Goal: Communication & Community: Answer question/provide support

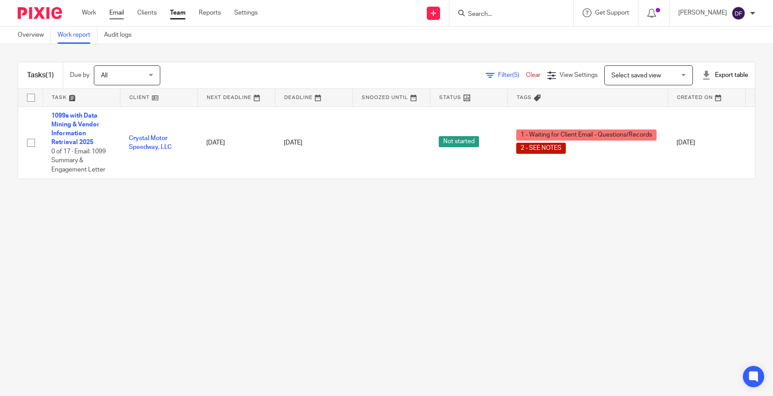
click at [113, 12] on link "Email" at bounding box center [116, 12] width 15 height 9
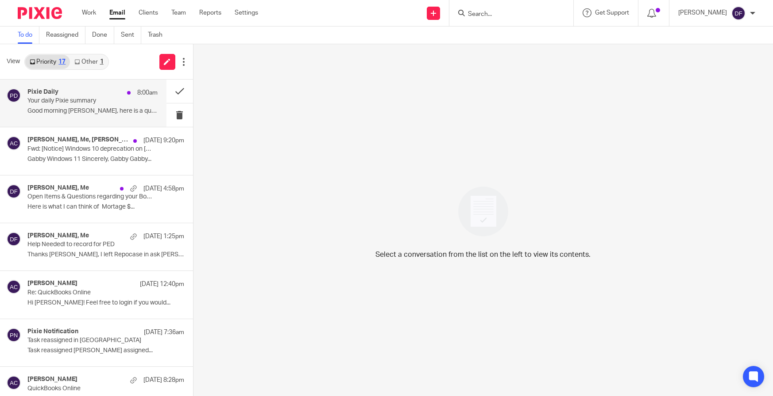
click at [105, 97] on p "Your daily Pixie summary" at bounding box center [79, 101] width 104 height 8
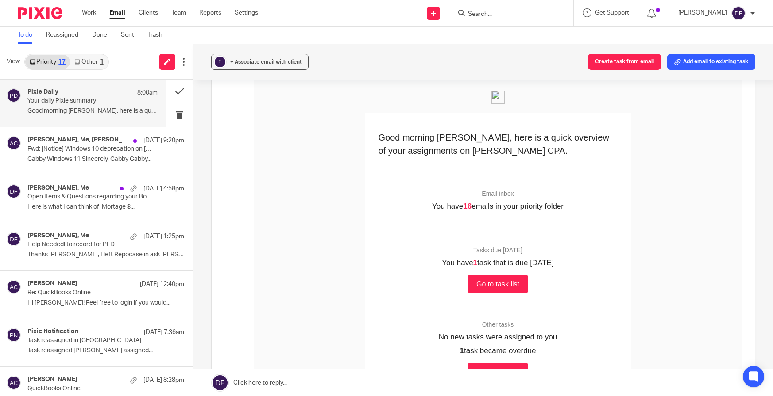
scroll to position [177, 0]
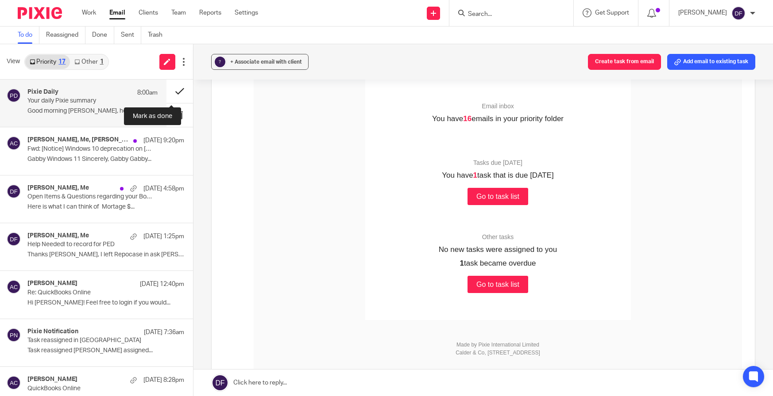
click at [167, 89] on button at bounding box center [179, 91] width 27 height 23
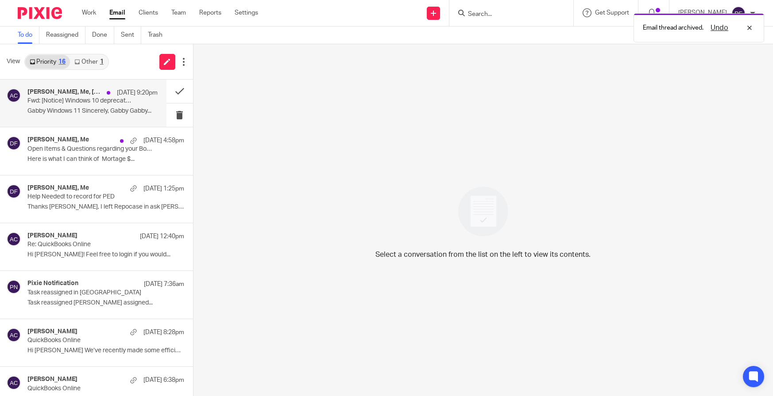
click at [69, 103] on p "Fwd: [Notice] Windows 10 deprecation on October 14" at bounding box center [79, 101] width 104 height 8
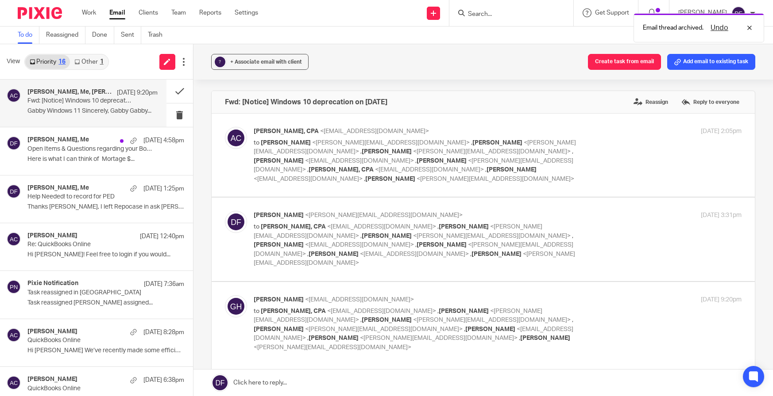
scroll to position [0, 0]
click at [596, 201] on label at bounding box center [483, 239] width 543 height 83
click at [225, 211] on input "checkbox" at bounding box center [224, 211] width 0 height 0
checkbox input "true"
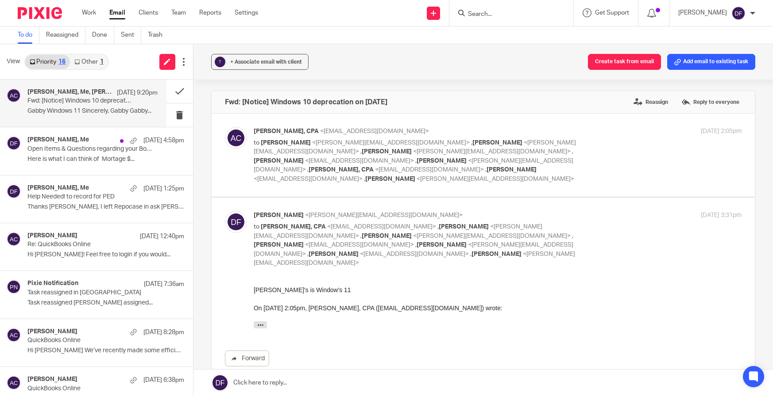
click at [577, 221] on div "Donna Ferguson <donna@amylcpa.com> to Amy L Corfixsen, CPA <amylcpa@gmail.com> …" at bounding box center [498, 239] width 488 height 57
click at [170, 92] on button at bounding box center [179, 91] width 27 height 23
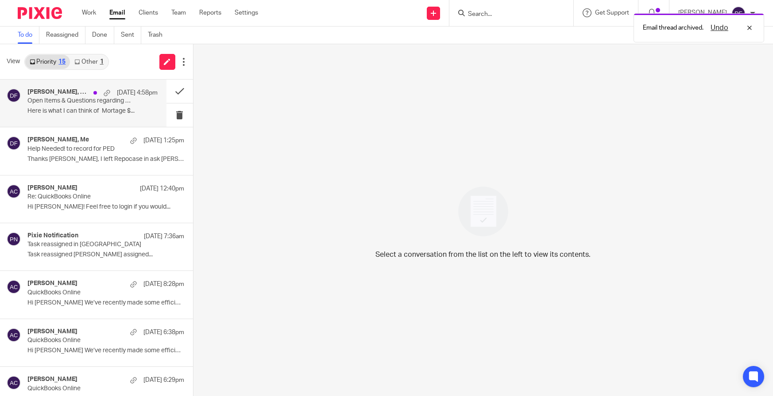
click at [67, 108] on p "Here is what I can think of Mortage $..." at bounding box center [92, 112] width 130 height 8
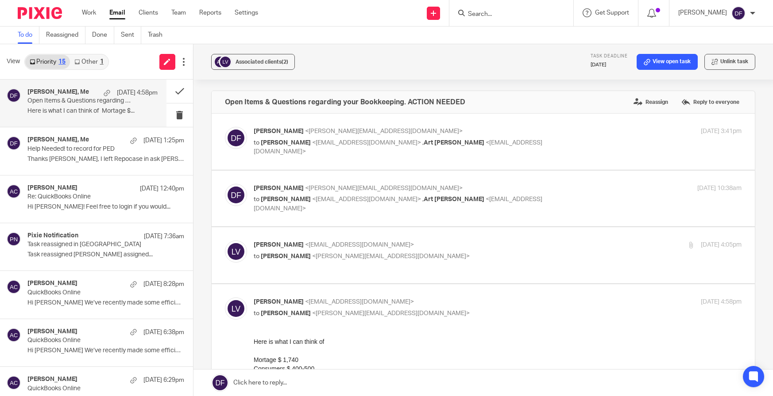
scroll to position [44, 0]
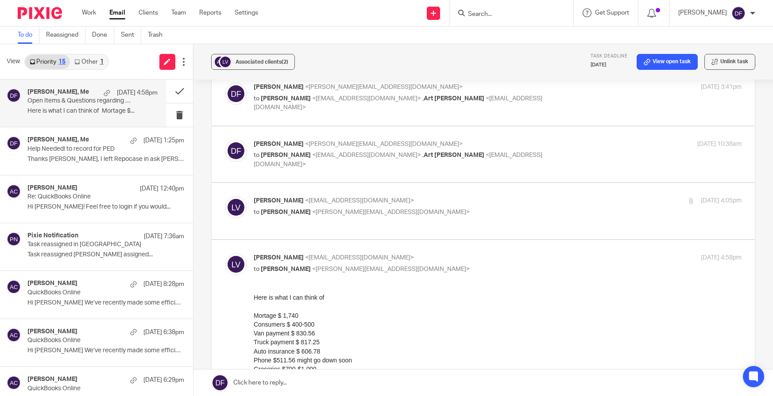
click at [571, 206] on div "lacey villegas <onestopcleaningmanm@yahoo.com> to Donna Ferguson <donna@amylcpa…" at bounding box center [498, 207] width 488 height 22
checkbox input "true"
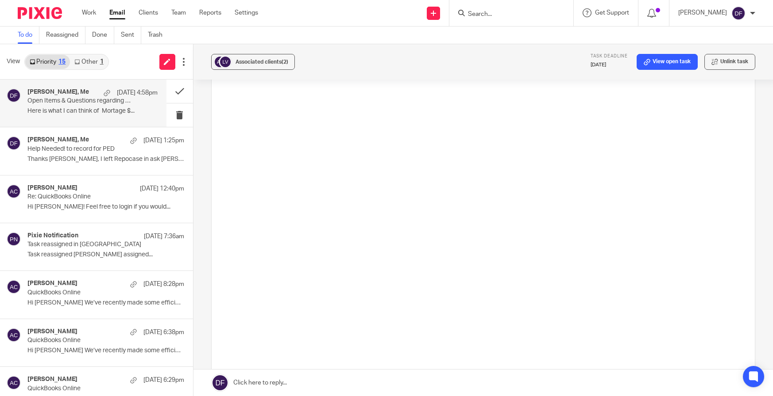
scroll to position [575, 0]
drag, startPoint x: 535, startPoint y: 187, endPoint x: 535, endPoint y: 179, distance: 7.5
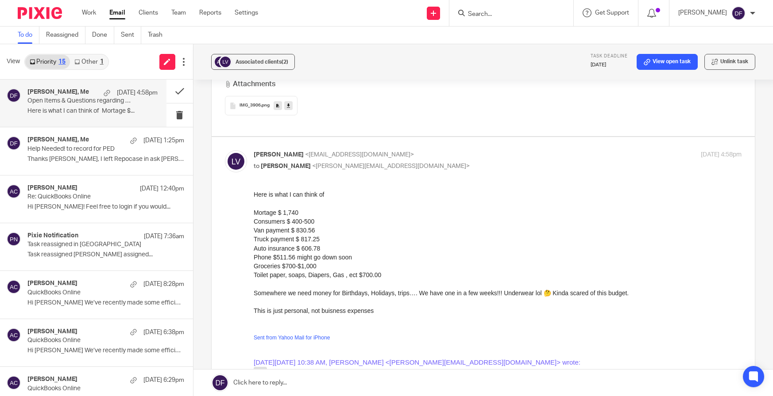
scroll to position [1416, 0]
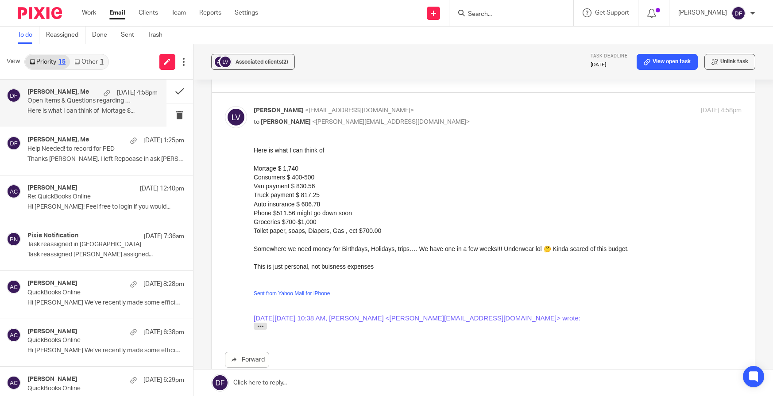
drag, startPoint x: 502, startPoint y: 311, endPoint x: 359, endPoint y: 204, distance: 178.9
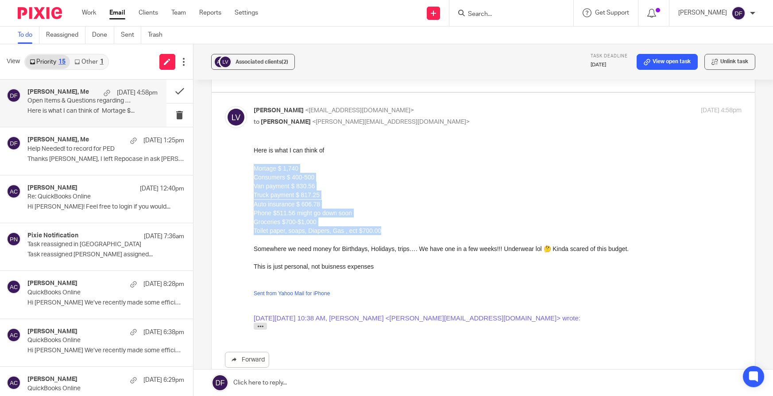
drag, startPoint x: 380, startPoint y: 229, endPoint x: 251, endPoint y: 166, distance: 143.5
click at [253, 166] on html "Here is what I can think of Mortage $ 1,740 Consumers $ 400-500 Van payment $ 8…" at bounding box center [497, 240] width 488 height 189
copy div "Mortage $ 1,740 Consumers $ 400-500 Van payment $ 830.56 Truck payment $ 817.25…"
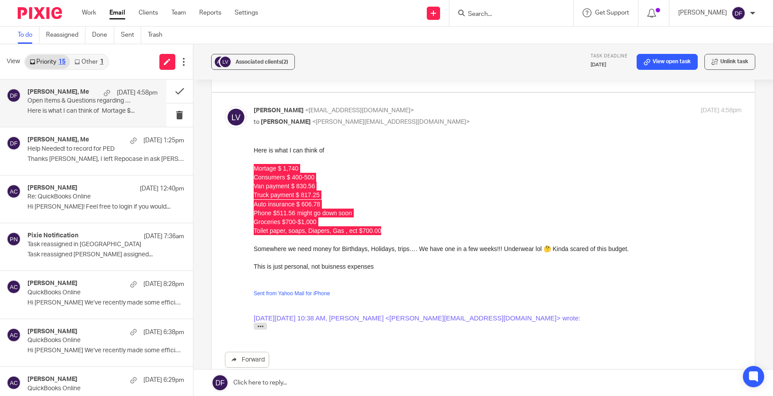
click at [236, 168] on div "Forward" at bounding box center [483, 257] width 517 height 222
drag, startPoint x: 490, startPoint y: 314, endPoint x: 363, endPoint y: 210, distance: 163.9
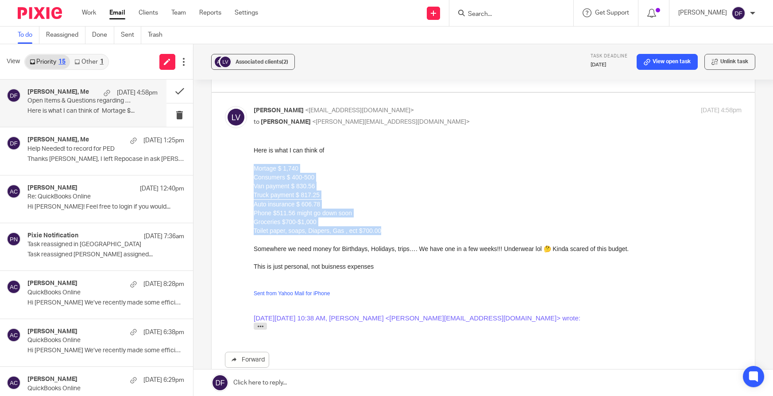
click at [379, 218] on div "Groceries $700-$1,000" at bounding box center [497, 221] width 488 height 9
drag, startPoint x: 389, startPoint y: 229, endPoint x: 489, endPoint y: 315, distance: 132.1
click at [253, 169] on html "Here is what I can think of Mortage $ 1,740 Consumers $ 400-500 Van payment $ 8…" at bounding box center [497, 240] width 488 height 189
copy div "Mortage $ 1,740 Consumers $ 400-500 Van payment $ 830.56 Truck payment $ 817.25…"
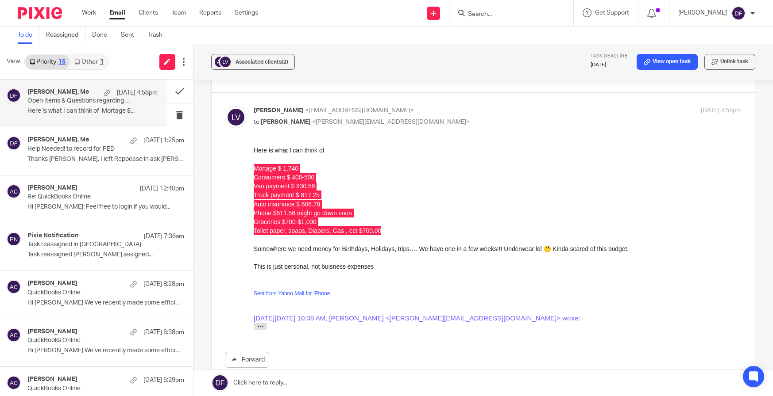
click at [265, 382] on link at bounding box center [483, 383] width 580 height 27
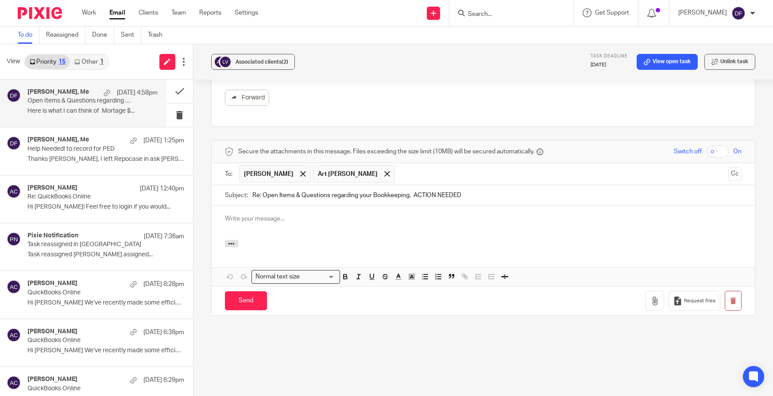
scroll to position [0, 0]
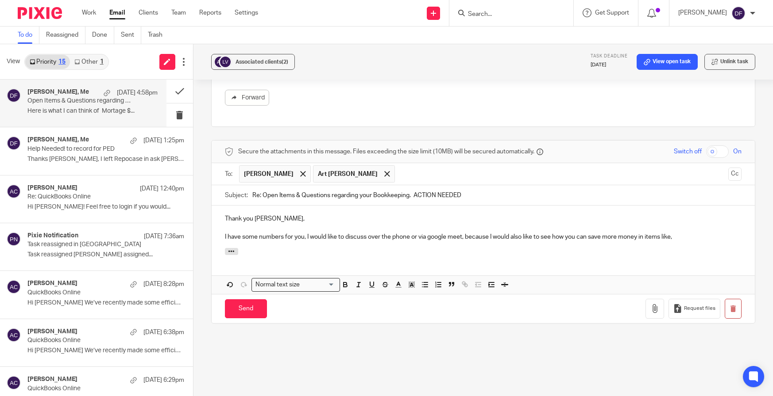
click at [645, 236] on p "I have some numbers for you, I would like to discuss over the phone or via goog…" at bounding box center [483, 237] width 517 height 9
click at [711, 235] on p "I have some numbers for you, I would like to discuss over the phone or via goog…" at bounding box center [483, 237] width 517 height 9
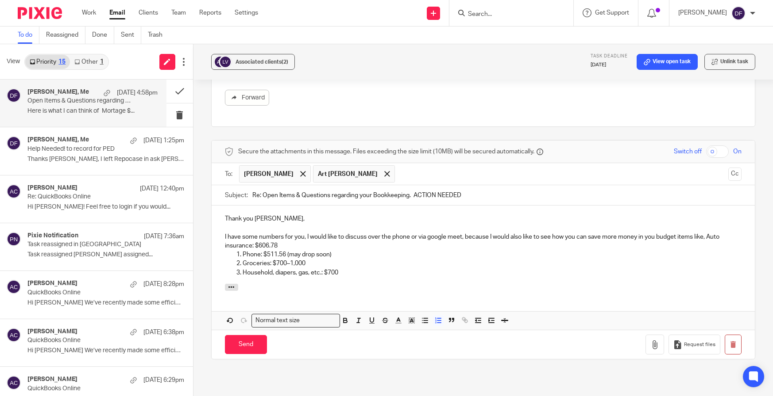
click at [706, 240] on p "I have some numbers for you, I would like to discuss over the phone or via goog…" at bounding box center [483, 242] width 517 height 18
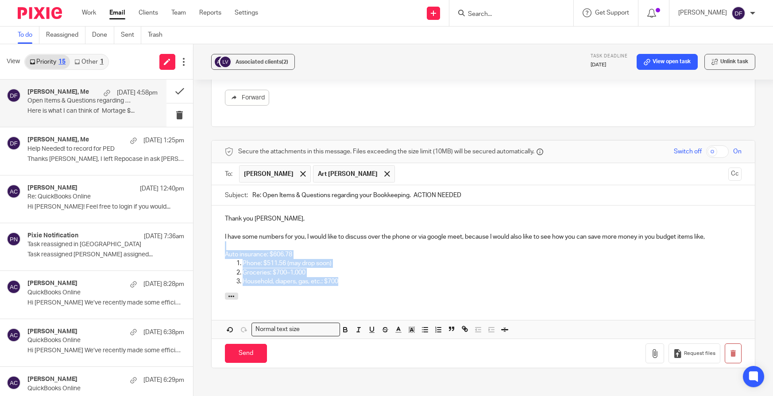
drag, startPoint x: 347, startPoint y: 283, endPoint x: 186, endPoint y: 246, distance: 165.7
click at [186, 246] on div "View Priority 15 Other 1 lacey villegas, Me Sep 16 4:58pm Open Items & Question…" at bounding box center [386, 220] width 773 height 352
click at [425, 333] on icon "button" at bounding box center [425, 330] width 8 height 8
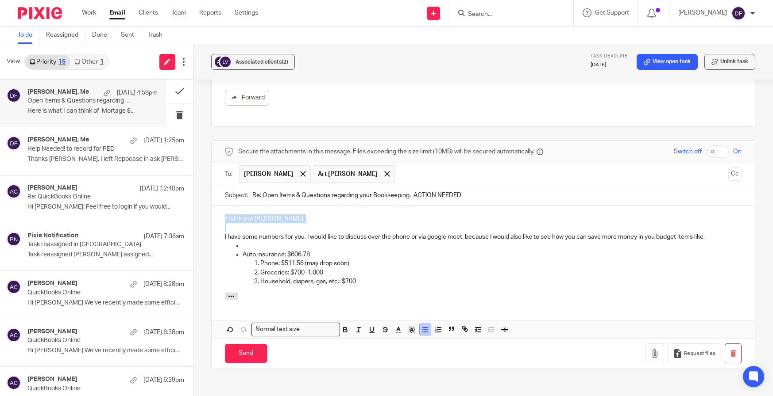
click at [423, 331] on icon "button" at bounding box center [425, 330] width 8 height 8
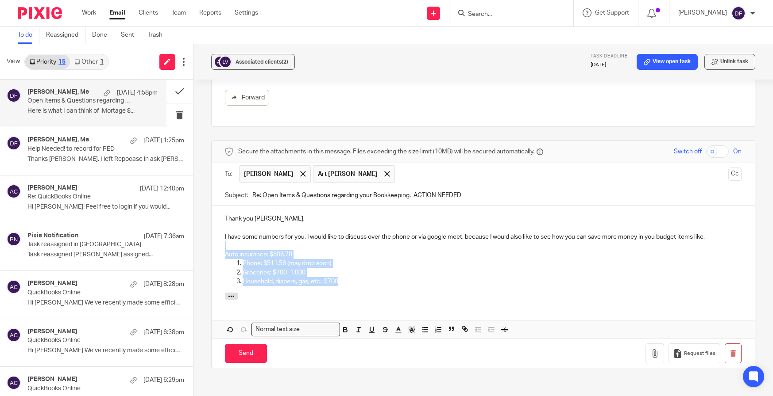
click at [219, 249] on div "Thank you Lacey, I have some numbers for you, I would like to discuss over the …" at bounding box center [483, 249] width 543 height 87
click at [242, 281] on li "Household, diapers, gas, etc.: $700" at bounding box center [491, 281] width 499 height 9
click at [242, 273] on p "Groceries: $700–1,000" at bounding box center [491, 273] width 499 height 9
click at [242, 264] on p "Phone: $511.56 (may drop soon)" at bounding box center [491, 263] width 499 height 9
click at [242, 273] on li "Groceries: $700–1,000 Household, diapers, gas, etc.: $700" at bounding box center [491, 278] width 499 height 18
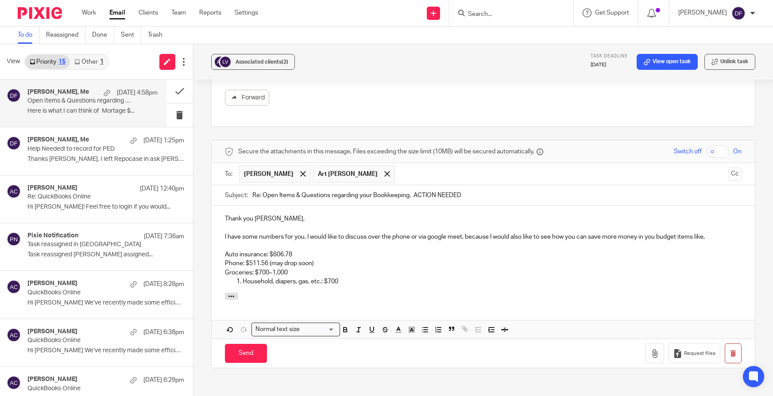
click at [242, 284] on li "Household, diapers, gas, etc.: $700" at bounding box center [491, 281] width 499 height 9
click at [549, 238] on p "I have some numbers for you, I would like to discuss over the phone or via goog…" at bounding box center [483, 237] width 517 height 9
click at [586, 236] on p "I have some numbers for you, I would like to discuss over the phone or via goog…" at bounding box center [483, 237] width 517 height 9
click at [592, 237] on p "I have some numbers for you, I would like to discuss over the phone or via goog…" at bounding box center [483, 237] width 517 height 9
click at [637, 239] on p "I have some numbers for you, I would like to discuss over the phone or via goog…" at bounding box center [483, 237] width 517 height 9
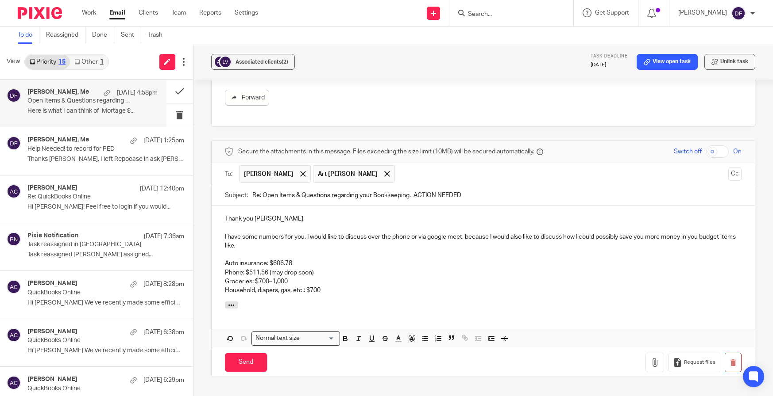
click at [700, 237] on p "I have some numbers for you, I would like to discuss over the phone or via goog…" at bounding box center [483, 242] width 517 height 18
click at [725, 236] on p "I have some numbers for you, I would like to discuss over the phone or via goog…" at bounding box center [483, 242] width 517 height 18
click at [333, 292] on p "Household, diapers, gas, etc.: $700" at bounding box center [483, 290] width 517 height 9
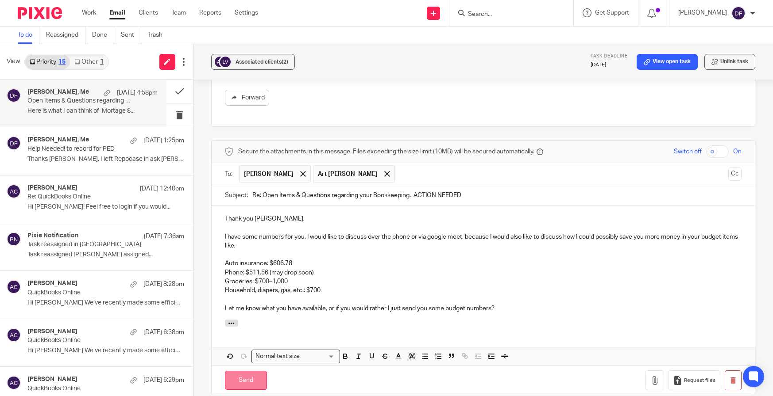
click at [260, 377] on input "Send" at bounding box center [246, 380] width 42 height 19
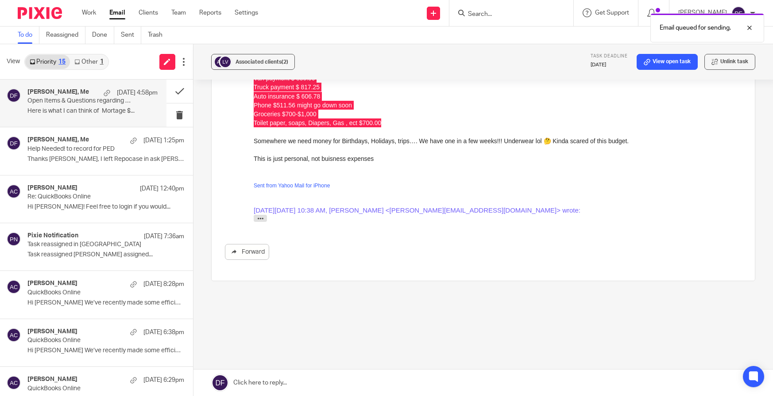
scroll to position [1524, 0]
click at [90, 12] on link "Work" at bounding box center [89, 12] width 14 height 9
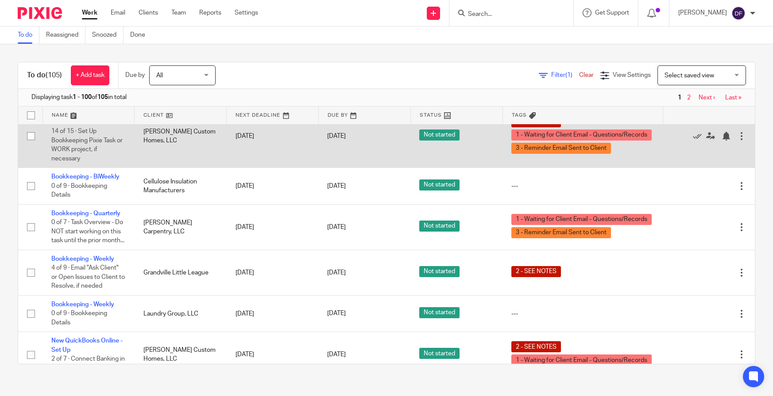
scroll to position [398, 0]
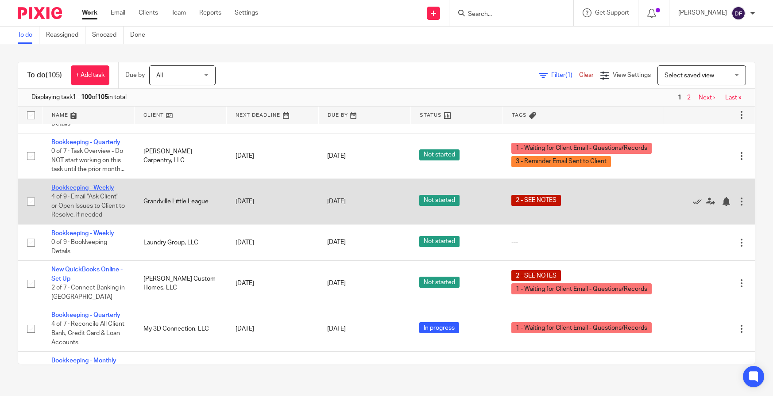
click at [86, 189] on link "Bookkeeping - Weekly" at bounding box center [82, 188] width 63 height 6
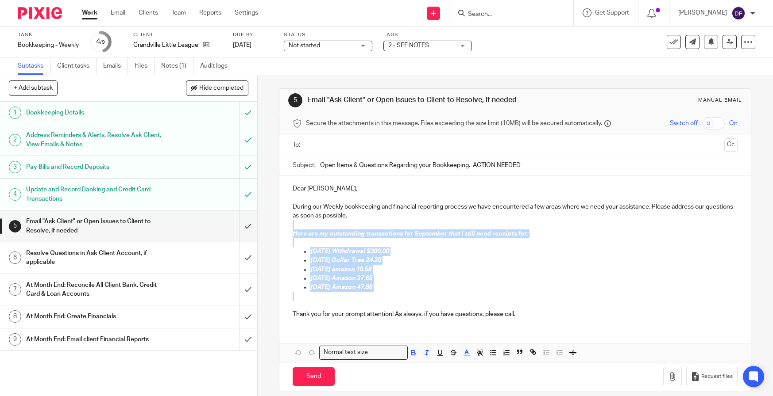
drag, startPoint x: 285, startPoint y: 228, endPoint x: 413, endPoint y: 297, distance: 145.9
click at [413, 297] on div "Dear [PERSON_NAME], During our Weekly bookkeeping and financial reporting proce…" at bounding box center [514, 251] width 471 height 150
copy div "Here are my outstanding transactions for September that I still need receipts f…"
click at [416, 284] on p "[DATE] Amazon 47.86" at bounding box center [523, 287] width 427 height 9
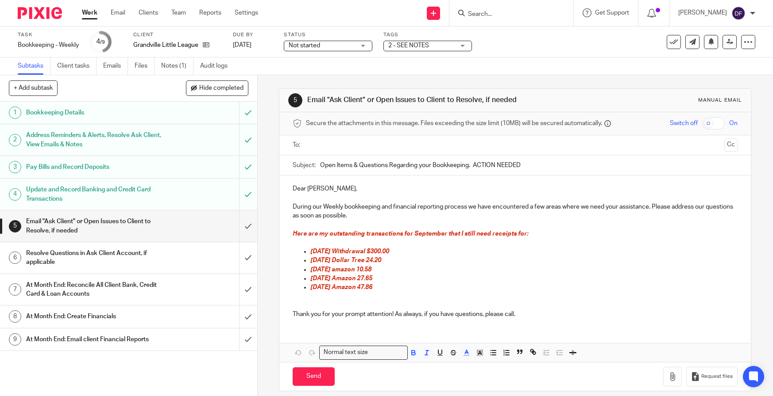
drag, startPoint x: 470, startPoint y: 301, endPoint x: 462, endPoint y: 297, distance: 8.9
click at [470, 300] on div "Dear [PERSON_NAME], During our Weekly bookkeeping and financial reporting proce…" at bounding box center [514, 251] width 471 height 150
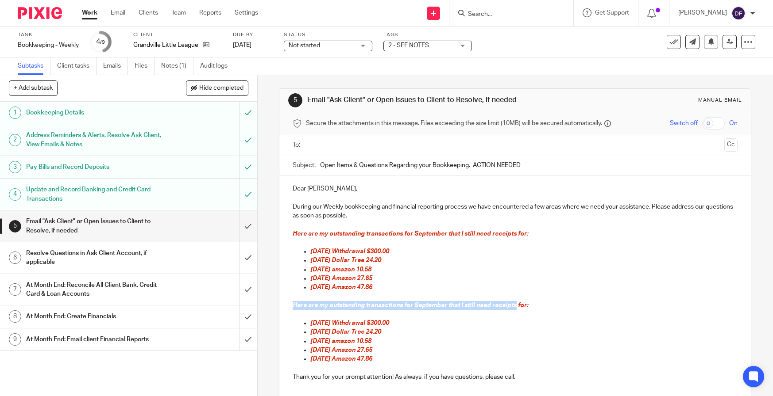
drag, startPoint x: 512, startPoint y: 306, endPoint x: 276, endPoint y: 309, distance: 235.9
click at [276, 309] on div "5 Email "Ask Client" or Open Issues to Client to Resolve, if needed Manual emai…" at bounding box center [515, 235] width 515 height 321
click at [446, 305] on span "These are the workers that I still need banking info for:" at bounding box center [371, 306] width 158 height 6
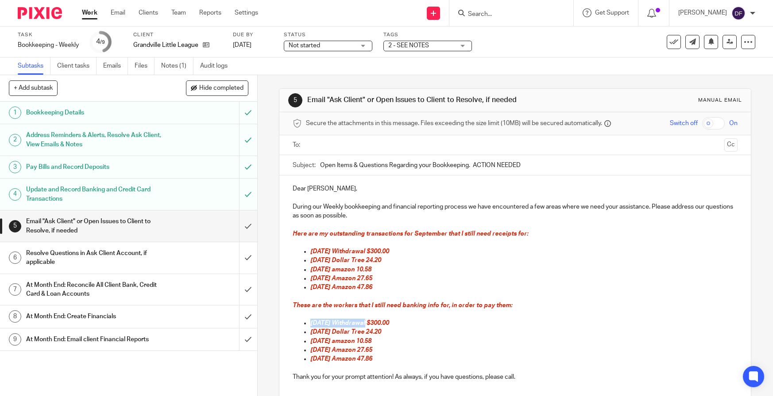
drag, startPoint x: 359, startPoint y: 323, endPoint x: 307, endPoint y: 328, distance: 52.5
click at [305, 327] on ul "9.4.25 Withdrawal $300.00 9.6.25 Dollar Tree 24.20 9.9.25 amazon 10.58 9.9.25 A…" at bounding box center [514, 341] width 445 height 45
click at [357, 323] on span "Cole Thomas $300.00" at bounding box center [347, 323] width 74 height 6
drag, startPoint x: 358, startPoint y: 331, endPoint x: 304, endPoint y: 331, distance: 54.9
click at [310, 331] on li "9.6.25 Dollar Tree 24.20" at bounding box center [523, 332] width 427 height 9
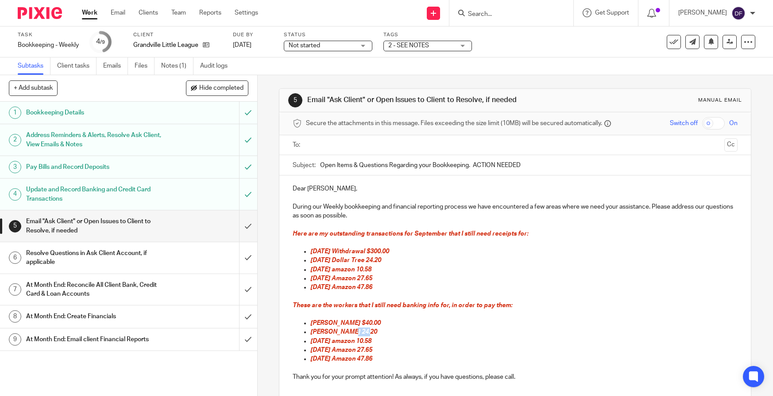
drag, startPoint x: 362, startPoint y: 331, endPoint x: 344, endPoint y: 335, distance: 18.4
click at [344, 335] on p "Coby Keeler 24.20" at bounding box center [523, 332] width 427 height 9
drag, startPoint x: 367, startPoint y: 323, endPoint x: 349, endPoint y: 327, distance: 18.7
click at [349, 327] on p "[PERSON_NAME] $40.00" at bounding box center [523, 323] width 427 height 9
copy span "$40.00"
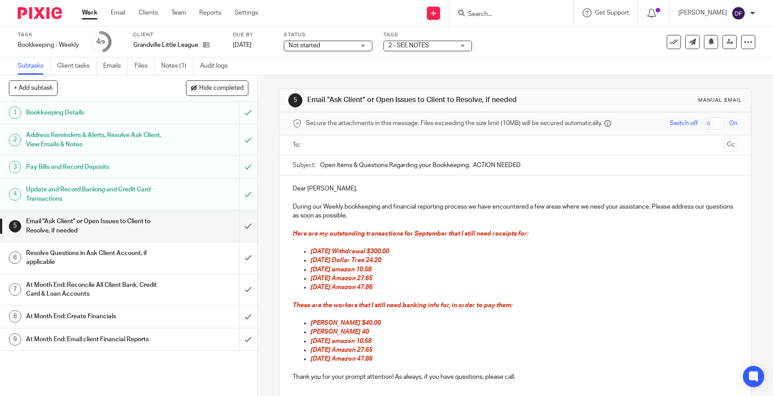
click at [359, 328] on p "Coby Keeler 40" at bounding box center [523, 332] width 427 height 9
drag, startPoint x: 358, startPoint y: 331, endPoint x: 349, endPoint y: 330, distance: 8.4
click at [345, 334] on p "Coby Keeler 40" at bounding box center [523, 332] width 427 height 9
drag, startPoint x: 373, startPoint y: 341, endPoint x: 303, endPoint y: 344, distance: 70.0
click at [310, 344] on li "9.9.25 amazon 10.58" at bounding box center [523, 341] width 427 height 9
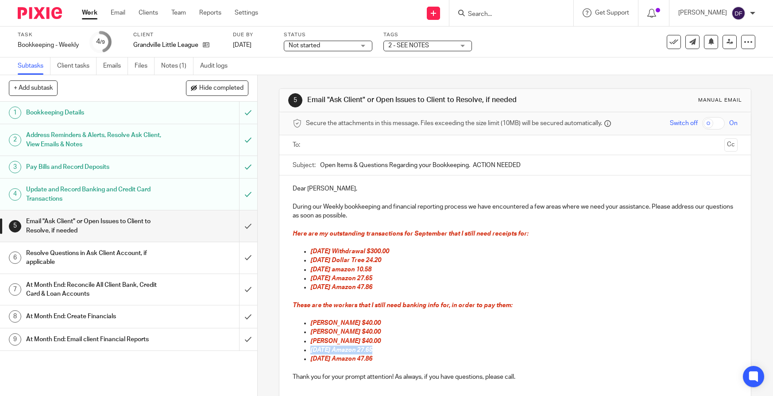
drag, startPoint x: 368, startPoint y: 351, endPoint x: 309, endPoint y: 353, distance: 58.9
click at [310, 353] on p "9.9.25 Amazon 27.65" at bounding box center [523, 350] width 427 height 9
drag, startPoint x: 372, startPoint y: 358, endPoint x: 305, endPoint y: 358, distance: 67.3
click at [305, 358] on ul "Cole Thomas $40.00 Coby Keeler $40.00 Jamie Matthysse $40.00 Brandon Hoezee $40…" at bounding box center [514, 341] width 445 height 45
click at [304, 357] on ul "Cole Thomas $40.00 Coby Keeler $40.00 Jamie Matthysse $40.00 Brandon Hoezee $40…" at bounding box center [514, 341] width 445 height 45
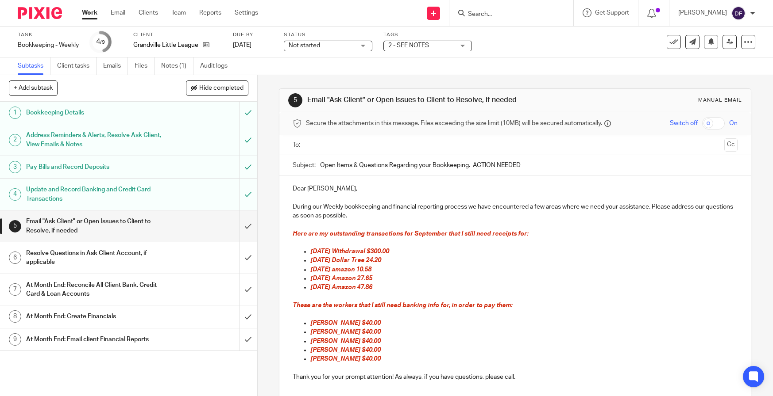
click at [352, 359] on span "Easton Ruby $40.00" at bounding box center [345, 359] width 70 height 6
click at [376, 361] on p "Easton Ruby $80.00" at bounding box center [523, 359] width 427 height 9
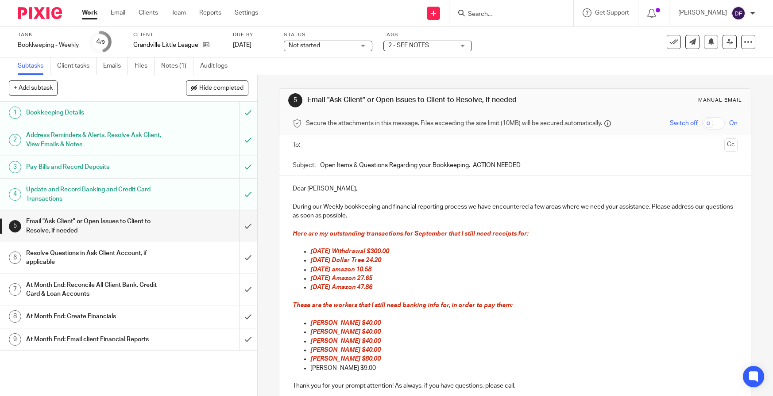
click at [341, 367] on p "Deng Abol $9.00" at bounding box center [523, 368] width 427 height 9
click at [377, 372] on p "Deng Abol $39.00" at bounding box center [523, 368] width 427 height 9
drag, startPoint x: 343, startPoint y: 381, endPoint x: 309, endPoint y: 371, distance: 35.1
click at [309, 371] on ul "Cole Thomas $40.00 Coby Keeler $40.00 Jamie Matthysse $40.00 Brandon Hoezee $40…" at bounding box center [514, 350] width 445 height 63
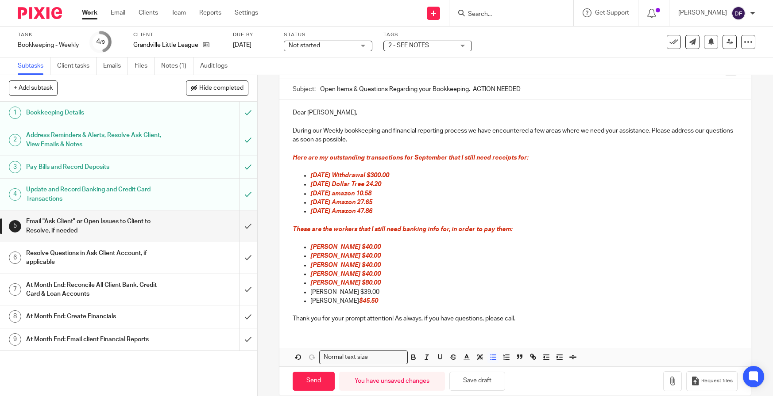
scroll to position [89, 0]
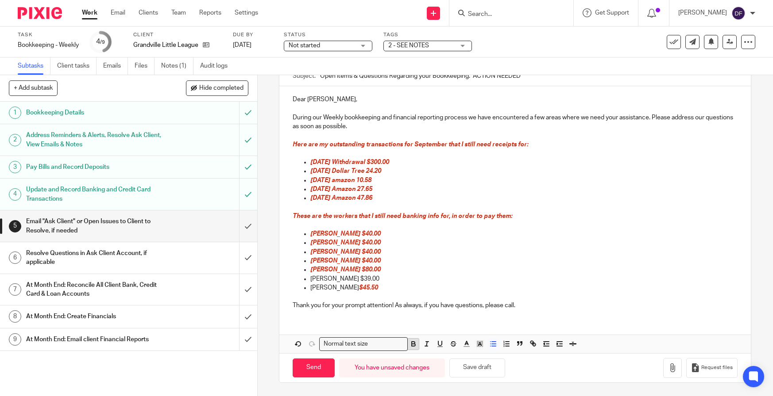
click at [409, 346] on icon "button" at bounding box center [413, 344] width 8 height 8
click at [423, 347] on icon "button" at bounding box center [427, 344] width 8 height 8
click at [462, 348] on icon "button" at bounding box center [466, 344] width 8 height 8
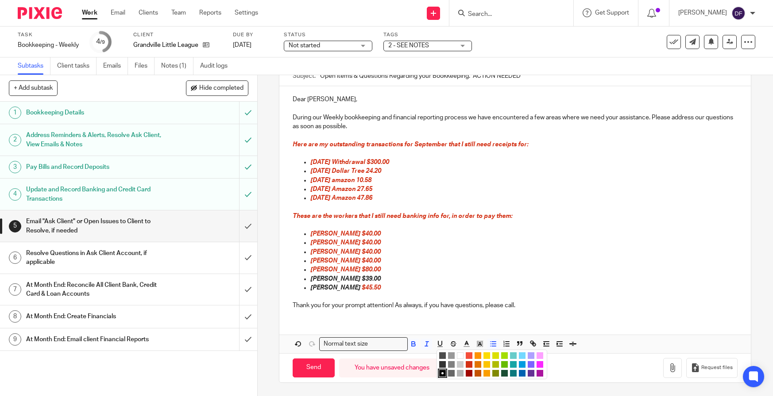
click at [466, 364] on li "color:#D33115" at bounding box center [469, 365] width 7 height 7
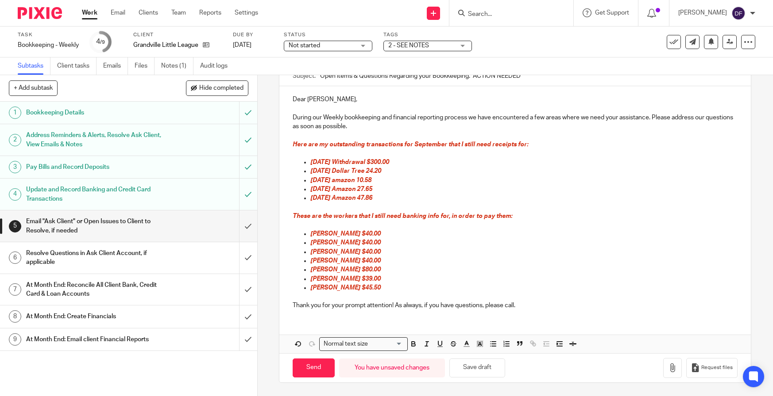
click at [525, 295] on p at bounding box center [514, 296] width 445 height 9
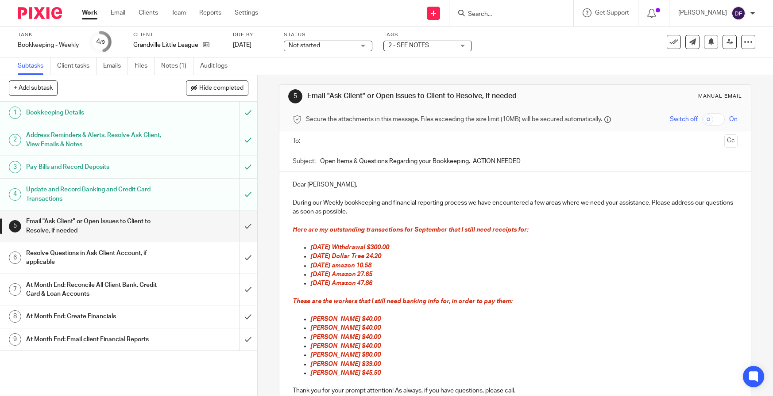
scroll to position [0, 0]
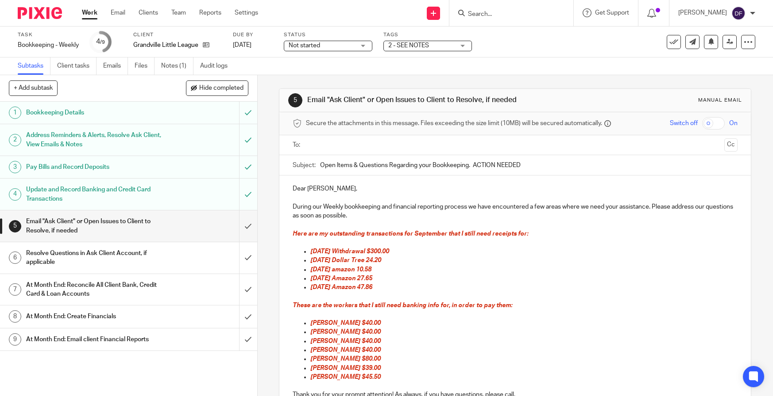
click at [351, 144] on input "text" at bounding box center [515, 145] width 412 height 10
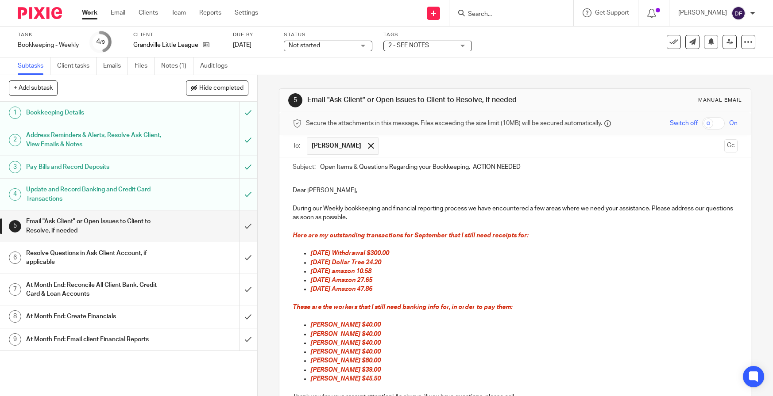
click at [404, 147] on input "text" at bounding box center [551, 146] width 337 height 17
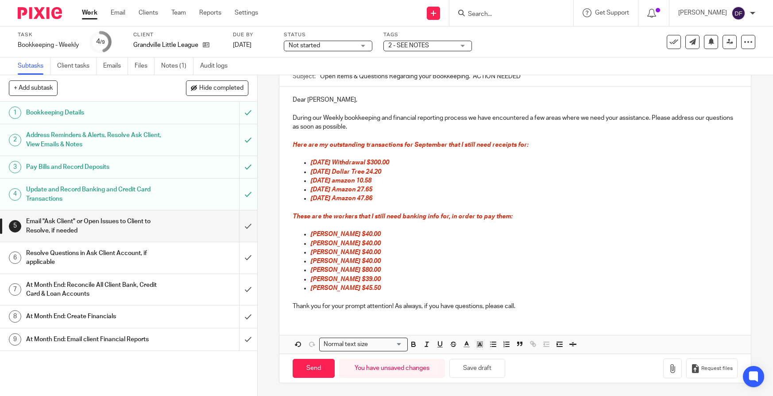
scroll to position [91, 0]
click at [480, 370] on button "Save draft" at bounding box center [477, 368] width 56 height 19
click at [304, 367] on input "Send" at bounding box center [313, 368] width 42 height 19
type input "Sent"
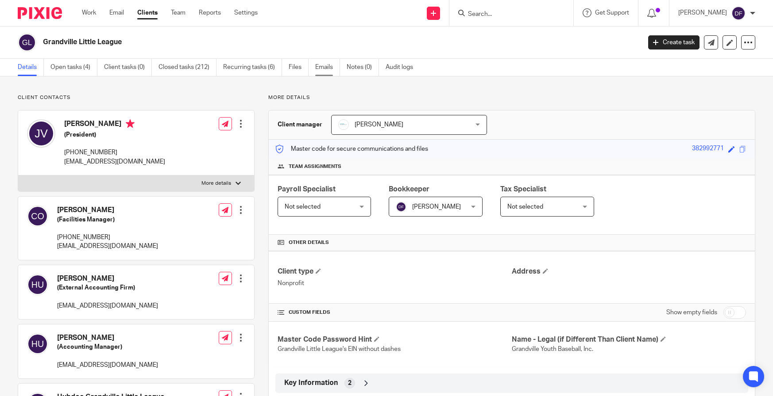
click at [323, 64] on link "Emails" at bounding box center [327, 67] width 25 height 17
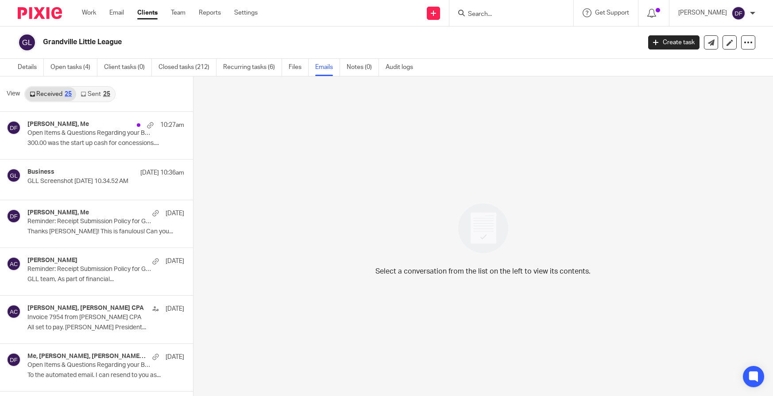
click at [80, 149] on div "[PERSON_NAME], Me 10:27am Open Items & Questions Regarding your Bookkeeping. AC…" at bounding box center [105, 136] width 157 height 30
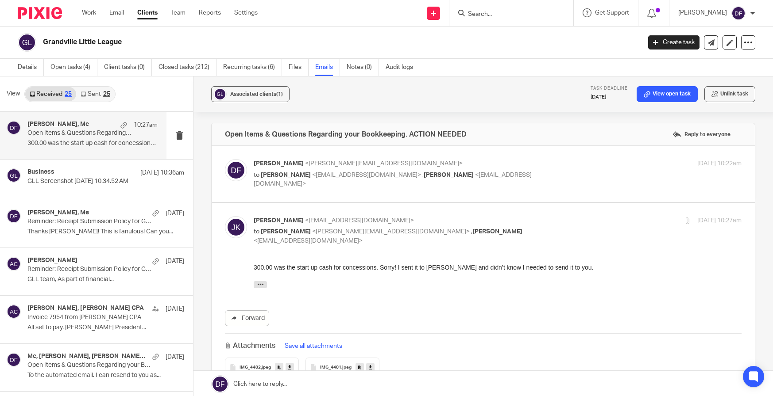
click at [569, 172] on p "to Jaime Kapenga <jaimekapenga@grandvillell.com> , Josh VanBuskirk <president@g…" at bounding box center [416, 180] width 325 height 18
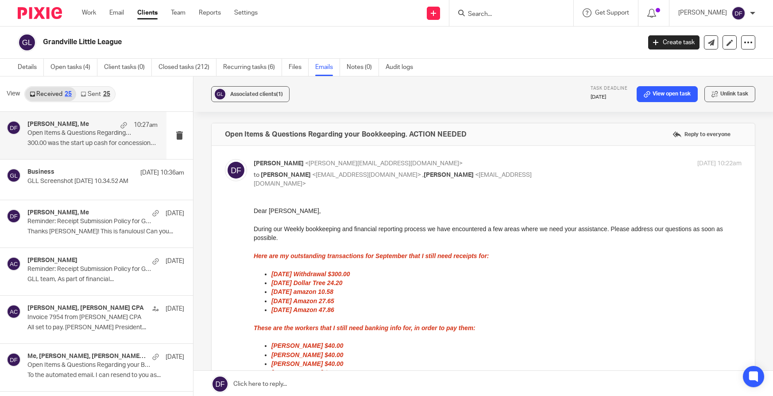
click at [569, 172] on p "to Jaime Kapenga <jaimekapenga@grandvillell.com> , Josh VanBuskirk <president@g…" at bounding box center [416, 180] width 325 height 18
checkbox input "false"
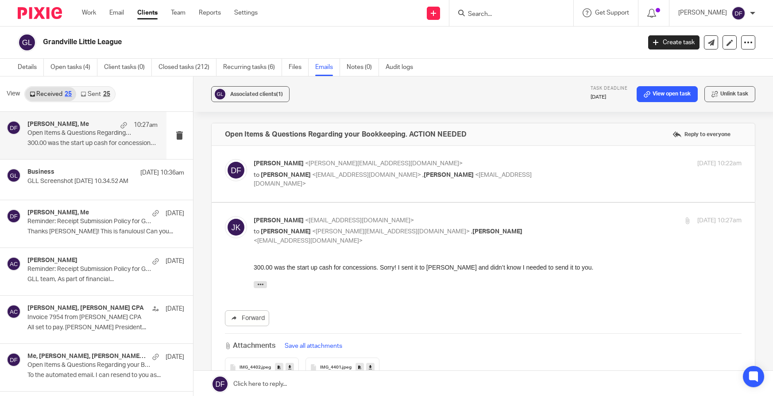
click at [336, 366] on span "IMG_4401" at bounding box center [330, 368] width 21 height 5
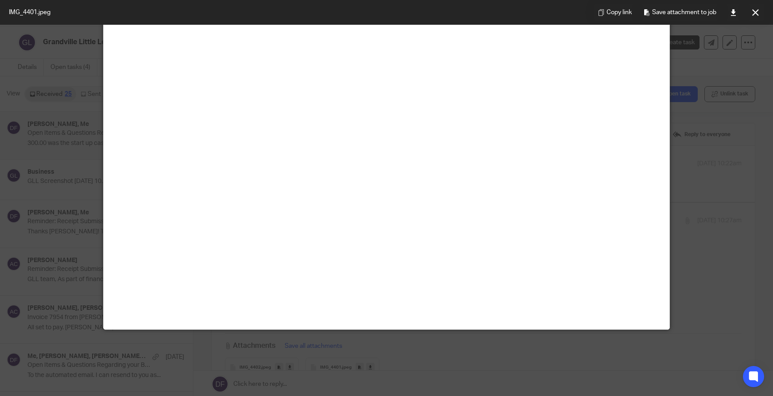
scroll to position [177, 0]
click at [752, 15] on icon at bounding box center [755, 12] width 7 height 7
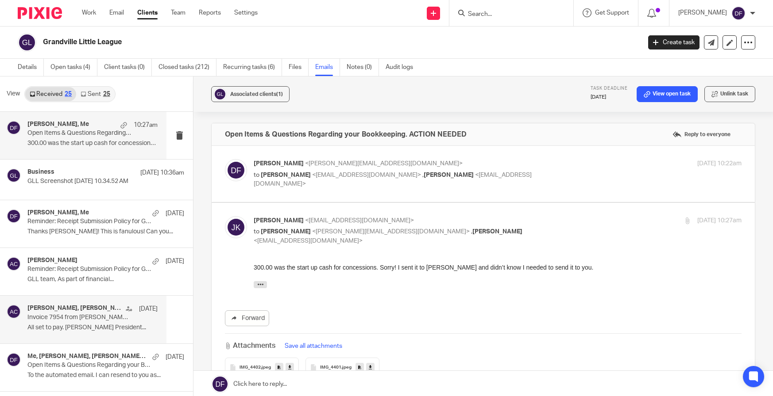
scroll to position [44, 0]
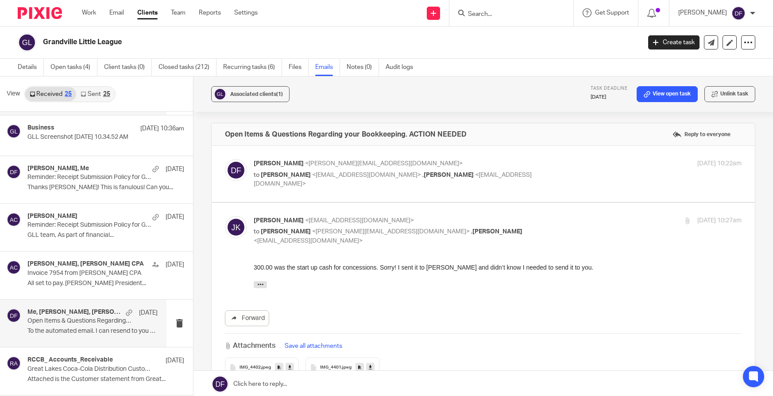
click at [75, 322] on p "Open Items & Questions Regarding your Bookkeeping. ACTION NEEDED" at bounding box center [79, 322] width 104 height 8
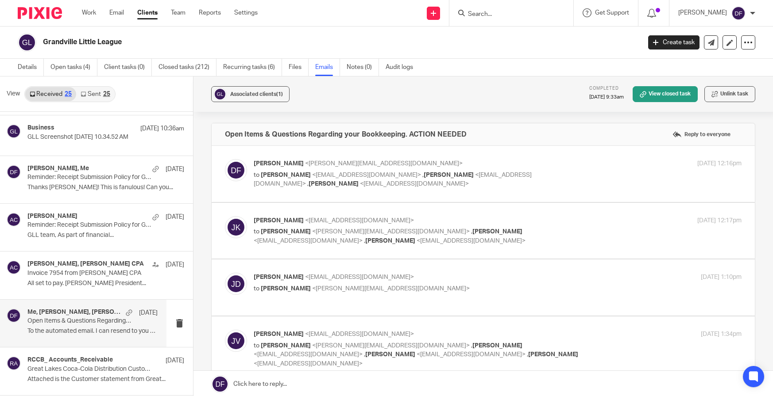
scroll to position [0, 0]
click at [568, 178] on p "to Josh Dietrich <treasurer@grandvillell.com> , Jaime Kapenga <jaimekapenga@gra…" at bounding box center [416, 180] width 325 height 18
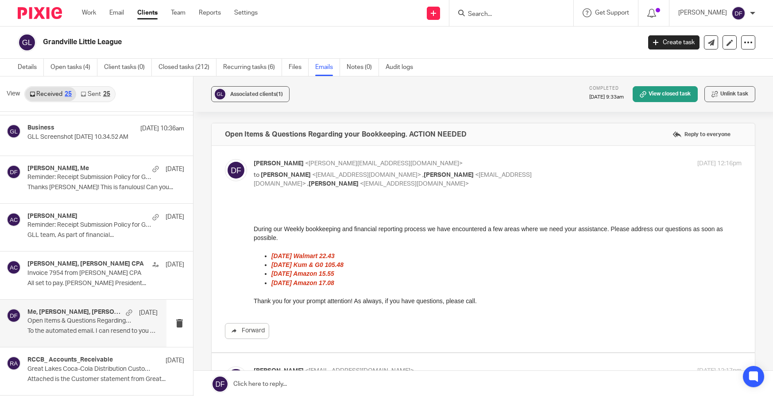
click at [572, 173] on div "Donna Ferguson <donna@amylcpa.com> to Josh Dietrich <treasurer@grandvillell.com…" at bounding box center [498, 174] width 488 height 30
checkbox input "false"
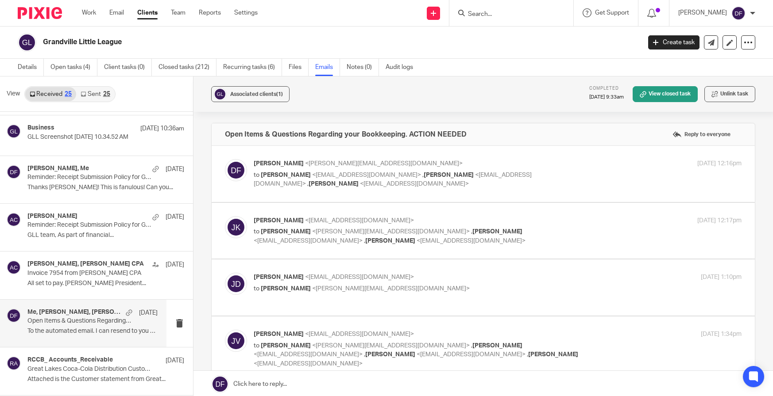
click at [558, 237] on p "to Donna Ferguson <donna@amylcpa.com> , Josh Dietrich <treasurer@grandvillell.c…" at bounding box center [416, 236] width 325 height 18
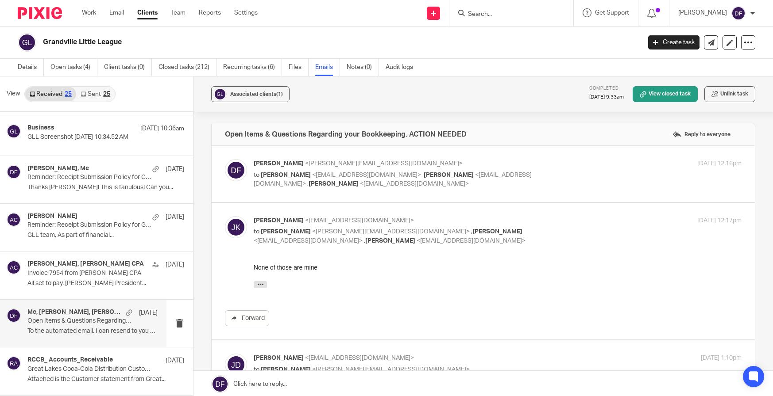
click at [558, 237] on p "to Donna Ferguson <donna@amylcpa.com> , Josh Dietrich <treasurer@grandvillell.c…" at bounding box center [416, 236] width 325 height 18
checkbox input "false"
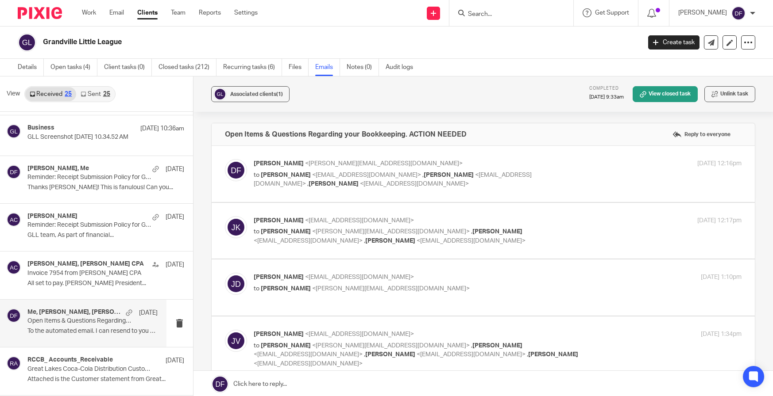
click at [569, 274] on p "Josh Dietrich <joshdietrich@grandvillell.com>" at bounding box center [416, 277] width 325 height 9
checkbox input "true"
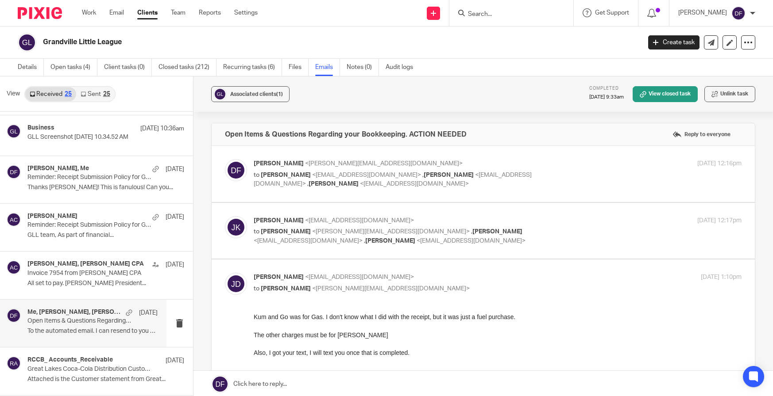
click at [593, 216] on div "Sep 2, 2025 12:17pm" at bounding box center [660, 220] width 163 height 9
checkbox input "true"
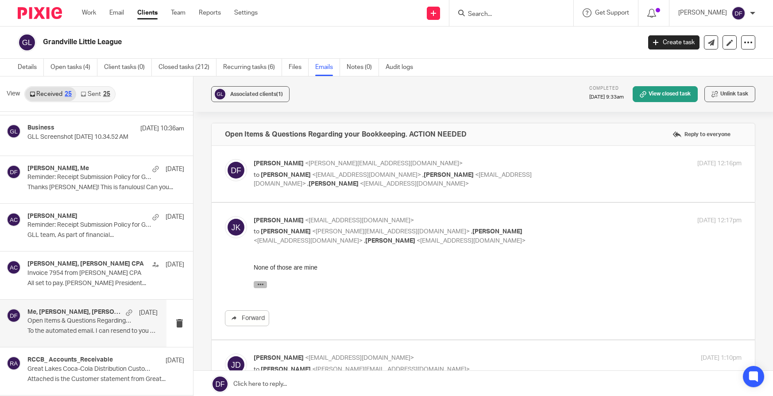
click at [258, 284] on icon "button" at bounding box center [260, 284] width 7 height 7
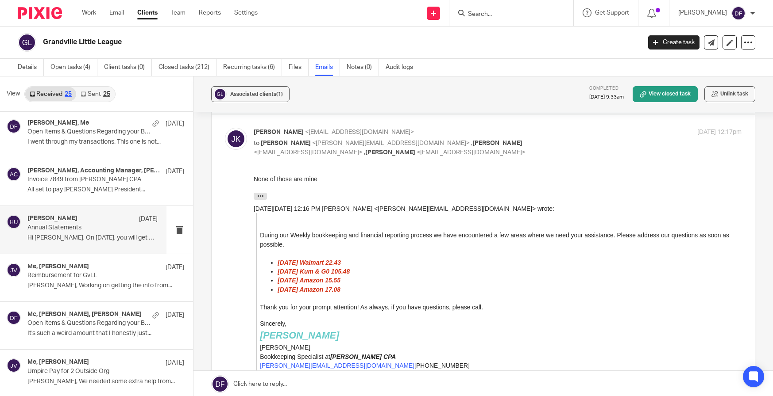
scroll to position [487, 0]
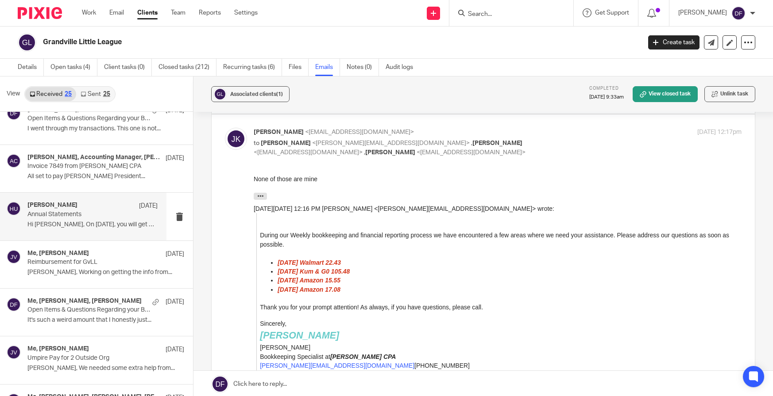
click at [100, 316] on div "Me, Josh VanBuskirk, Josh Dietrich Jun 2 Open Items & Questions Regarding your …" at bounding box center [105, 313] width 157 height 30
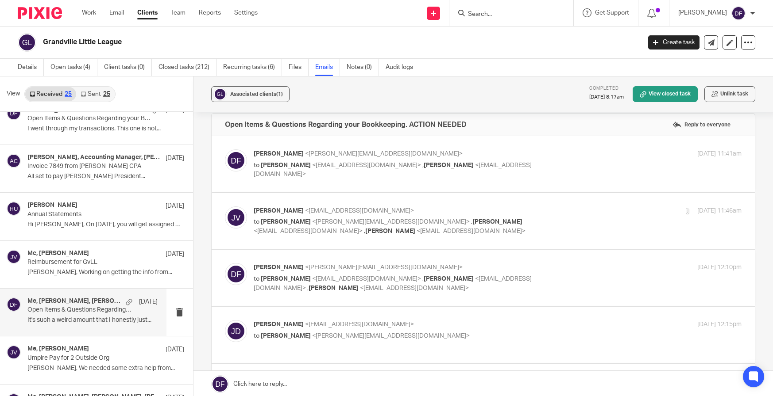
scroll to position [0, 0]
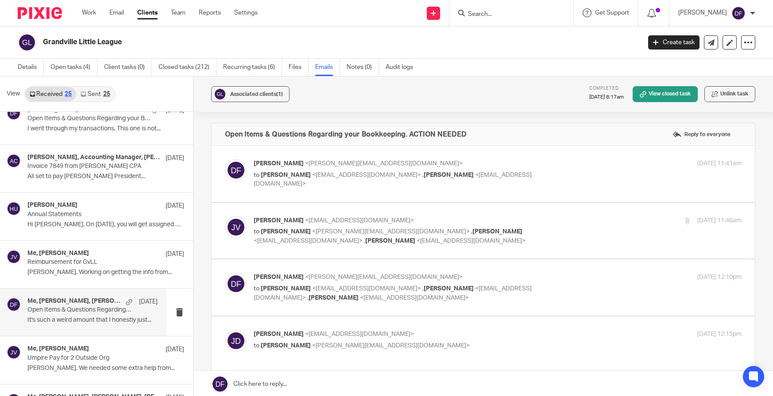
click at [585, 162] on div "Jun 2, 2025 11:41am" at bounding box center [660, 163] width 163 height 9
checkbox input "true"
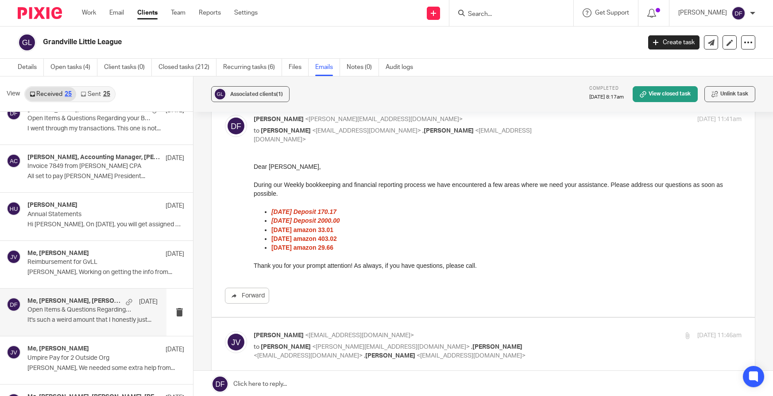
scroll to position [89, 0]
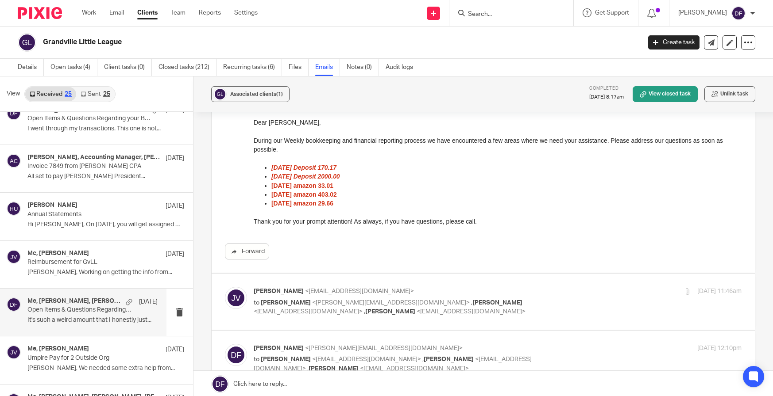
click at [639, 296] on div "Jun 2, 2025 11:46am" at bounding box center [660, 291] width 163 height 9
checkbox input "true"
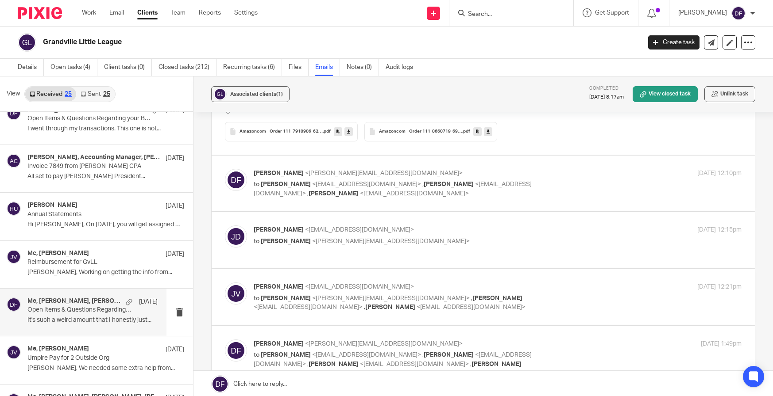
scroll to position [531, 0]
click at [603, 163] on label at bounding box center [483, 183] width 543 height 56
click at [225, 168] on input "checkbox" at bounding box center [224, 168] width 0 height 0
checkbox input "true"
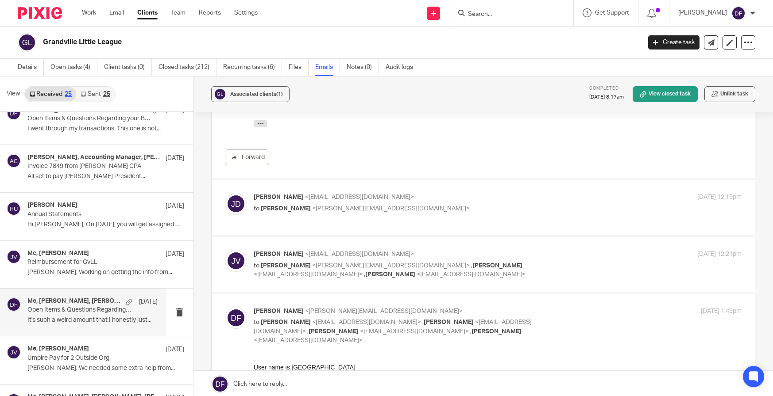
scroll to position [752, 0]
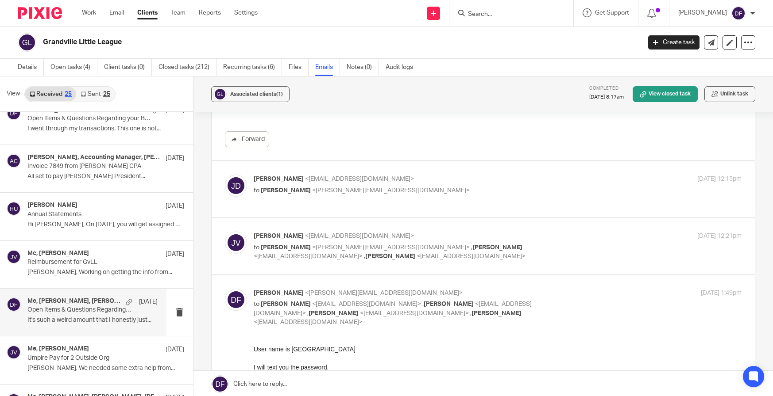
click at [597, 195] on div "Josh Dietrich <joshdietrich@grandvillell.com> to Donna Ferguson <donna@amylcpa.…" at bounding box center [498, 186] width 488 height 22
checkbox input "true"
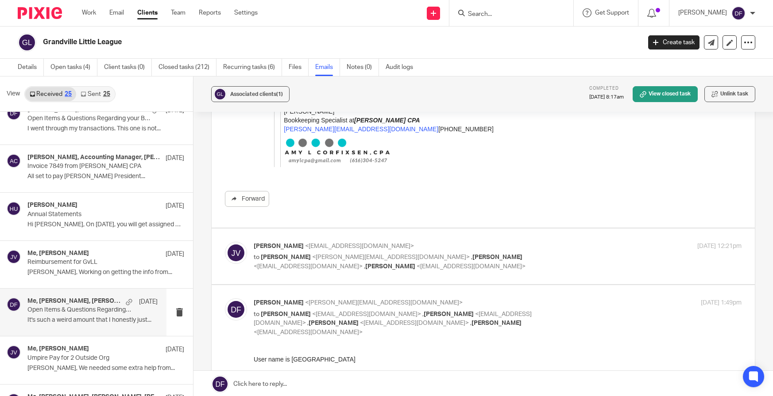
scroll to position [1372, 0]
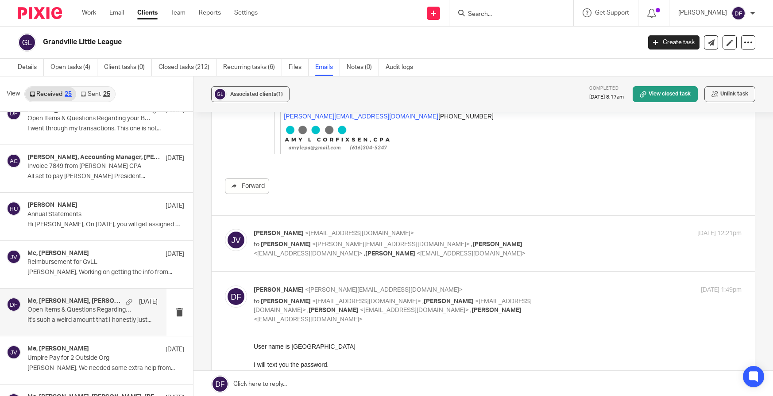
click at [662, 243] on div "Josh VanBuskirk <joshvanbuskirk@grandvillell.com> to Donna Ferguson <donna@amyl…" at bounding box center [498, 244] width 488 height 30
checkbox input "true"
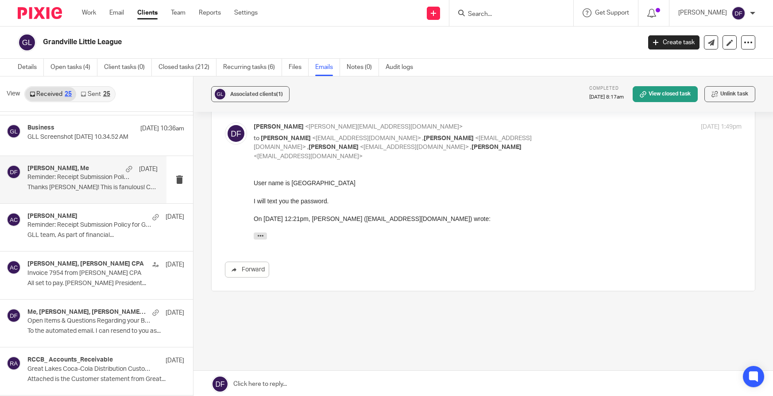
scroll to position [0, 0]
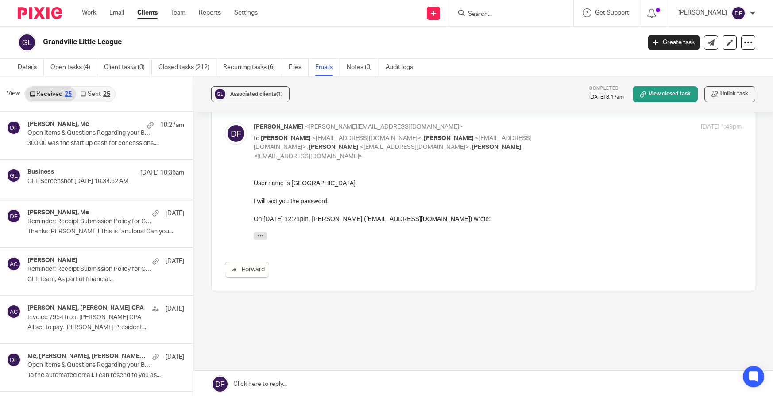
click at [112, 93] on link "Sent 25" at bounding box center [95, 94] width 38 height 14
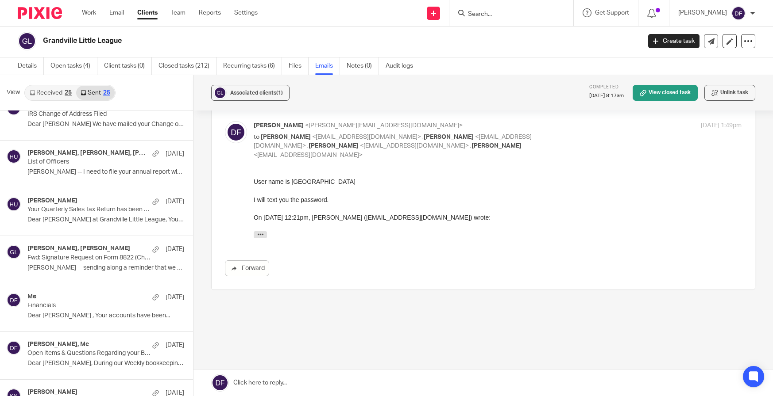
scroll to position [455, 0]
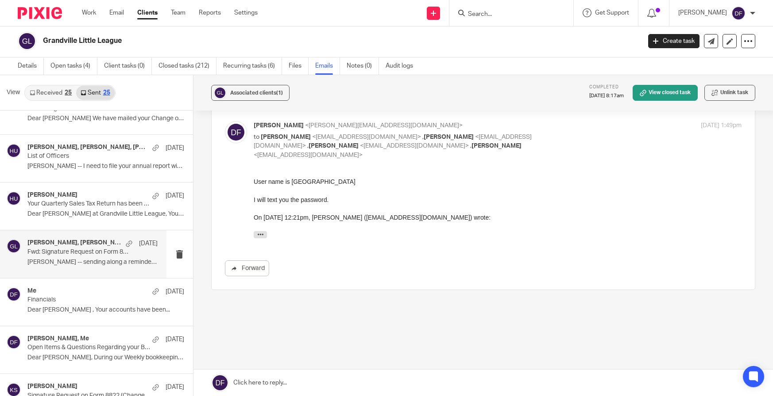
click at [99, 267] on div "Josh VanBuskirk, Holly Utting Jul 12 Fwd: Signature Request on Form 8822 (Chang…" at bounding box center [92, 254] width 130 height 30
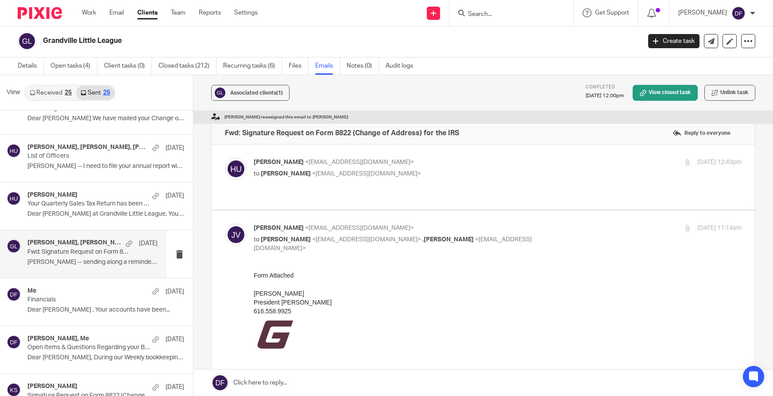
scroll to position [0, 0]
click at [460, 162] on p "Holly Utting <hollyutting@gmail.com>" at bounding box center [416, 162] width 325 height 9
checkbox input "true"
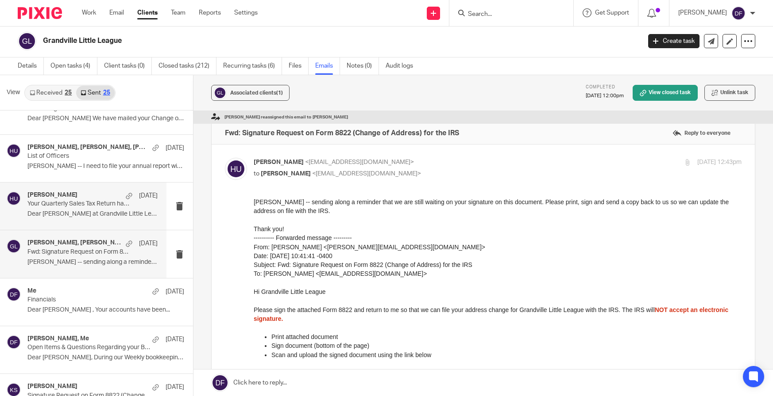
click at [81, 208] on p "Your Quarterly Sales Tax Return has been Filed" at bounding box center [79, 204] width 104 height 8
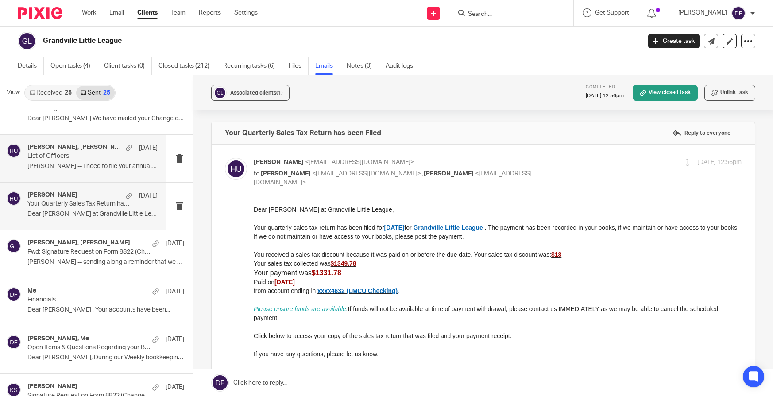
click at [102, 158] on p "List of Officers" at bounding box center [79, 157] width 104 height 8
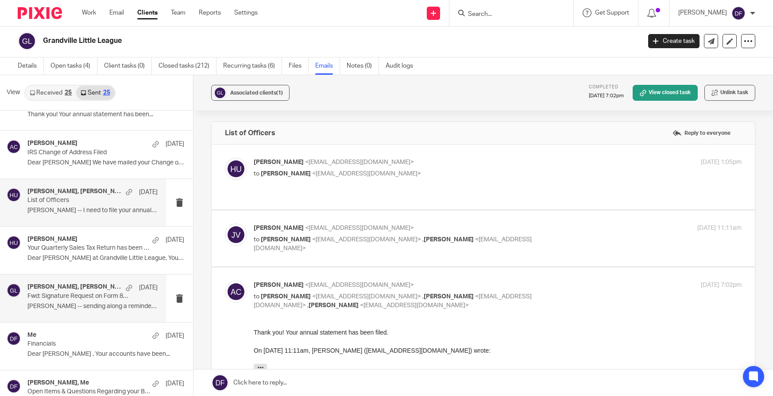
scroll to position [367, 0]
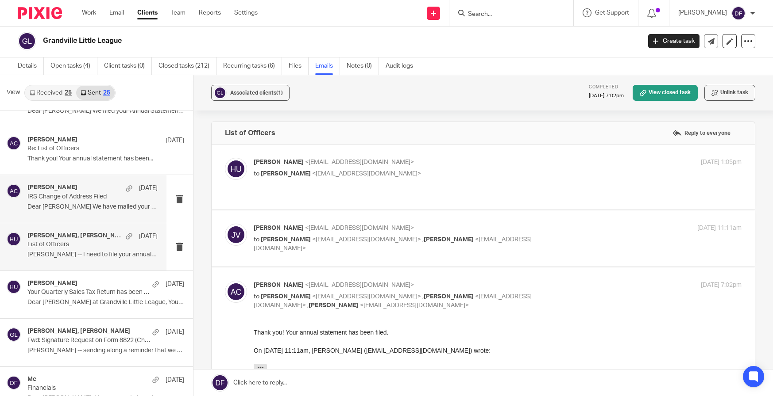
click at [96, 189] on div "Amy Corfixsen Jul 14" at bounding box center [92, 188] width 130 height 9
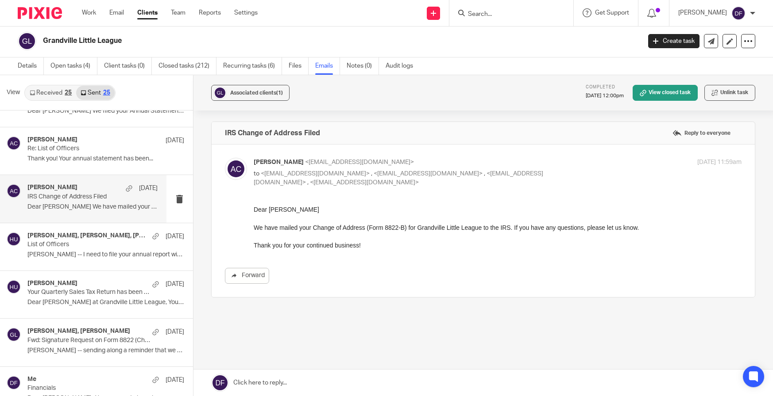
scroll to position [0, 0]
click at [90, 158] on p "Thank you! Your annual statement has been..." at bounding box center [92, 159] width 130 height 8
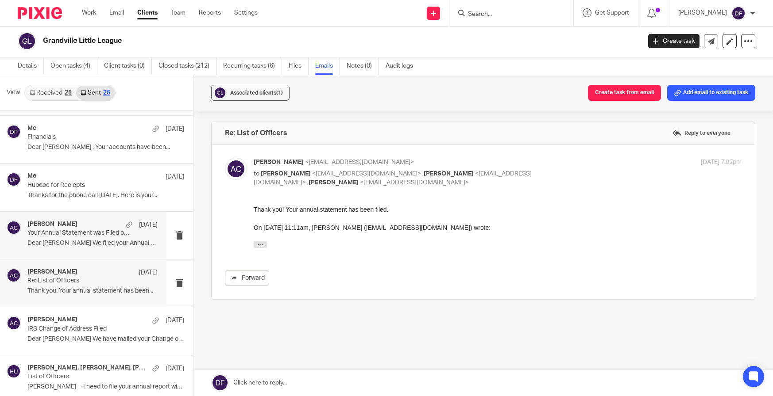
scroll to position [234, 0]
click at [89, 238] on div "Amy Corfixsen Jul 21 Your Annual Statement was Filed on Your Behalf Dear Josh W…" at bounding box center [92, 236] width 130 height 30
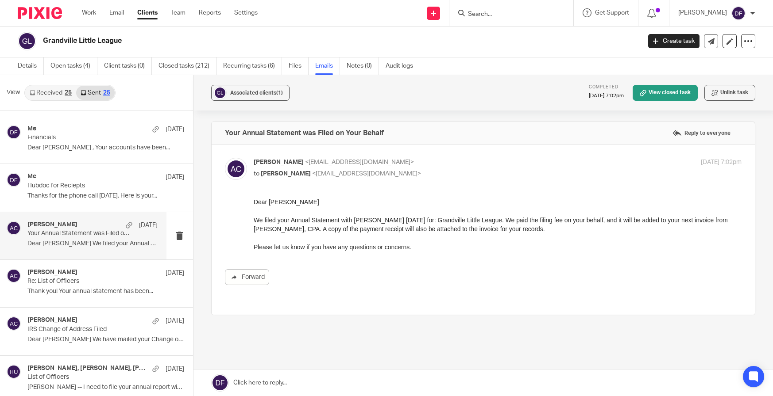
scroll to position [0, 0]
click at [87, 192] on div "Me Aug 4 Hubdoc for Reciepts Thanks for the phone call today. Here is your..." at bounding box center [92, 188] width 130 height 30
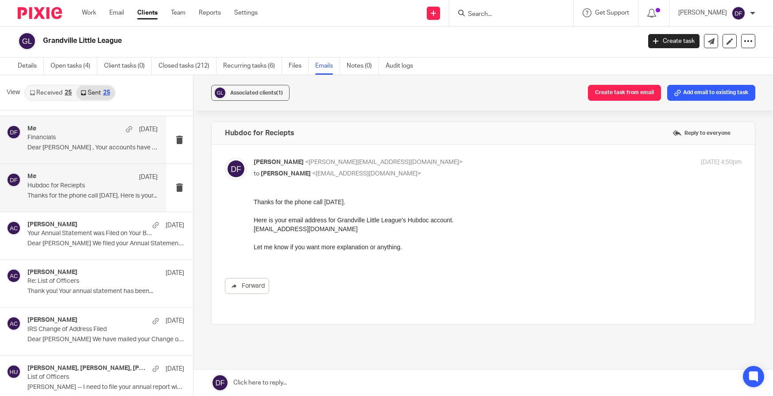
click at [75, 141] on p "Financials" at bounding box center [79, 138] width 104 height 8
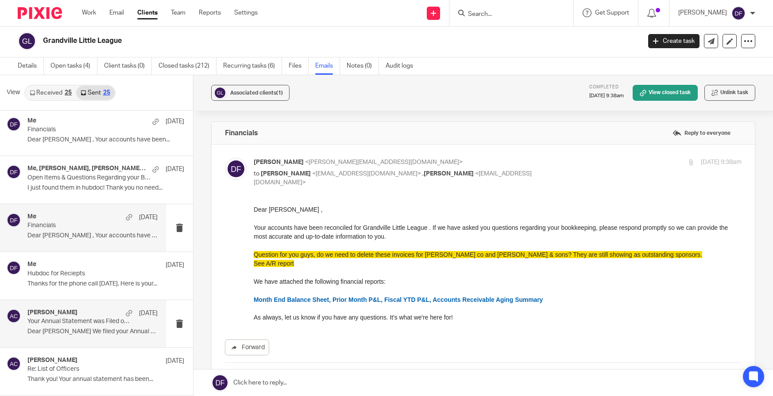
scroll to position [146, 0]
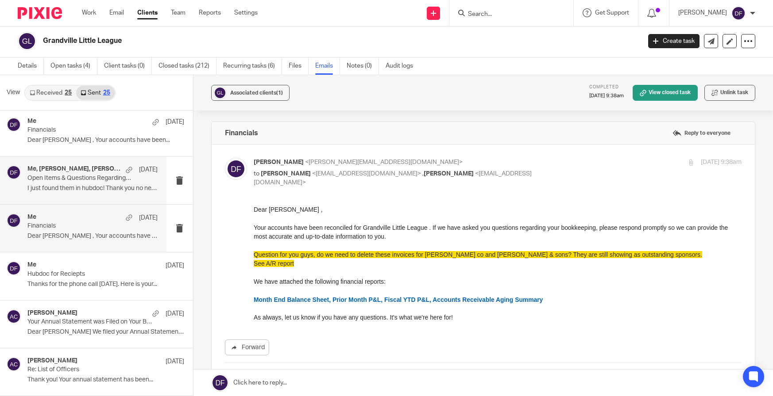
click at [110, 171] on h4 "Me, Josh VanBuskirk, Josh Dietrich, Jaime Kapenga" at bounding box center [74, 169] width 94 height 8
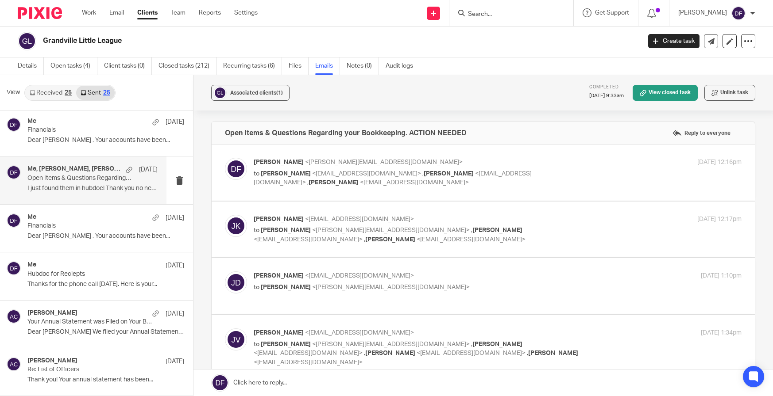
scroll to position [0, 0]
click at [506, 291] on p "to Donna Ferguson <donna@amylcpa.com>" at bounding box center [416, 287] width 325 height 9
checkbox input "true"
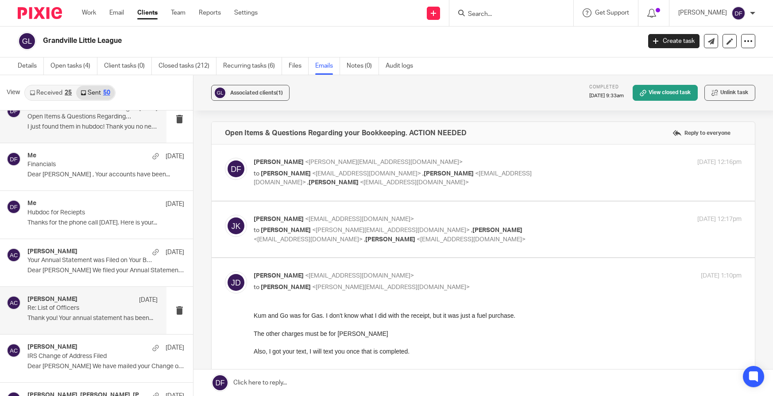
scroll to position [190, 0]
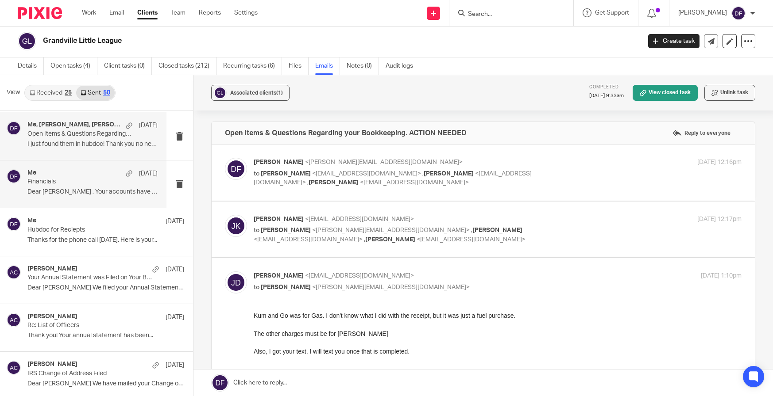
click at [84, 195] on p "Dear Josh , Your accounts have been..." at bounding box center [92, 193] width 130 height 8
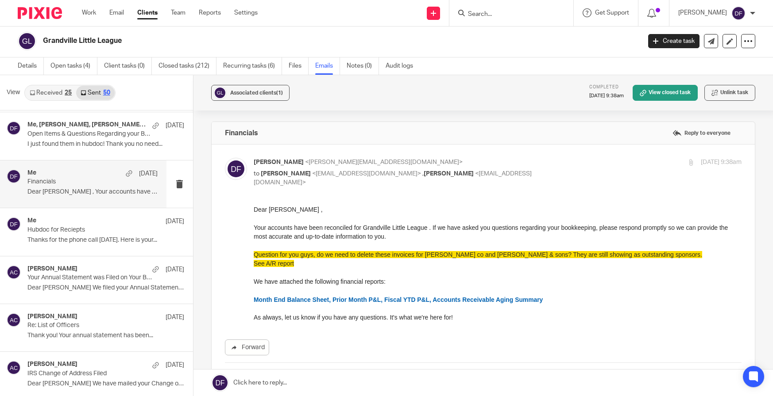
scroll to position [0, 0]
click at [83, 228] on p "Hubdoc for Reciepts" at bounding box center [79, 231] width 104 height 8
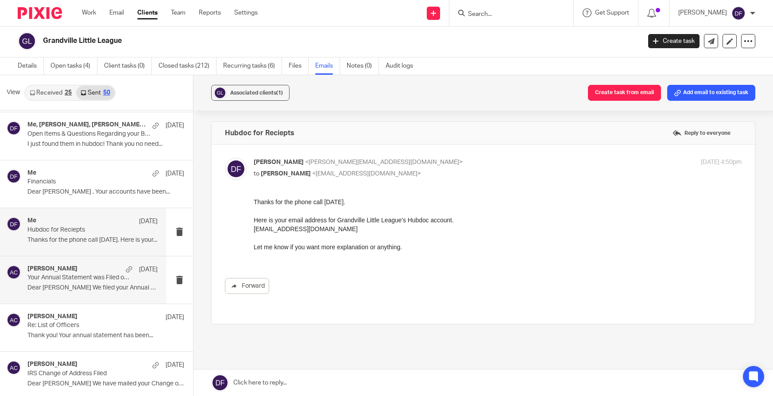
click at [84, 281] on p "Your Annual Statement was Filed on Your Behalf" at bounding box center [79, 278] width 104 height 8
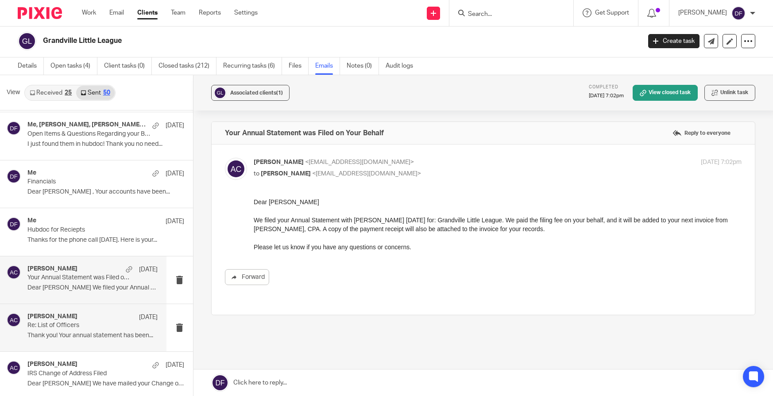
click at [93, 327] on p "Re: List of Officers" at bounding box center [79, 326] width 104 height 8
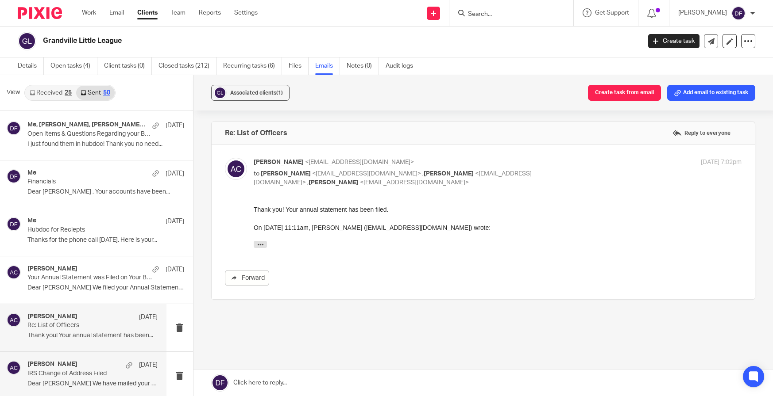
click at [90, 381] on p "Dear Josh We have mailed your Change of..." at bounding box center [92, 385] width 130 height 8
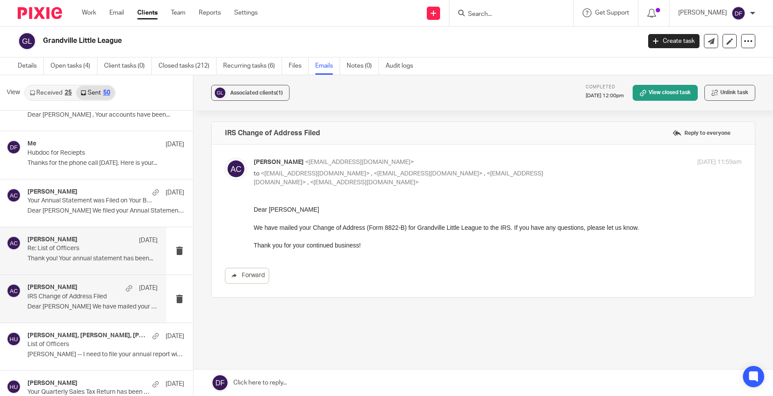
scroll to position [323, 0]
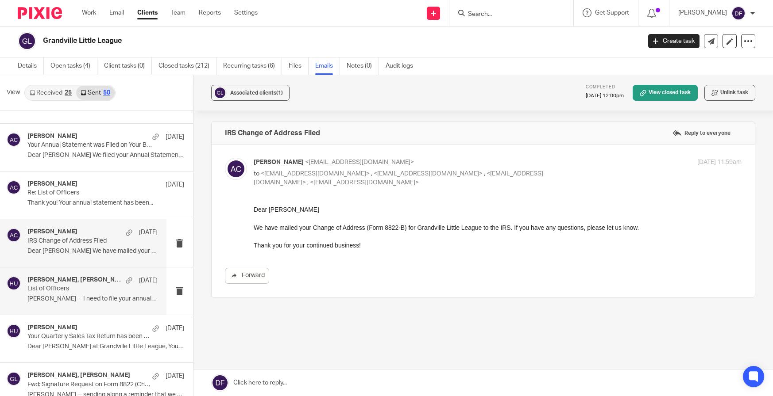
click at [101, 292] on p "List of Officers" at bounding box center [79, 289] width 104 height 8
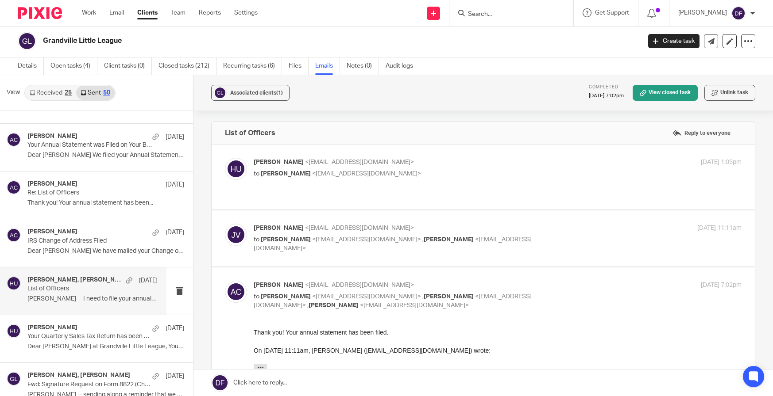
scroll to position [0, 0]
click at [38, 91] on link "Received 25" at bounding box center [50, 93] width 51 height 14
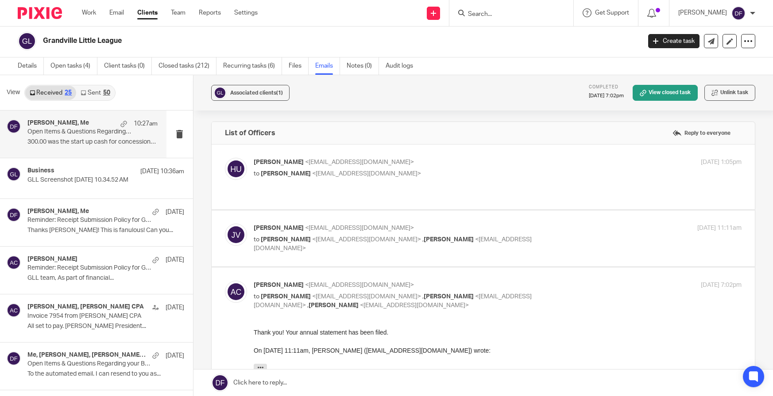
click at [76, 142] on p "300.00 was the start up cash for concessions...." at bounding box center [92, 143] width 130 height 8
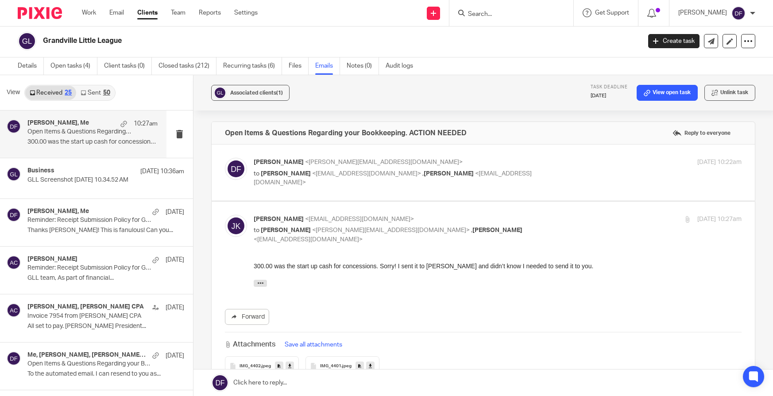
click at [369, 363] on icon at bounding box center [370, 366] width 3 height 7
click at [291, 362] on link at bounding box center [289, 366] width 8 height 9
click at [402, 381] on link at bounding box center [483, 383] width 580 height 27
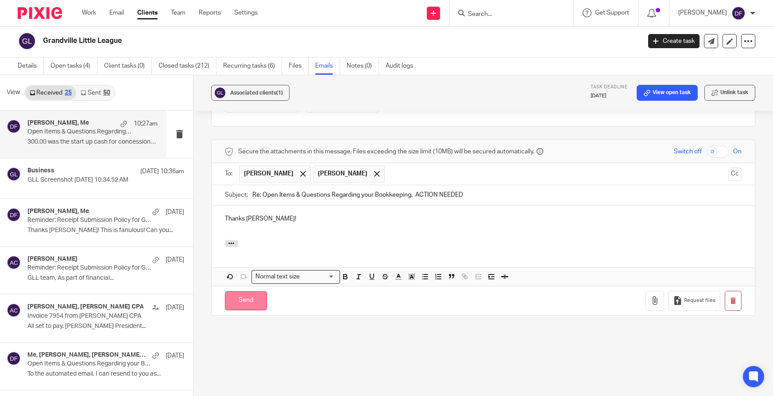
click at [246, 304] on input "Send" at bounding box center [246, 301] width 42 height 19
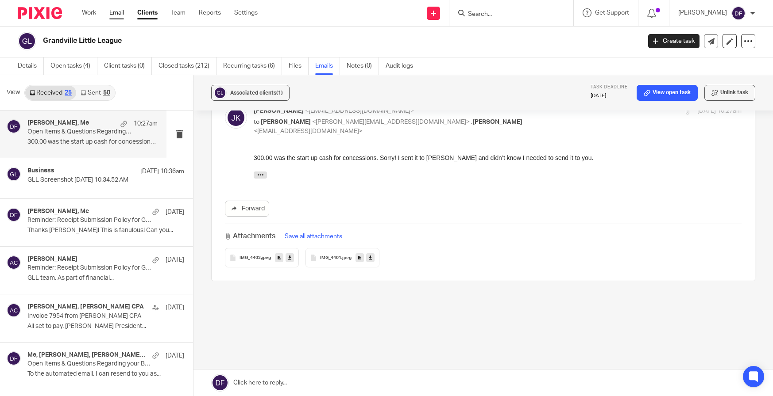
click at [112, 17] on link "Email" at bounding box center [116, 12] width 15 height 9
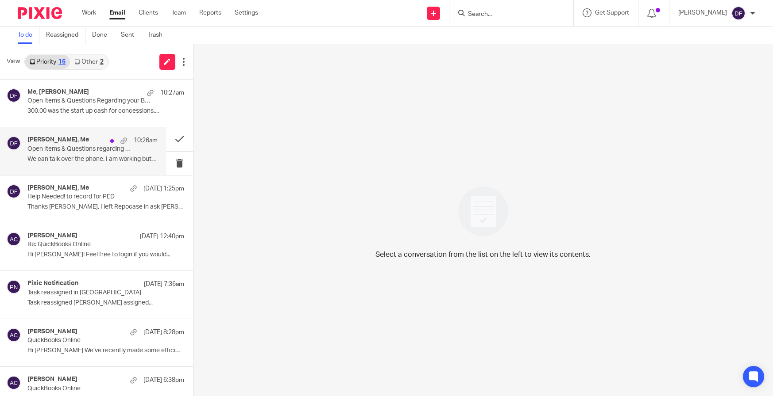
click at [87, 146] on p "Open Items & Questions regarding your Bookkeeping. ACTION NEEDED" at bounding box center [79, 150] width 104 height 8
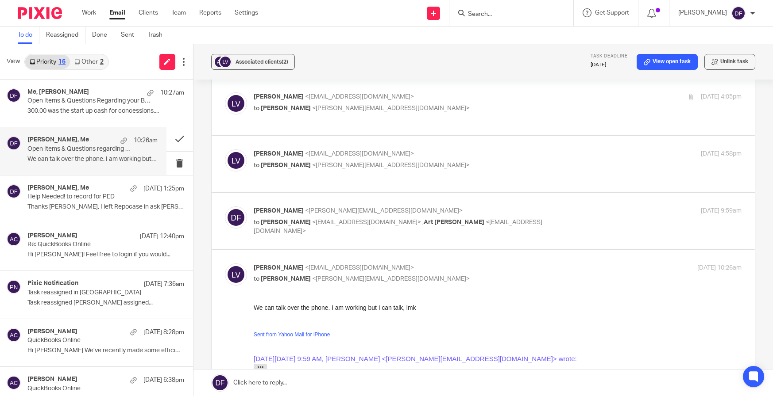
scroll to position [133, 0]
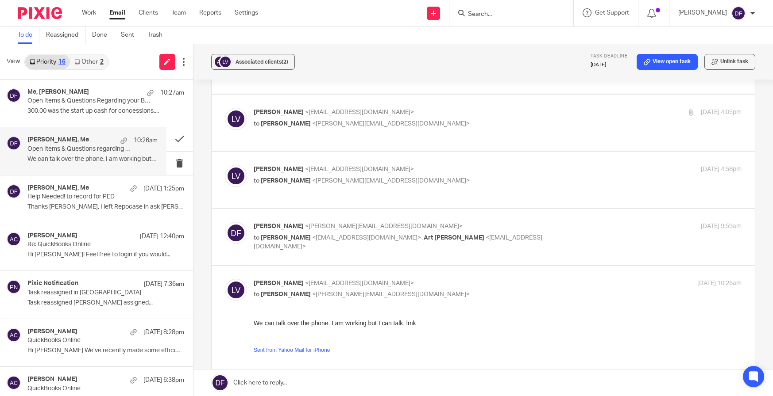
click at [340, 387] on link at bounding box center [483, 383] width 580 height 27
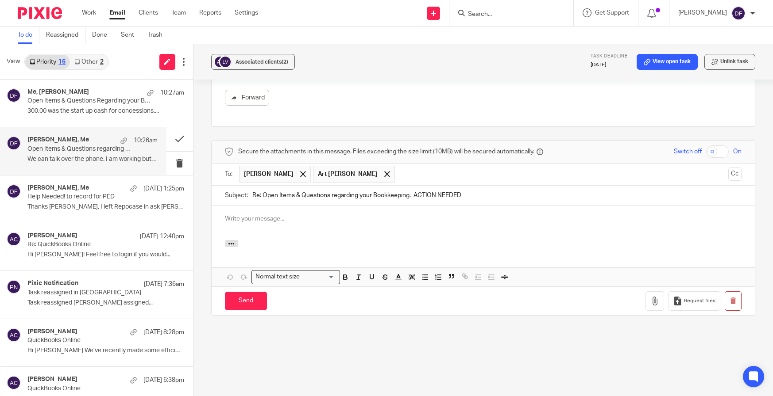
scroll to position [0, 0]
click at [344, 182] on span "Art [PERSON_NAME]" at bounding box center [354, 174] width 82 height 17
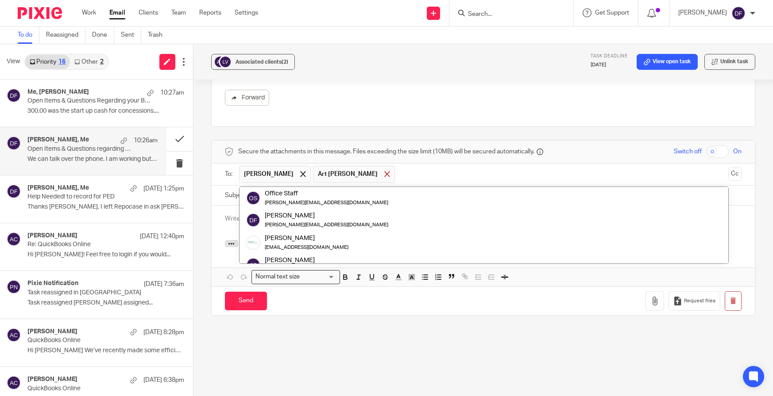
click at [384, 175] on span at bounding box center [387, 174] width 6 height 6
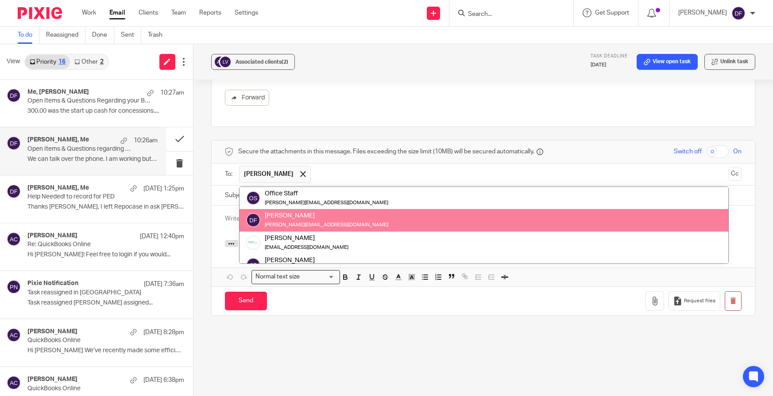
click at [218, 218] on div at bounding box center [483, 223] width 543 height 35
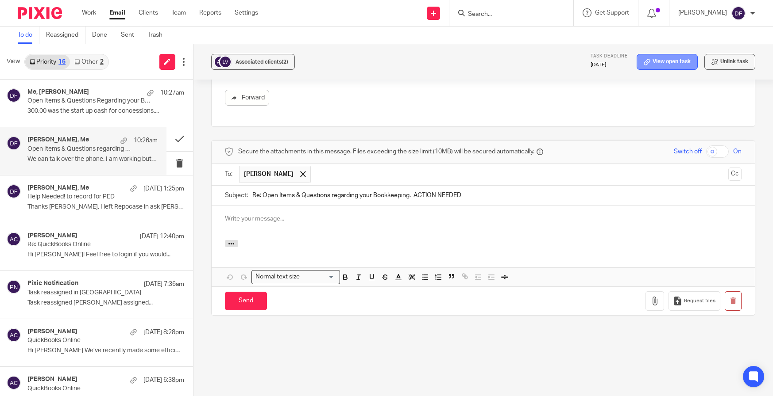
click at [651, 58] on link "View open task" at bounding box center [666, 62] width 61 height 16
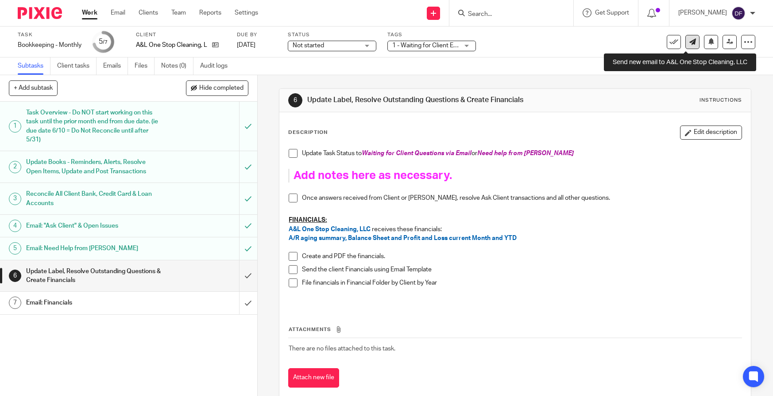
click at [689, 45] on icon at bounding box center [692, 41] width 7 height 7
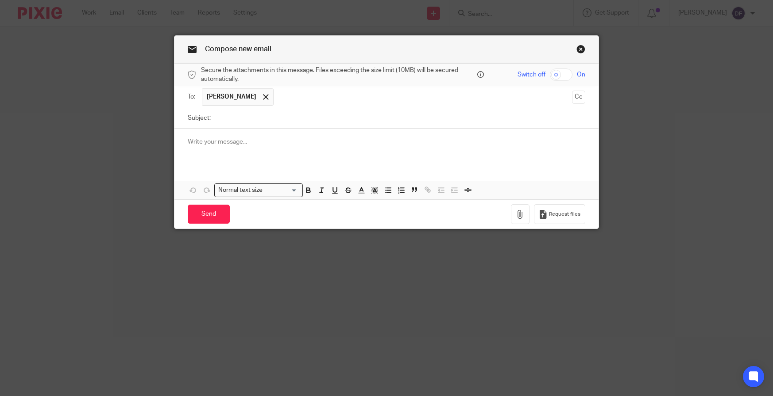
click at [294, 117] on input "Subject:" at bounding box center [400, 118] width 370 height 20
click at [292, 126] on input "Budget for personal going forward" at bounding box center [400, 118] width 370 height 20
type input "Budget for personal going forward"
click at [280, 143] on p at bounding box center [386, 142] width 397 height 9
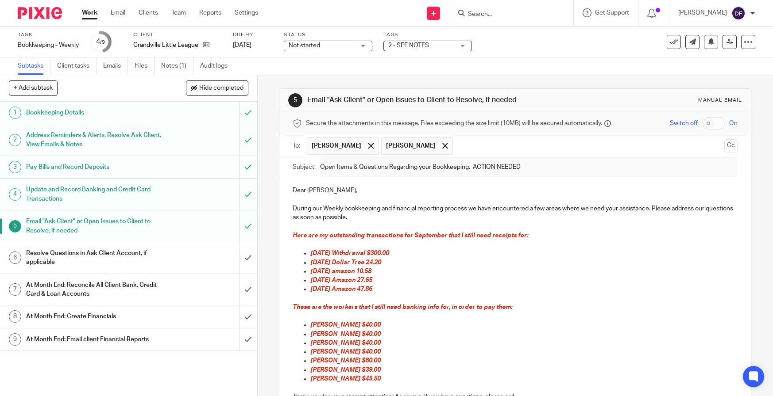
scroll to position [91, 0]
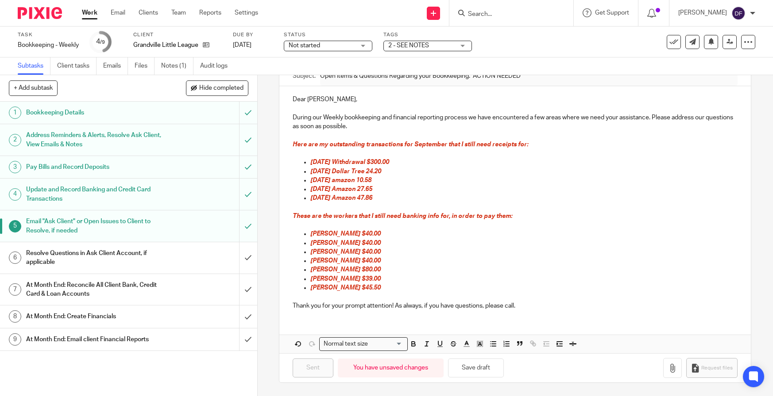
click at [431, 43] on span "2 - SEE NOTES" at bounding box center [421, 45] width 66 height 9
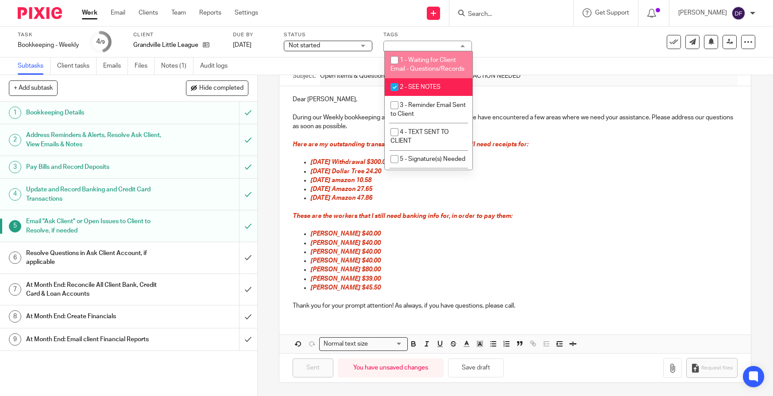
click at [429, 61] on span "1 - Waiting for Client Email - Questions/Records" at bounding box center [427, 64] width 74 height 15
checkbox input "true"
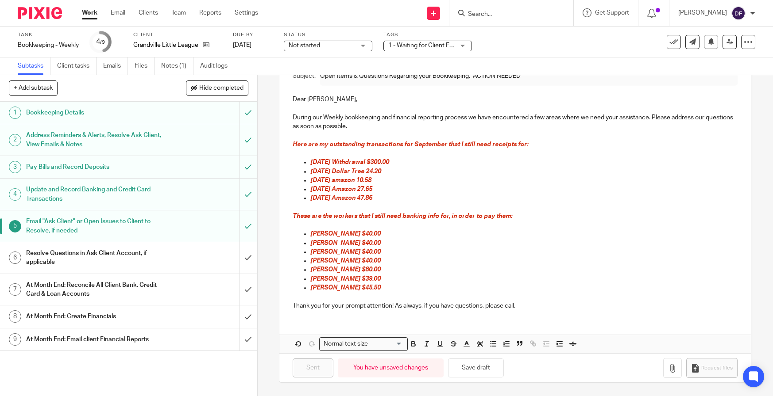
click at [94, 11] on link "Work" at bounding box center [89, 12] width 15 height 9
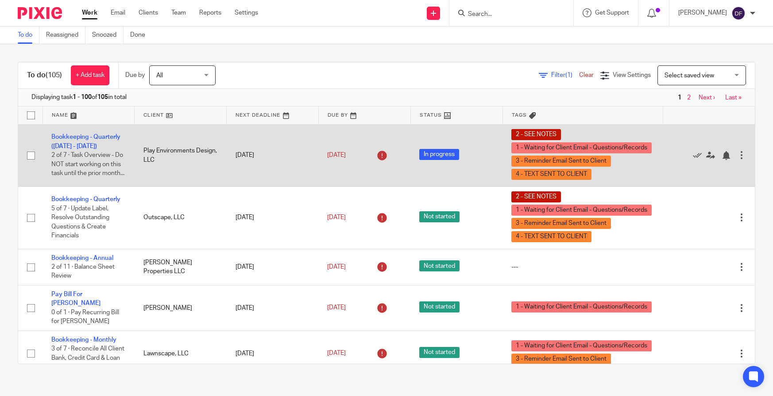
scroll to position [44, 0]
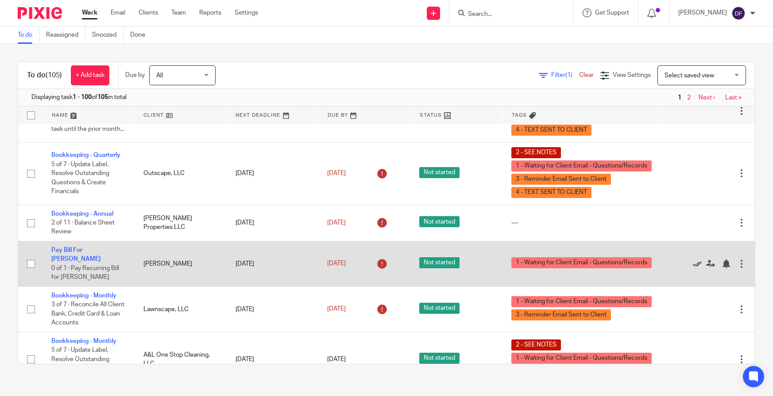
click at [693, 261] on icon at bounding box center [697, 264] width 9 height 9
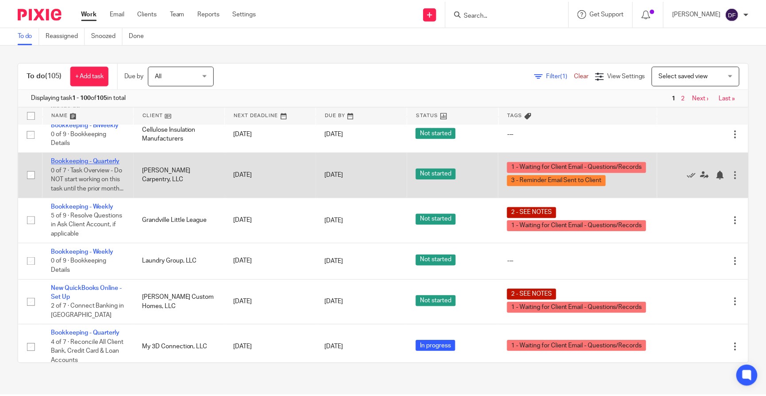
scroll to position [354, 0]
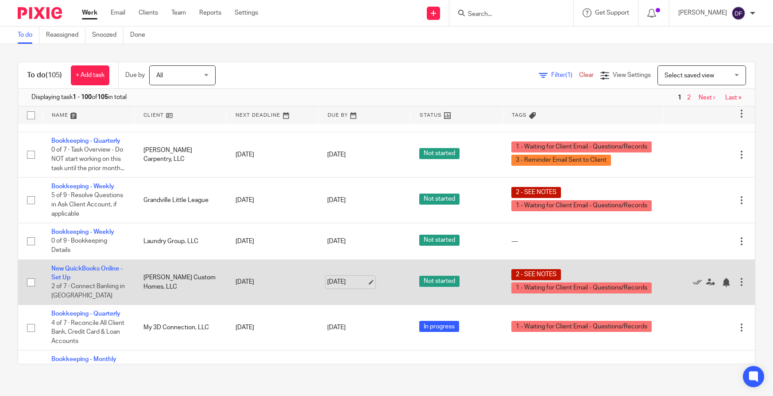
click at [359, 287] on link "Sep 19, 2025" at bounding box center [347, 282] width 40 height 9
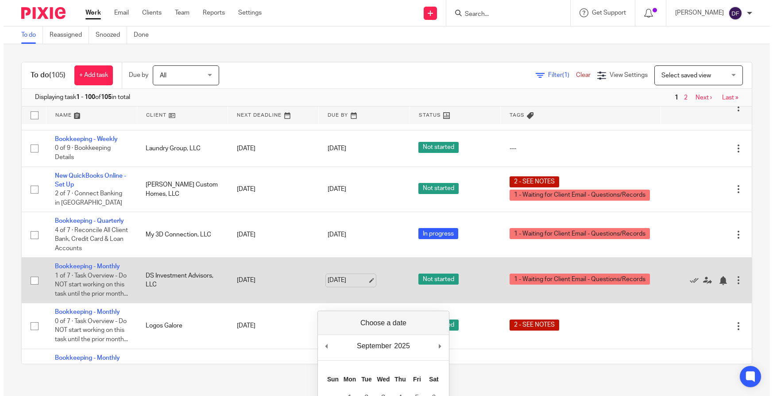
scroll to position [497, 0]
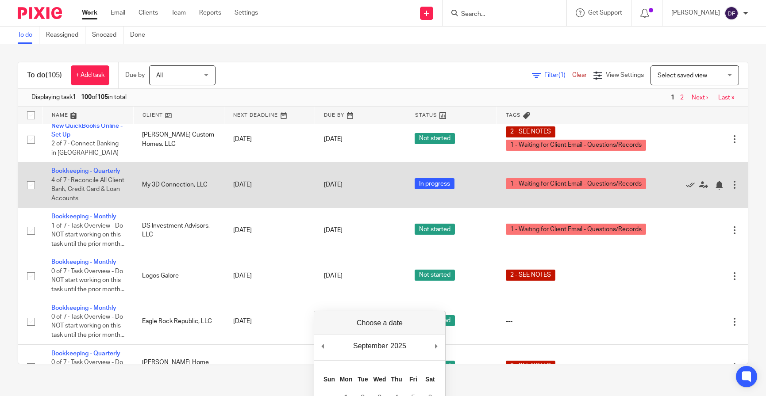
click at [163, 208] on td "My 3D Connection, LLC" at bounding box center [178, 185] width 91 height 46
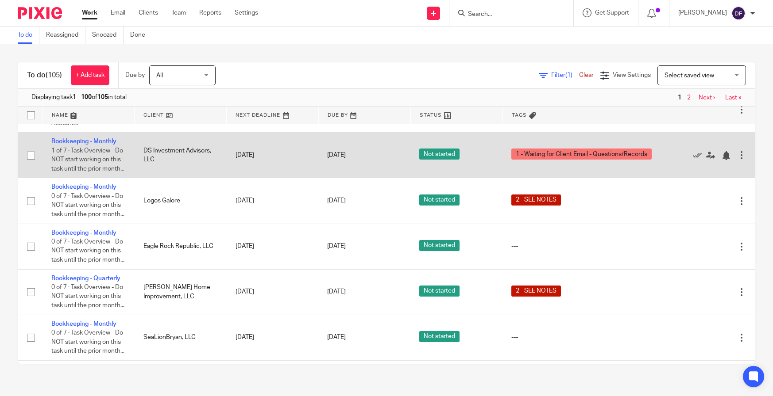
scroll to position [654, 0]
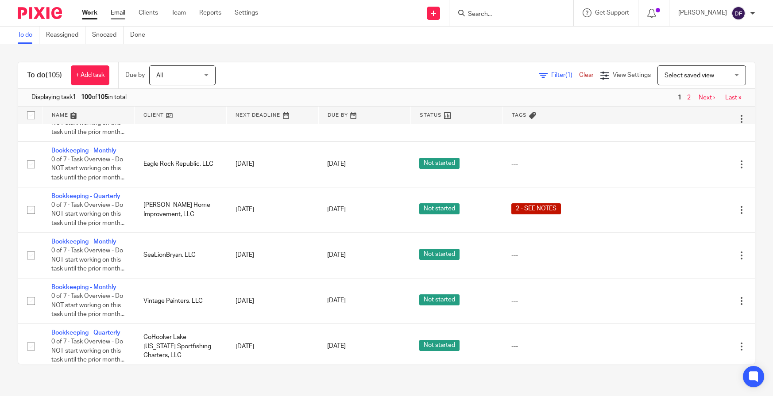
click at [122, 16] on link "Email" at bounding box center [118, 12] width 15 height 9
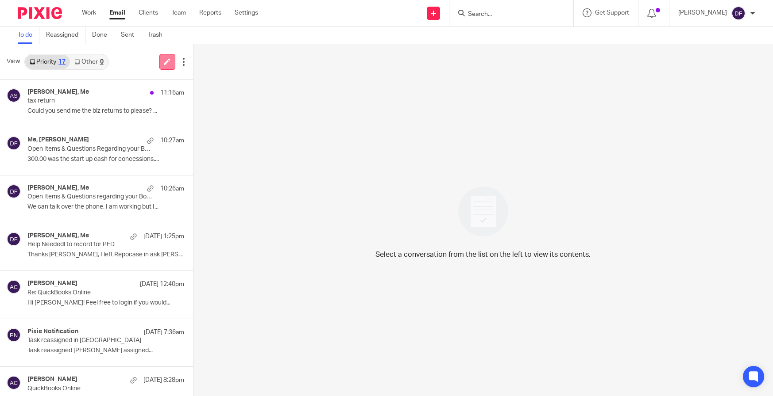
click at [169, 62] on icon at bounding box center [167, 61] width 7 height 7
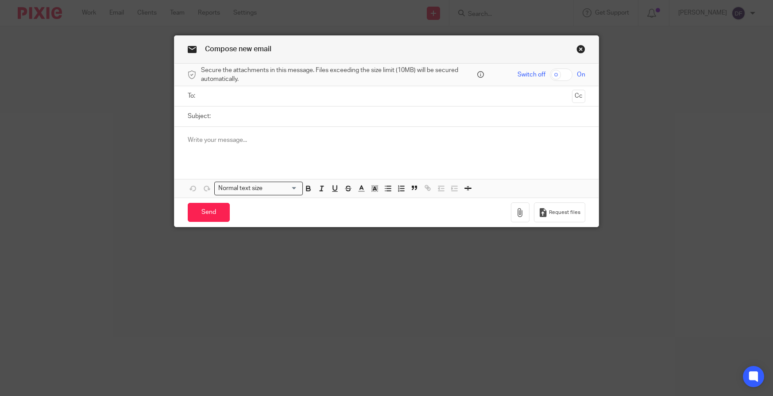
click at [226, 92] on input "text" at bounding box center [386, 96] width 364 height 10
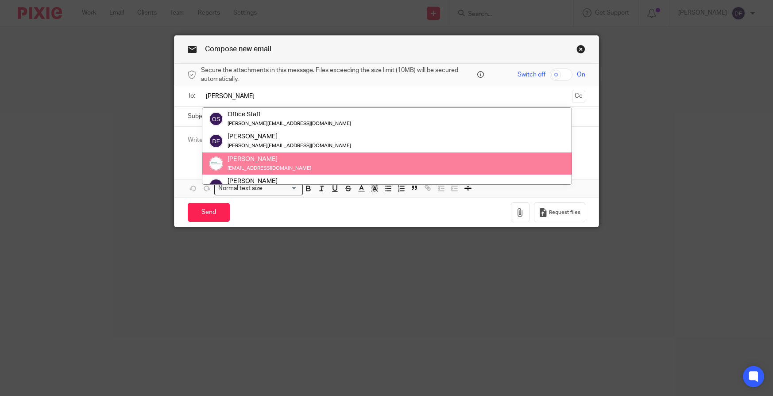
type input "[PERSON_NAME]"
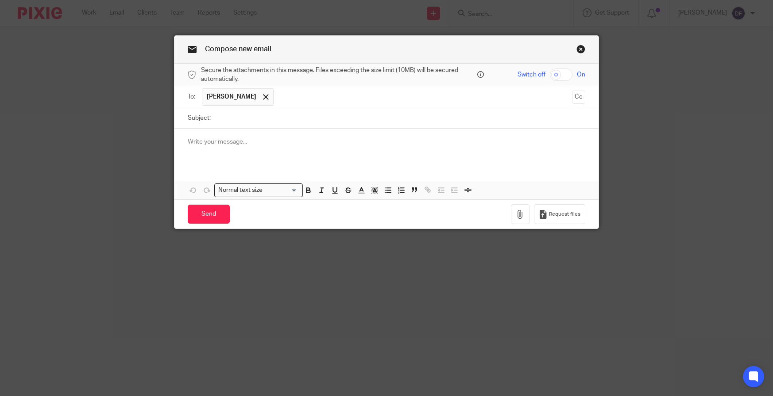
click at [220, 117] on input "Subject:" at bounding box center [400, 118] width 370 height 20
type input "budget for Art and Lacey"
click at [250, 142] on p at bounding box center [386, 142] width 397 height 9
click at [212, 141] on p at bounding box center [386, 142] width 397 height 9
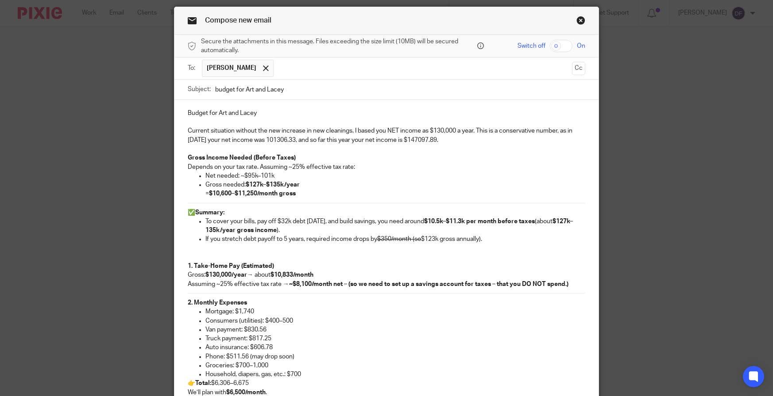
scroll to position [44, 0]
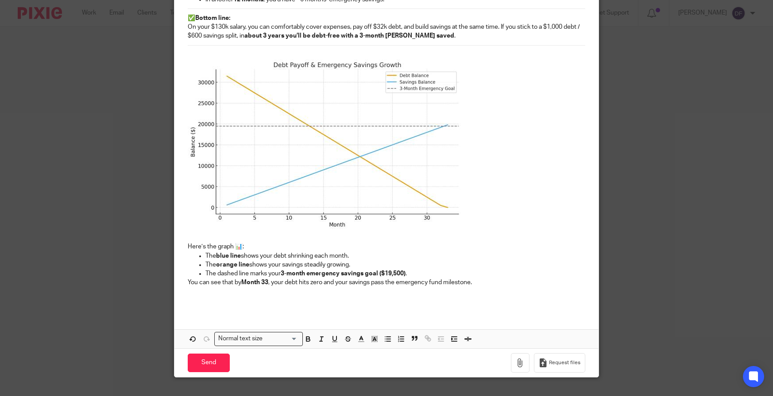
scroll to position [667, 0]
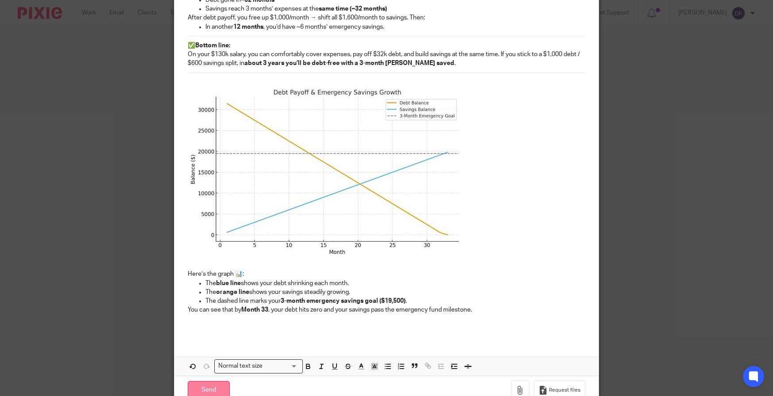
click at [208, 387] on input "Send" at bounding box center [209, 390] width 42 height 19
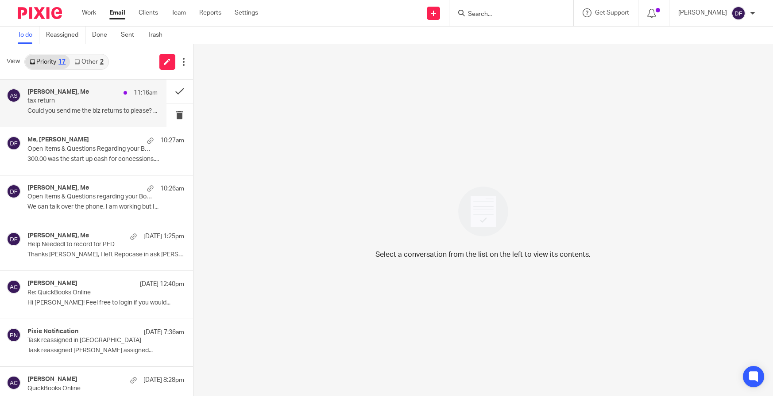
click at [105, 106] on div "Aaron Schreur, Me 11:16am tax return Could you send me the biz returns to pleas…" at bounding box center [92, 104] width 130 height 30
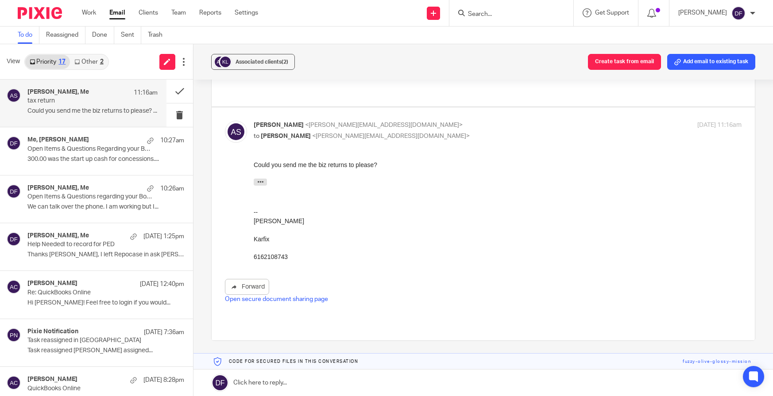
scroll to position [189, 0]
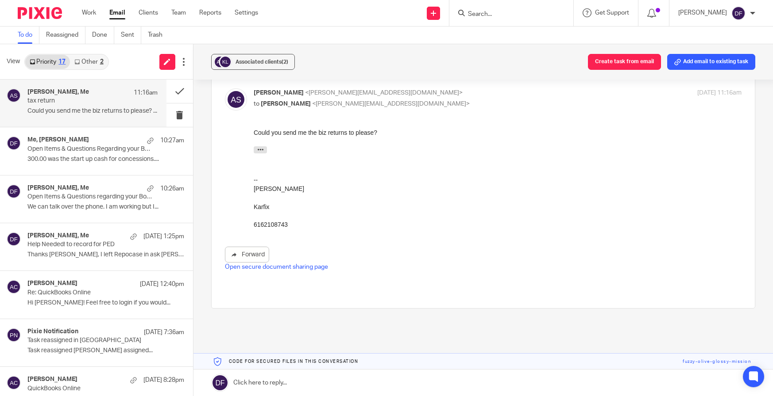
click at [343, 377] on link at bounding box center [483, 383] width 580 height 27
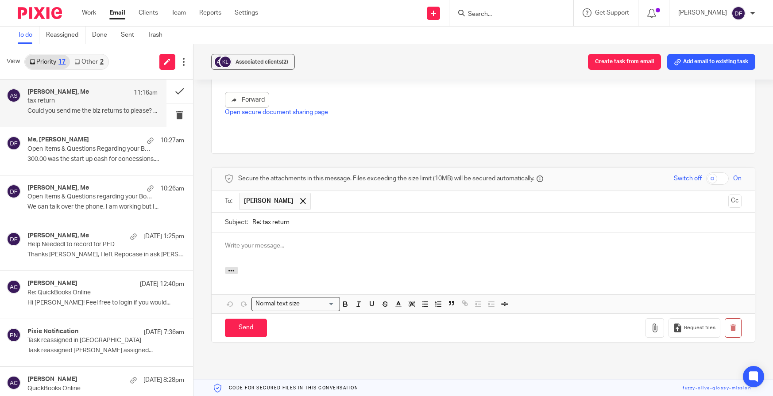
scroll to position [0, 0]
click at [706, 173] on input "checkbox" at bounding box center [717, 179] width 23 height 12
checkbox input "true"
click at [650, 324] on icon "button" at bounding box center [654, 328] width 9 height 9
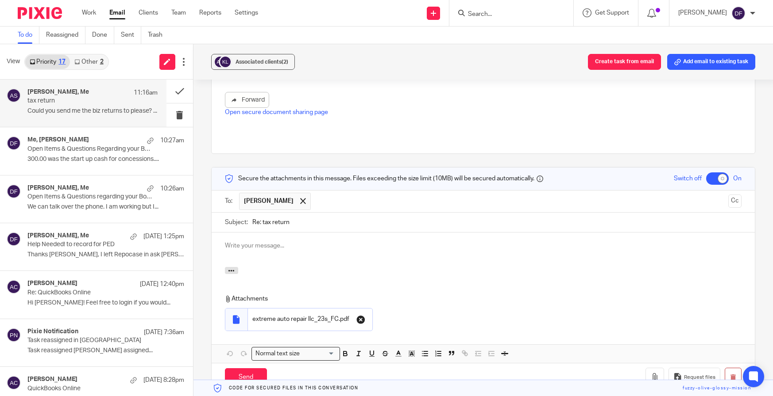
click at [362, 316] on icon "button" at bounding box center [360, 320] width 9 height 9
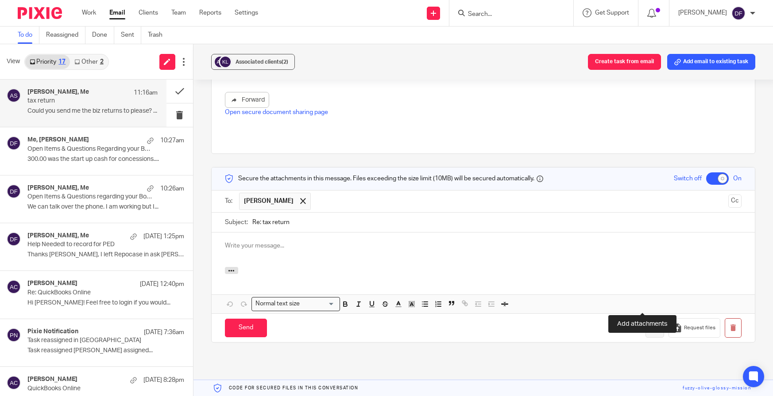
click at [650, 324] on icon "button" at bounding box center [654, 328] width 9 height 9
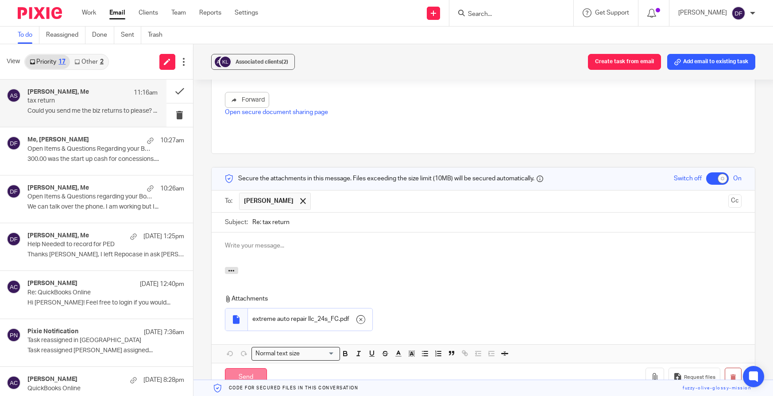
click at [250, 369] on input "Send" at bounding box center [246, 378] width 42 height 19
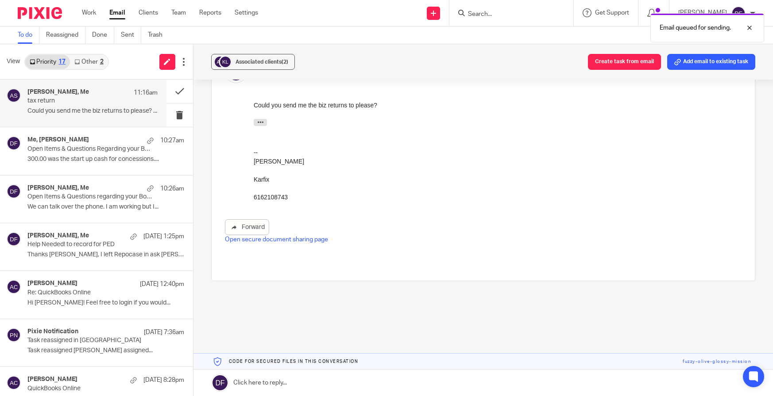
scroll to position [189, 0]
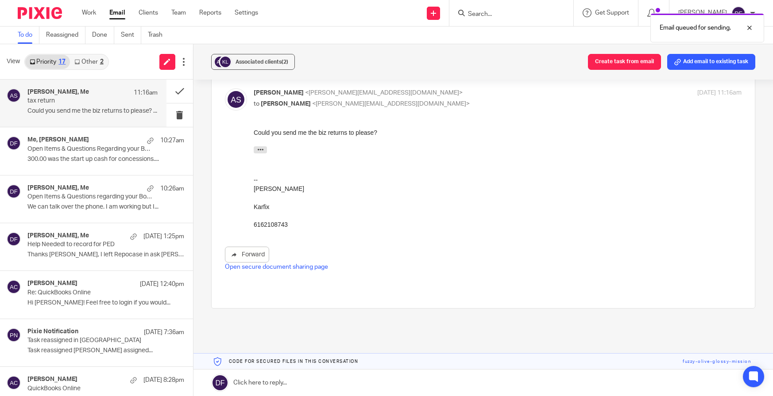
click at [94, 61] on link "Other 2" at bounding box center [89, 62] width 38 height 14
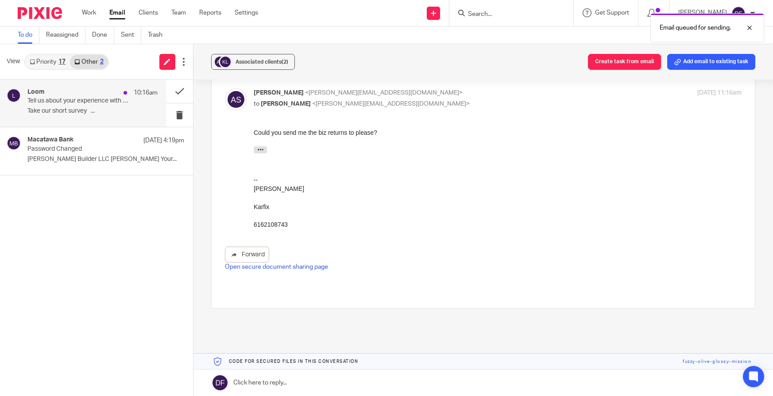
click at [81, 112] on p "Take our short survey ..." at bounding box center [92, 112] width 130 height 8
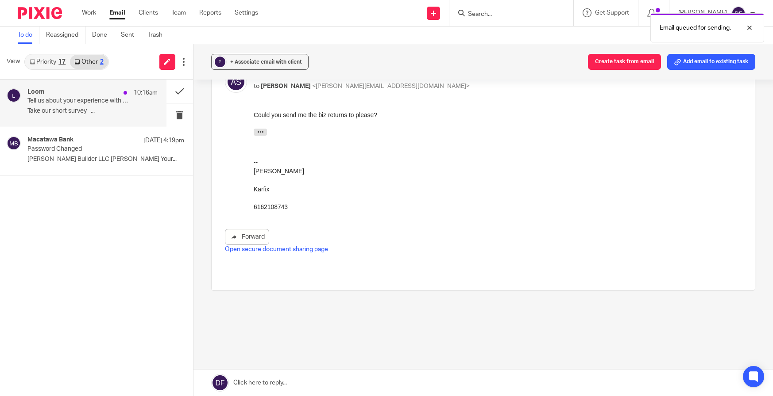
scroll to position [171, 0]
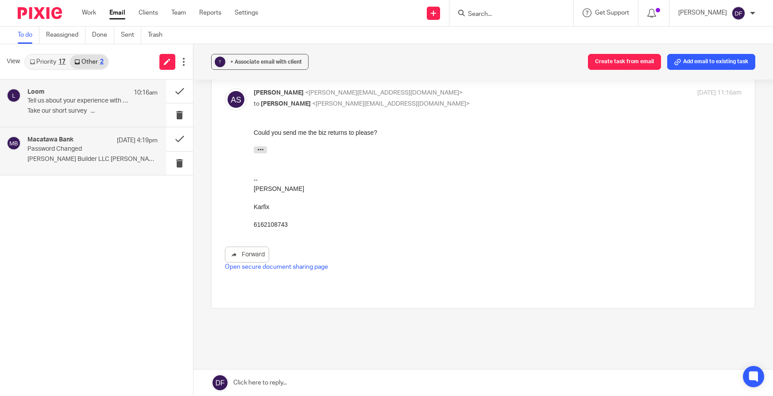
click at [78, 149] on p "Password Changed" at bounding box center [79, 150] width 104 height 8
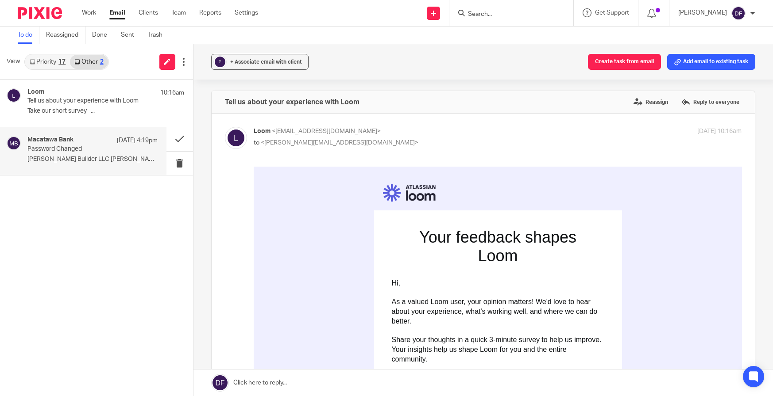
scroll to position [0, 0]
click at [56, 62] on link "Priority 17" at bounding box center [47, 62] width 45 height 14
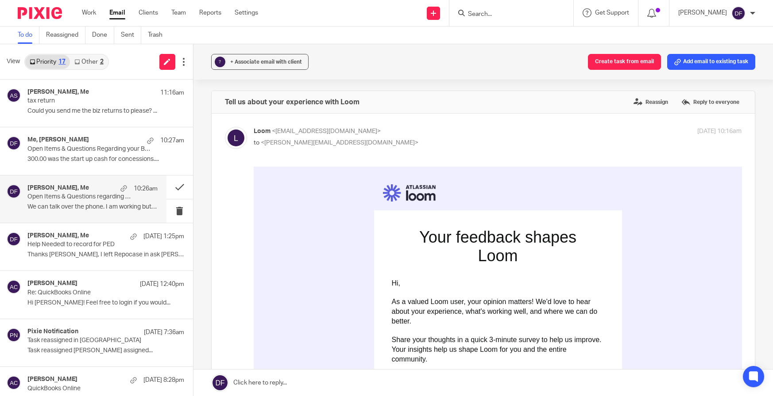
click at [91, 200] on p "Open Items & Questions regarding your Bookkeeping. ACTION NEEDED" at bounding box center [79, 197] width 104 height 8
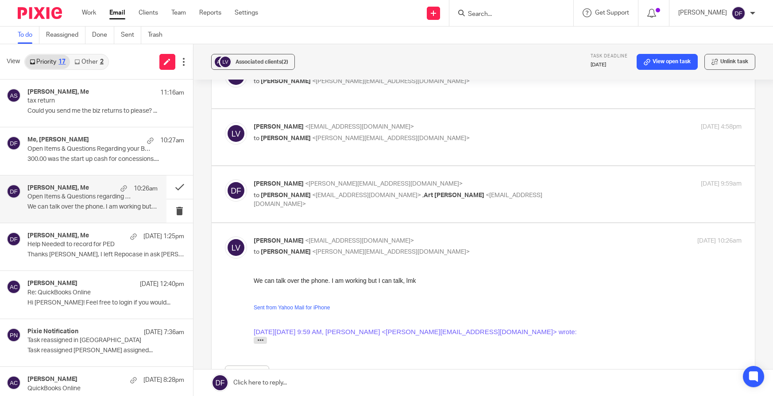
scroll to position [253, 0]
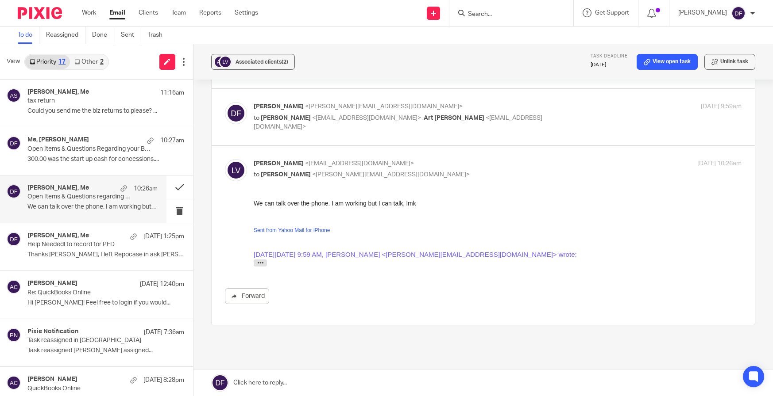
click at [609, 99] on label at bounding box center [483, 117] width 543 height 56
click at [225, 102] on input "checkbox" at bounding box center [224, 102] width 0 height 0
checkbox input "true"
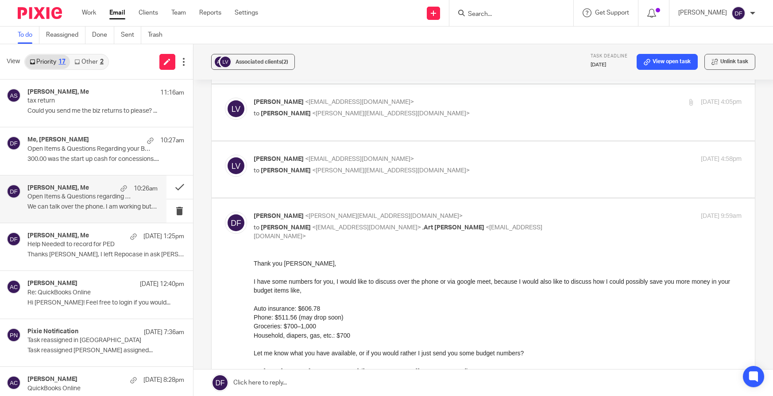
scroll to position [164, 0]
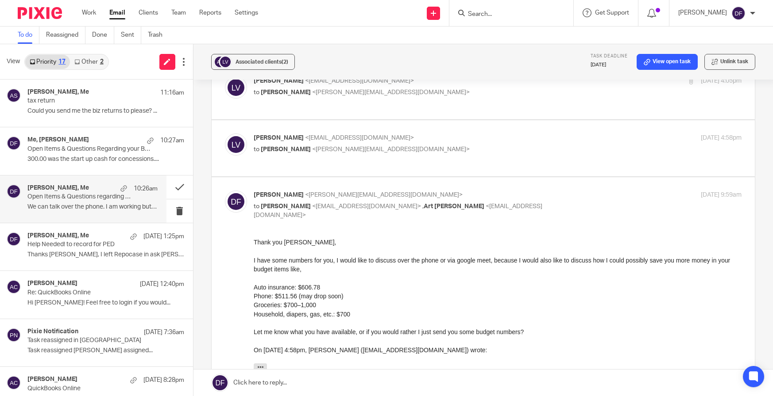
click at [470, 151] on p "to Donna Ferguson <donna@amylcpa.com>" at bounding box center [416, 149] width 325 height 9
checkbox input "true"
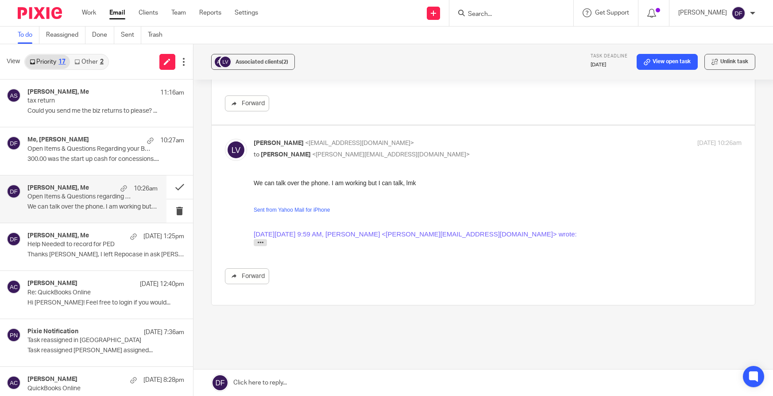
scroll to position [681, 0]
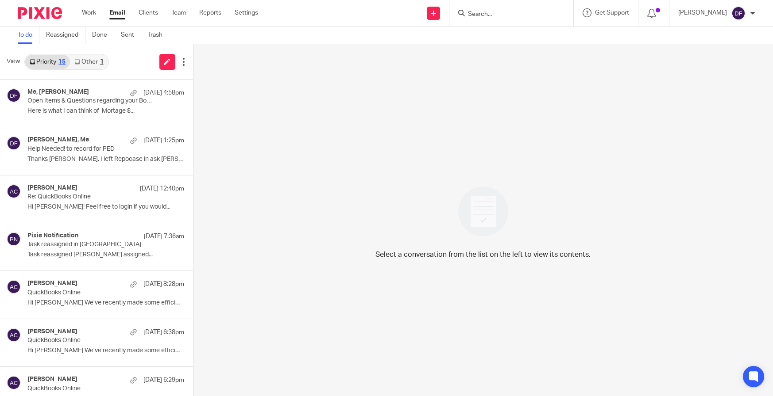
click at [481, 15] on input "Search" at bounding box center [507, 15] width 80 height 8
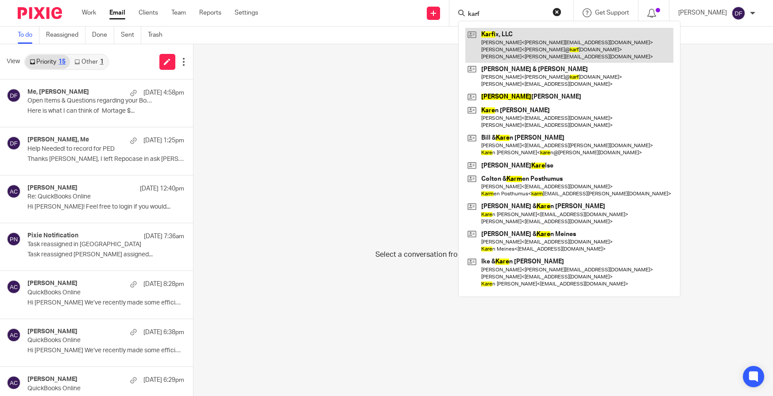
type input "karf"
click at [528, 59] on link at bounding box center [569, 45] width 208 height 35
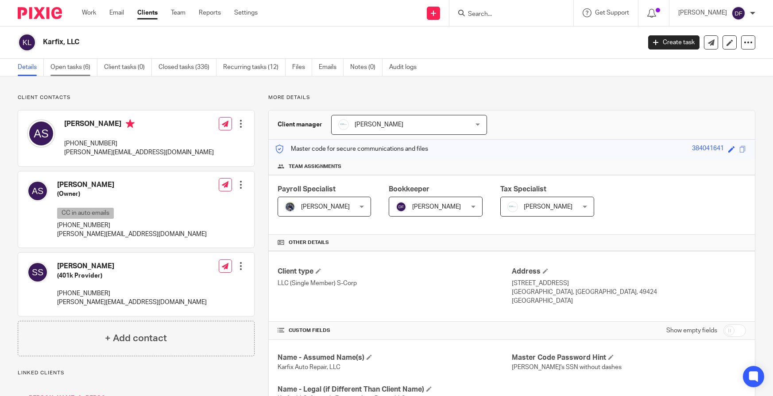
click at [91, 72] on link "Open tasks (6)" at bounding box center [73, 67] width 47 height 17
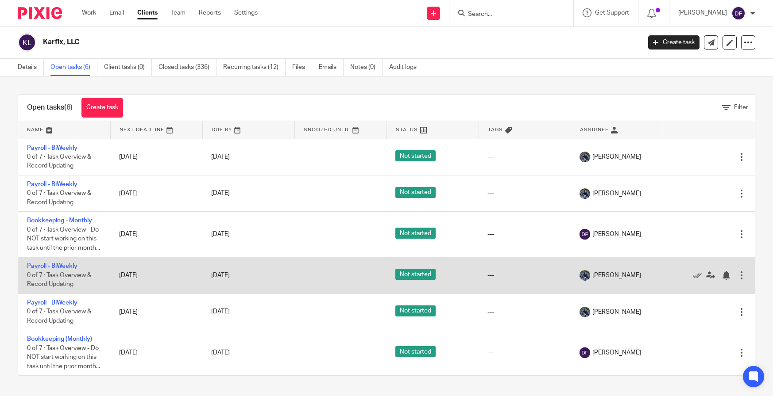
scroll to position [15, 0]
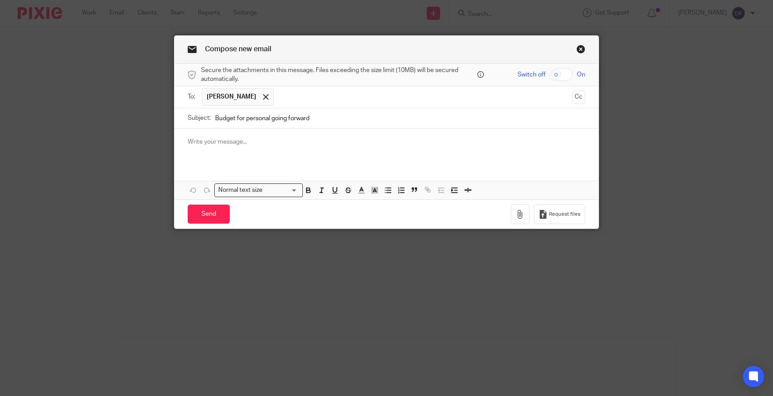
click at [218, 151] on div at bounding box center [386, 146] width 424 height 35
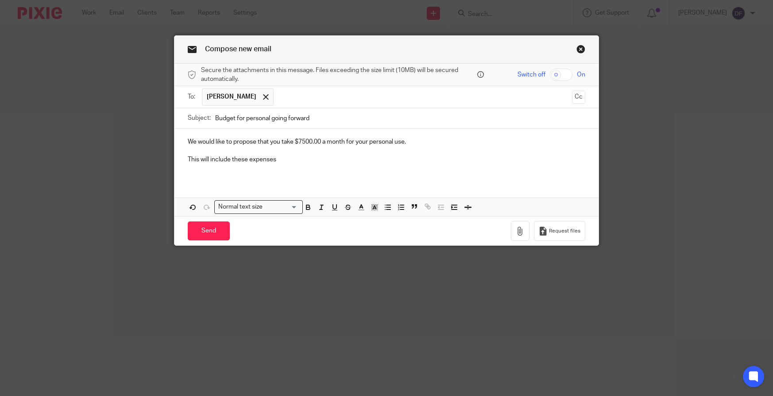
click at [181, 169] on div "We would like to propose that you take $7500.00 a month for your personal use. …" at bounding box center [386, 154] width 424 height 51
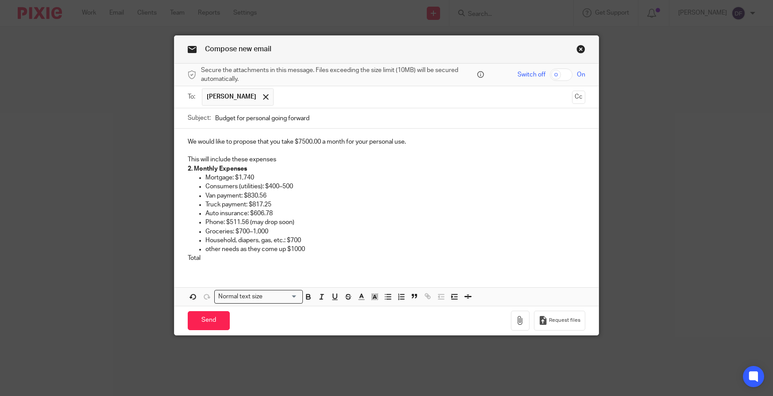
click at [224, 259] on p "Total" at bounding box center [386, 258] width 397 height 9
click at [214, 261] on p "Total" at bounding box center [386, 258] width 397 height 9
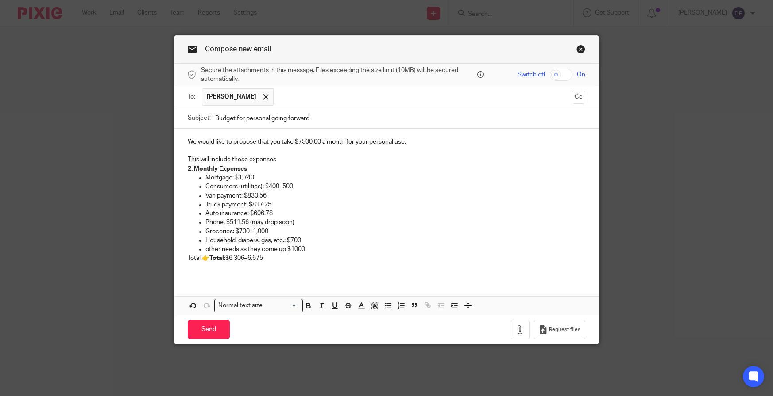
click at [208, 258] on p "Total 👉 Total: $6,306–6,675" at bounding box center [386, 263] width 397 height 18
click at [227, 260] on p "Total: $6,306–6,675" at bounding box center [395, 263] width 380 height 18
click at [246, 260] on p "Total: $7,306–6,675" at bounding box center [395, 263] width 380 height 18
click at [184, 150] on div "We would like to propose that you take $7500.00 a month for your personal use. …" at bounding box center [386, 204] width 424 height 150
drag, startPoint x: 275, startPoint y: 157, endPoint x: 162, endPoint y: 158, distance: 113.3
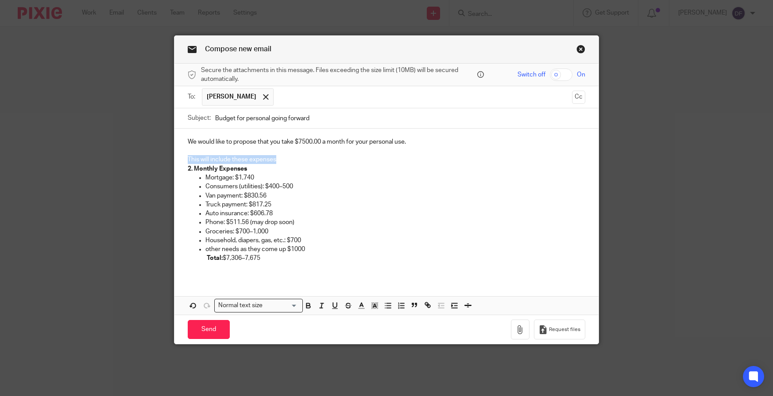
click at [162, 158] on div "Compose new email Secure the attachments in this message. Files exceeding the s…" at bounding box center [386, 198] width 773 height 396
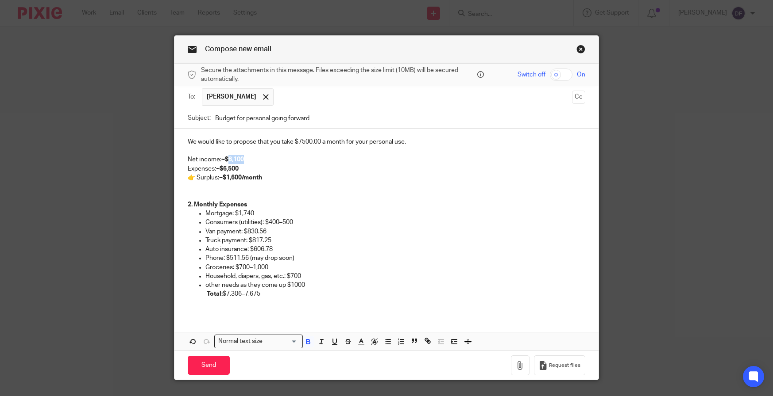
drag, startPoint x: 242, startPoint y: 161, endPoint x: 225, endPoint y: 159, distance: 16.9
click at [225, 159] on strong "~$8,100" at bounding box center [232, 160] width 23 height 6
click at [233, 160] on strong "~$10833" at bounding box center [233, 160] width 25 height 6
drag, startPoint x: 223, startPoint y: 167, endPoint x: 226, endPoint y: 175, distance: 7.8
click at [223, 168] on strong "~$6,500" at bounding box center [227, 169] width 23 height 6
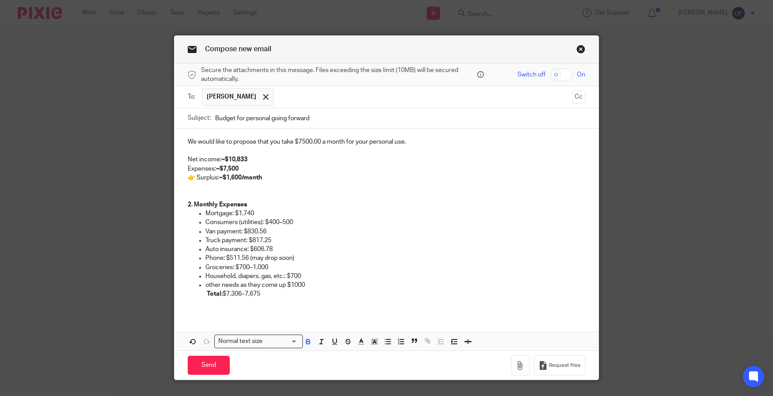
click at [318, 184] on p at bounding box center [386, 186] width 397 height 9
drag, startPoint x: 240, startPoint y: 177, endPoint x: 224, endPoint y: 181, distance: 16.0
click at [224, 181] on strong "~$1,600/month" at bounding box center [240, 178] width 43 height 6
click at [271, 179] on p "Net income: ~$10,833 Expenses: ~$7,500 👉 Surplus: ~$3,333/month" at bounding box center [386, 168] width 397 height 27
drag, startPoint x: 282, startPoint y: 286, endPoint x: 377, endPoint y: 280, distance: 95.3
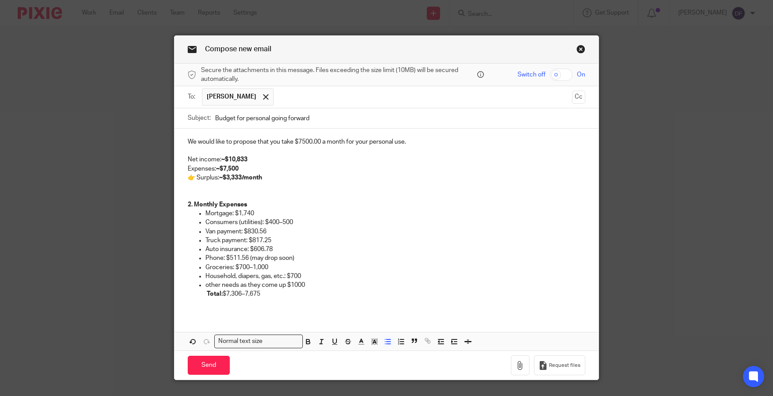
click at [282, 286] on p "other needs as they come up $1000" at bounding box center [395, 285] width 380 height 9
click at [266, 177] on p "Net income: ~$10,833 Expenses: ~$7,500 👉 Surplus: ~$3,333/month" at bounding box center [386, 168] width 397 height 27
click at [291, 181] on p "Net income: ~$10,833 Expenses: ~$7,500 👉 Surplus: ~$3,333/month" at bounding box center [386, 168] width 397 height 27
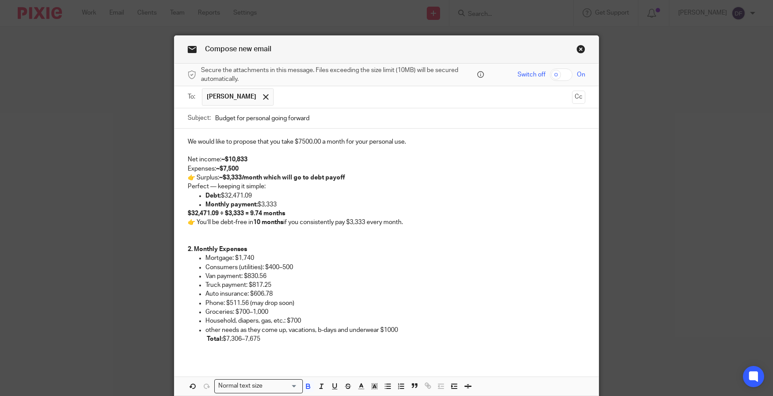
click at [283, 181] on strong "~$3,333/month which will go to debt payoff" at bounding box center [282, 178] width 126 height 6
drag, startPoint x: 264, startPoint y: 186, endPoint x: 170, endPoint y: 187, distance: 93.8
click at [170, 187] on div "Compose new email Secure the attachments in this message. Files exceeding the s…" at bounding box center [386, 198] width 773 height 396
click at [421, 223] on p "👉 You’ll be debt-free in 10 months if you consistently pay $3,333 every month." at bounding box center [386, 222] width 397 height 9
click at [273, 195] on p "Debt: $32,471.09" at bounding box center [395, 196] width 380 height 9
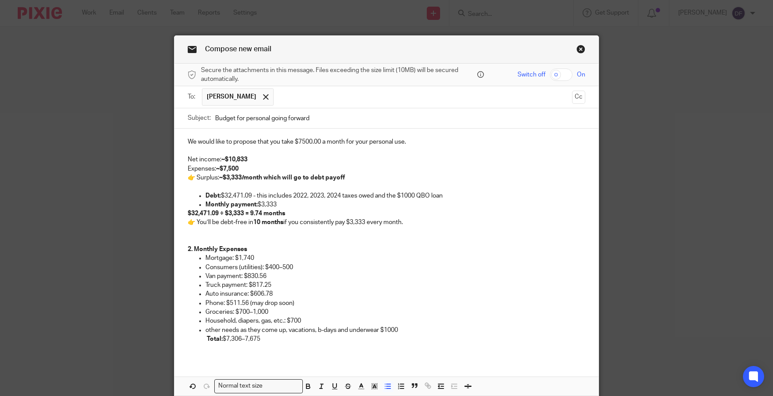
click at [256, 195] on p "Debt: $32,471.09 - this includes 2022, 2023, 2024 taxes owed and the $1000 QBO …" at bounding box center [395, 196] width 380 height 9
click at [447, 192] on p "Debt: $32,471.09 - (this includes 2022, 2023, 2024 taxes owed and the $1000 QBO…" at bounding box center [395, 196] width 380 height 9
click at [427, 220] on p "👉 You’ll be debt-free in 10 months if you consistently pay $3,333 every month." at bounding box center [386, 222] width 397 height 9
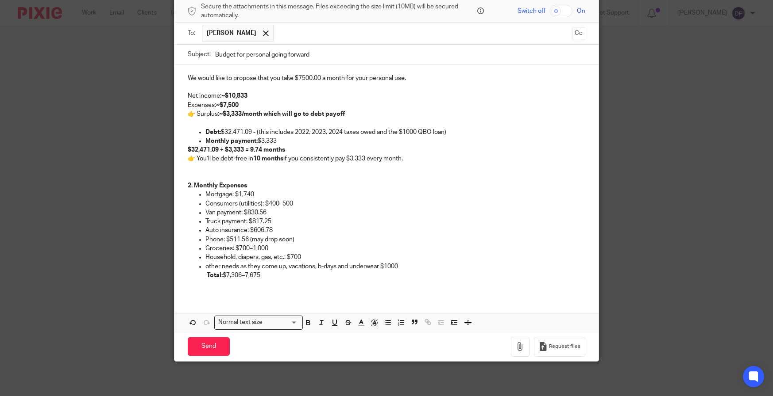
scroll to position [65, 0]
click at [217, 295] on div "We would like to propose that you take $7500.00 a month for your personal use. …" at bounding box center [386, 197] width 424 height 267
click at [194, 292] on div "We would like to propose that you take $7500.00 a month for your personal use. …" at bounding box center [386, 179] width 424 height 231
click at [387, 327] on button "button" at bounding box center [387, 322] width 11 height 11
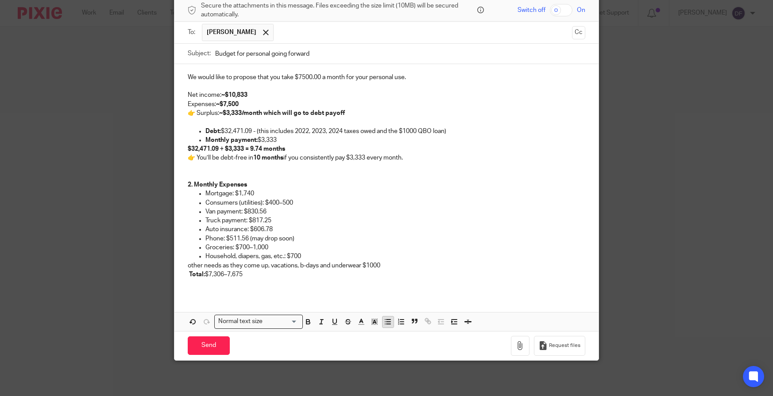
click at [387, 327] on button "button" at bounding box center [387, 322] width 11 height 11
click at [176, 265] on div "We would like to propose that you take $7500.00 a month for your personal use. …" at bounding box center [386, 179] width 424 height 231
click at [385, 327] on button "button" at bounding box center [387, 322] width 11 height 11
click at [209, 288] on p at bounding box center [395, 283] width 380 height 9
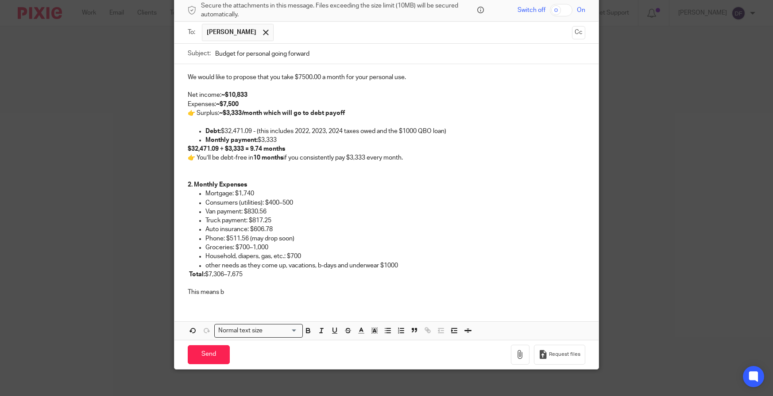
click at [421, 155] on p "👉 You’ll be debt-free in 10 months if you consistently pay $3,333 every month." at bounding box center [386, 158] width 397 height 9
click at [227, 293] on p "This means b" at bounding box center [386, 292] width 397 height 9
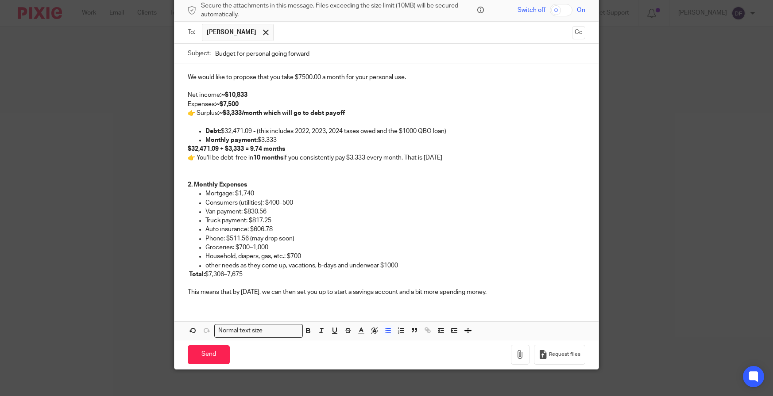
click at [335, 235] on p "Phone: $511.56 (may drop soon)" at bounding box center [395, 239] width 380 height 9
click at [319, 225] on p "Truck payment: $817.25" at bounding box center [395, 220] width 380 height 9
click at [303, 227] on p "Auto insurance: $606.78" at bounding box center [395, 229] width 380 height 9
click at [362, 230] on p "Auto insurance: $606.78 - Discuss ways to get this cheaper" at bounding box center [395, 229] width 380 height 9
drag, startPoint x: 376, startPoint y: 228, endPoint x: 274, endPoint y: 233, distance: 101.4
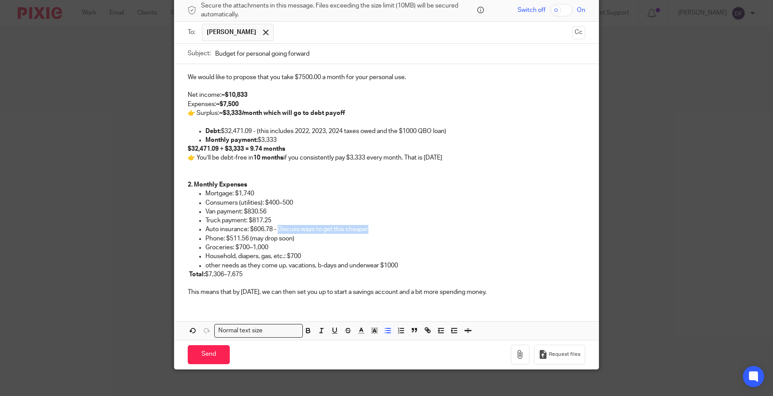
click at [274, 233] on p "Auto insurance: $606.78 - Discuss ways to get this cheaper" at bounding box center [395, 229] width 380 height 9
click at [320, 333] on icon "button" at bounding box center [321, 331] width 8 height 8
copy p "Auto insurance: $606.78 -"
click at [343, 239] on p "Phone: $511.56 (may drop soon)" at bounding box center [395, 239] width 380 height 9
click at [312, 248] on p "Groceries: $700–1,000" at bounding box center [395, 247] width 380 height 9
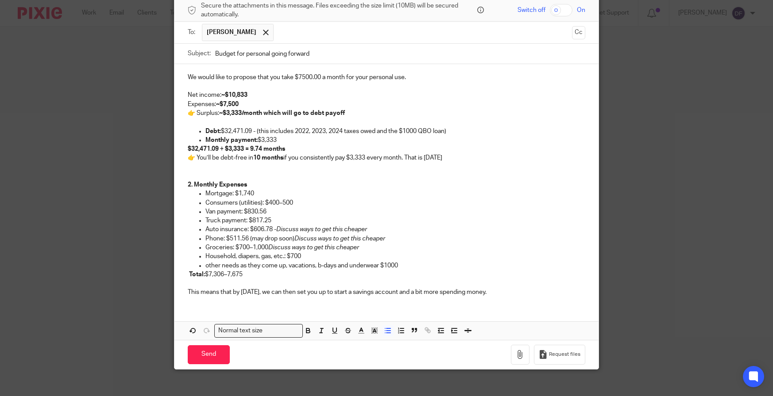
click at [330, 257] on p "Household, diapers, gas, etc.: $700" at bounding box center [395, 256] width 380 height 9
click at [332, 254] on p "Household, diapers, gas, etc.: $700" at bounding box center [395, 256] width 380 height 9
click at [440, 269] on p "other needs as they come up, vacations, b-days and underwear $1000" at bounding box center [395, 266] width 380 height 9
drag, startPoint x: 276, startPoint y: 229, endPoint x: 385, endPoint y: 229, distance: 109.7
click at [385, 229] on p "Auto insurance: $606.78 - Discuss ways to get this cheaper" at bounding box center [395, 229] width 380 height 9
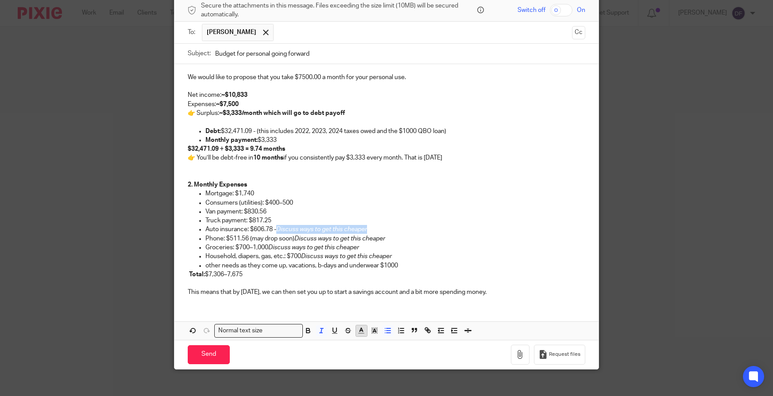
click at [358, 334] on line "button" at bounding box center [360, 334] width 5 height 0
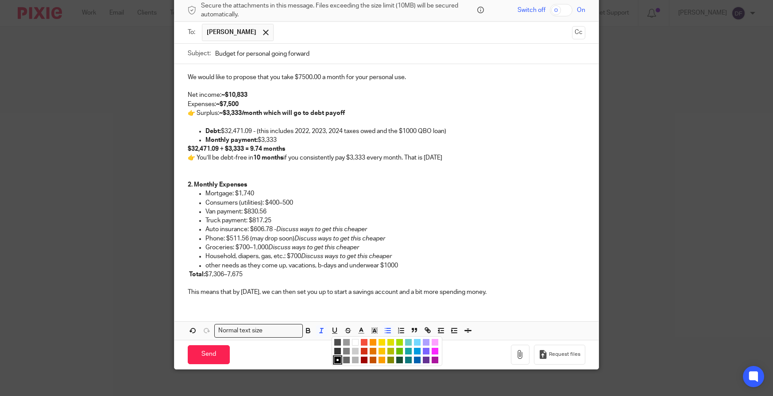
click at [414, 346] on li "color:#73D8FF" at bounding box center [417, 342] width 7 height 7
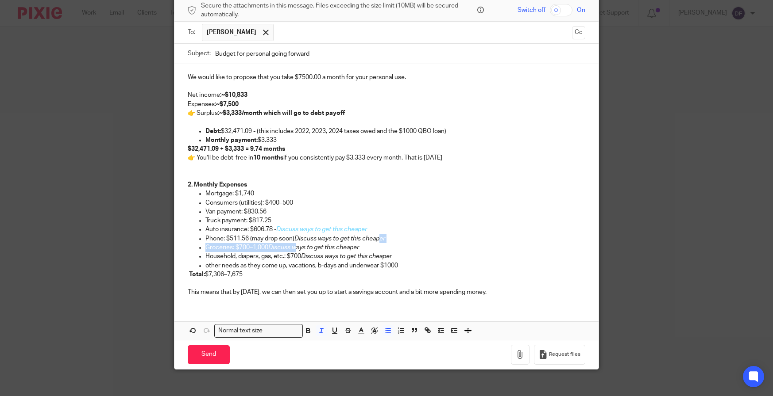
drag, startPoint x: 318, startPoint y: 242, endPoint x: 381, endPoint y: 242, distance: 63.3
click at [381, 242] on ul "Mortgage: $1,740 Consumers (utilities): $400–500 Van payment: $830.56 Truck pay…" at bounding box center [386, 229] width 397 height 81
drag, startPoint x: 373, startPoint y: 230, endPoint x: 274, endPoint y: 228, distance: 98.7
click at [274, 228] on p "Auto insurance: $606.78 - Discuss ways to get this cheaper" at bounding box center [395, 229] width 380 height 9
click at [358, 335] on icon "button" at bounding box center [361, 331] width 8 height 8
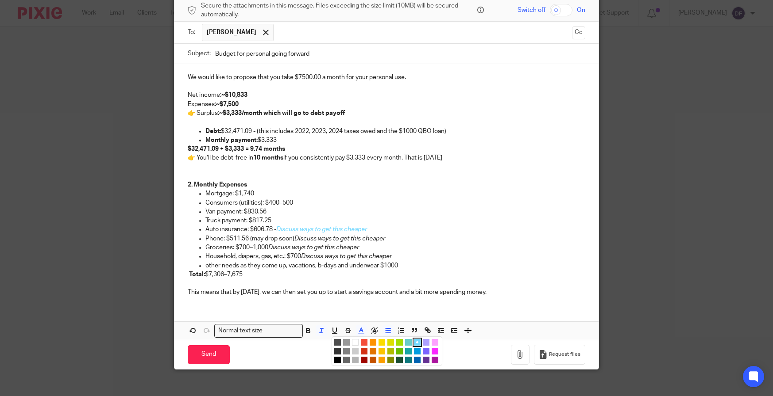
click at [414, 350] on li "color:#009CE0" at bounding box center [417, 351] width 7 height 7
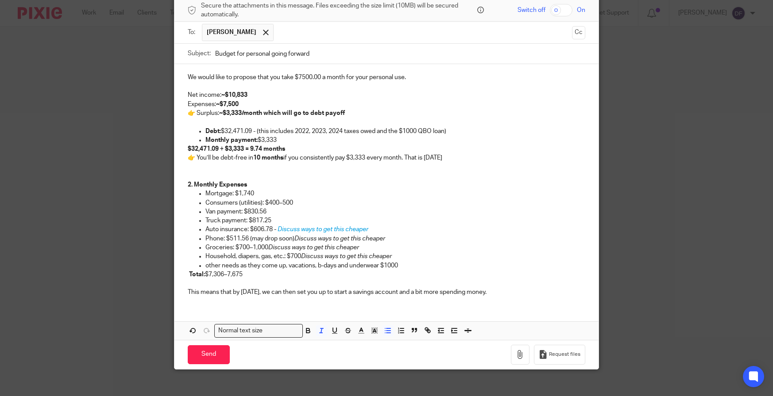
drag, startPoint x: 385, startPoint y: 240, endPoint x: 294, endPoint y: 239, distance: 91.6
click at [294, 239] on p "Phone: $511.56 (may drop soon) Discuss ways to get this cheaper" at bounding box center [395, 239] width 380 height 9
click at [373, 332] on line "button" at bounding box center [374, 332] width 2 height 0
click at [415, 352] on li "color:#009CE0" at bounding box center [417, 351] width 7 height 7
drag, startPoint x: 377, startPoint y: 251, endPoint x: 269, endPoint y: 250, distance: 108.0
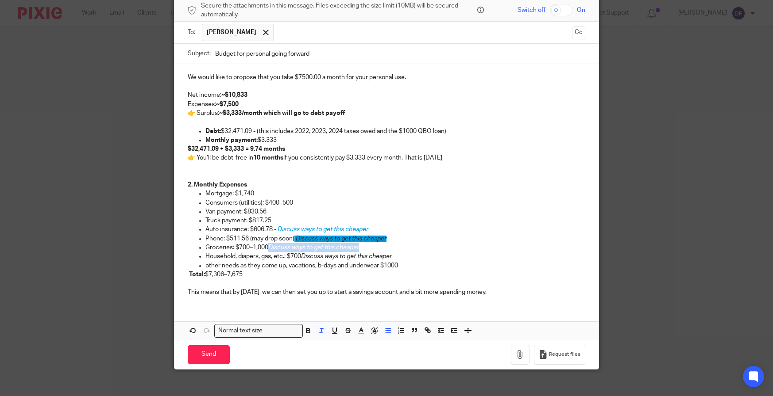
click at [269, 250] on p "Groceries: $700–1,000 Discuss ways to get this cheaper" at bounding box center [395, 247] width 380 height 9
click at [373, 331] on icon "button" at bounding box center [374, 331] width 8 height 8
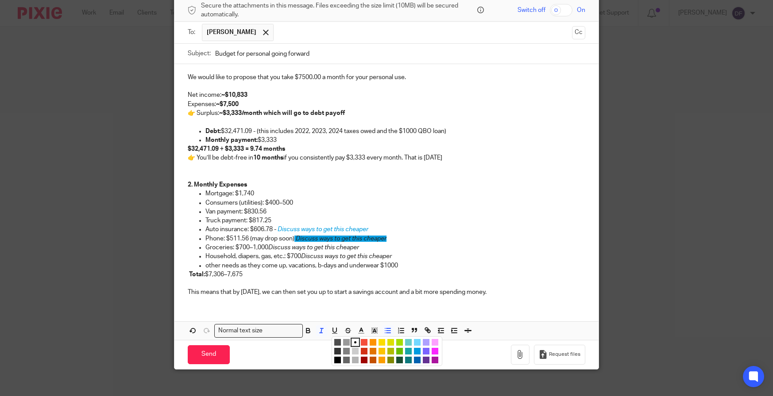
click at [414, 348] on li "color:#009CE0" at bounding box center [417, 351] width 7 height 7
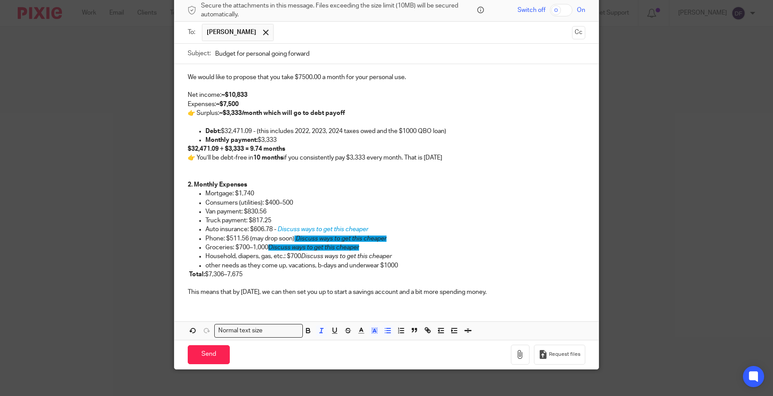
click at [410, 246] on p "Groceries: $700–1,000 Discuss ways to get this cheaper" at bounding box center [395, 247] width 380 height 9
click at [372, 333] on icon "button" at bounding box center [374, 331] width 8 height 8
click at [354, 342] on div "color:#FFFFFF" at bounding box center [355, 343] width 2 height 2
drag, startPoint x: 362, startPoint y: 248, endPoint x: 270, endPoint y: 249, distance: 92.5
click at [270, 249] on p "Groceries: $700–1,000 Discuss ways to get this cheaper" at bounding box center [395, 247] width 380 height 9
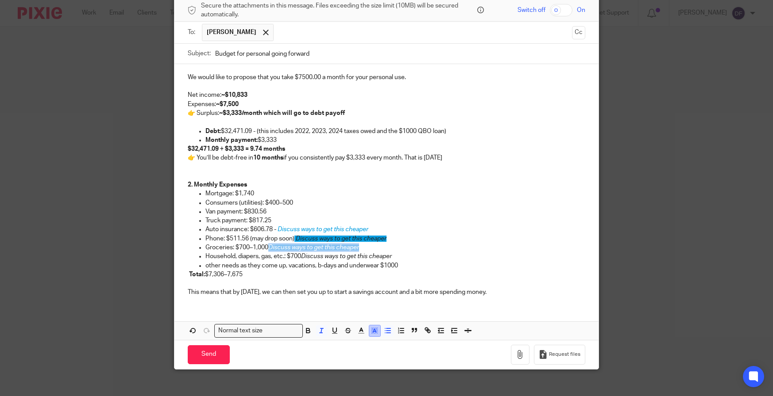
click at [376, 330] on button "button" at bounding box center [374, 331] width 11 height 11
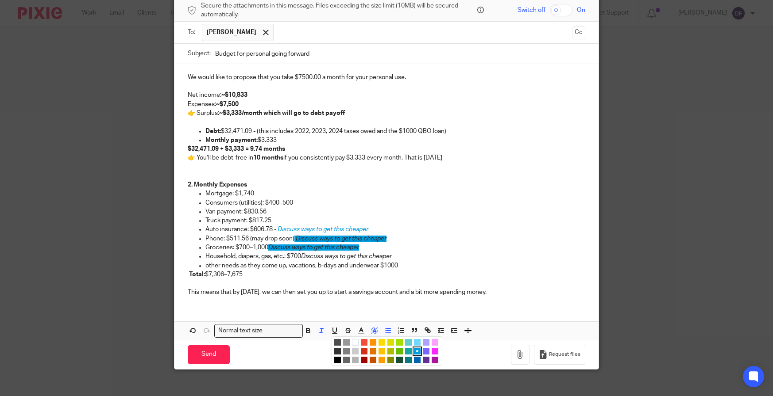
click at [354, 341] on li "color:#FFFFFF" at bounding box center [355, 342] width 7 height 7
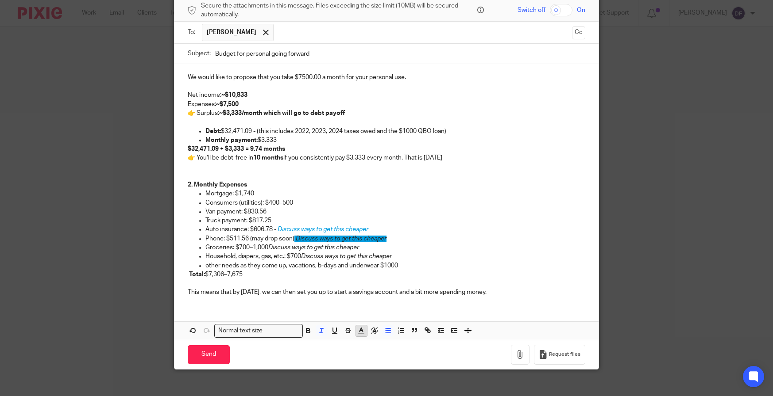
click at [360, 332] on polyline "button" at bounding box center [361, 330] width 3 height 4
click at [414, 350] on li "color:#009CE0" at bounding box center [417, 351] width 7 height 7
drag, startPoint x: 387, startPoint y: 237, endPoint x: 293, endPoint y: 238, distance: 94.3
click at [293, 238] on p "Phone: $511.56 (may drop soon) Discuss ways to get this cheaper" at bounding box center [395, 239] width 380 height 9
click at [372, 335] on icon "button" at bounding box center [374, 331] width 8 height 8
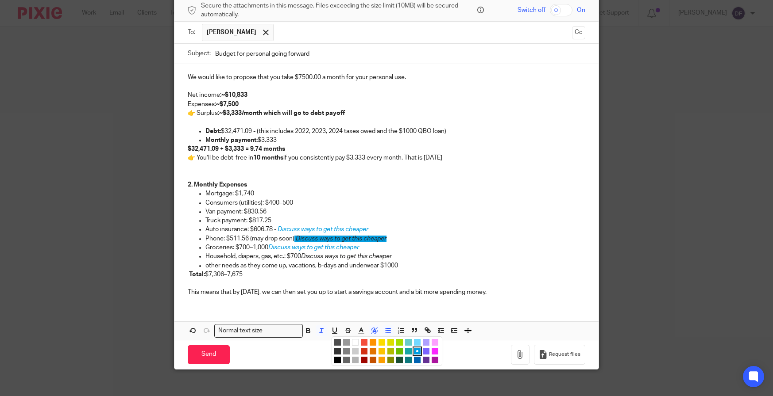
click at [352, 341] on li "color:#FFFFFF" at bounding box center [355, 342] width 7 height 7
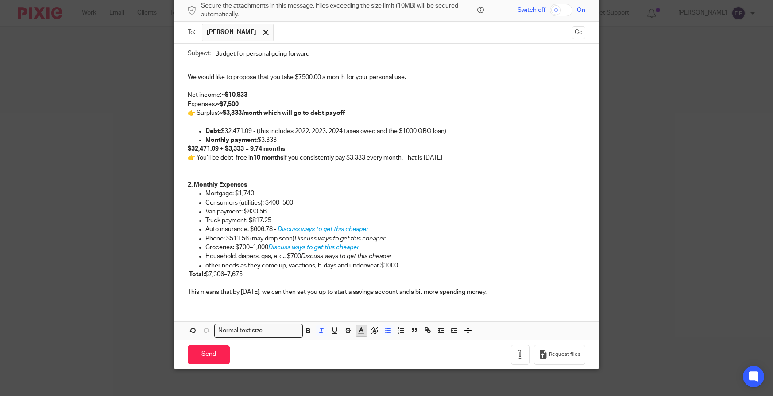
click at [362, 335] on icon "button" at bounding box center [361, 331] width 8 height 8
click at [415, 350] on li "color:#009CE0" at bounding box center [417, 351] width 7 height 7
drag, startPoint x: 394, startPoint y: 258, endPoint x: 300, endPoint y: 261, distance: 93.8
click at [300, 261] on p "Household, diapers, gas, etc.: $700 Discuss ways to get this cheaper" at bounding box center [395, 256] width 380 height 9
click at [360, 331] on line "button" at bounding box center [361, 331] width 2 height 0
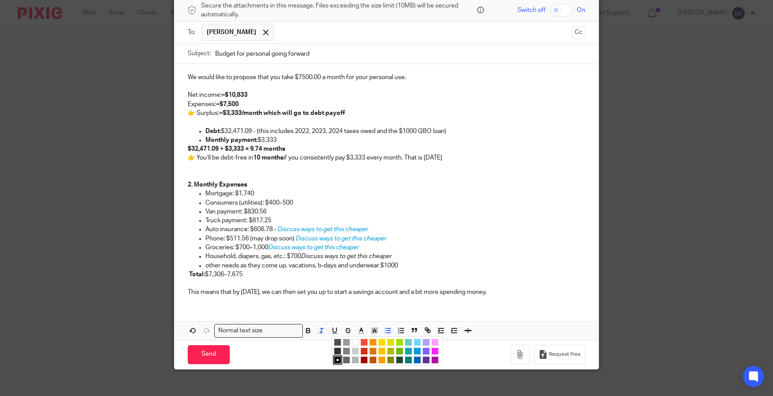
click at [414, 350] on li "color:#009CE0" at bounding box center [417, 351] width 7 height 7
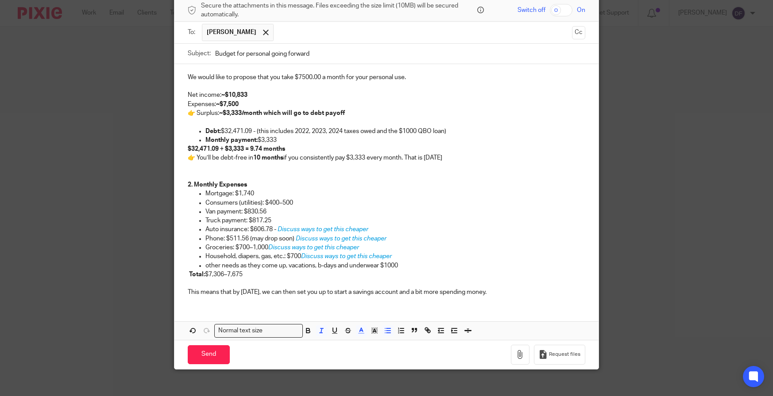
click at [540, 247] on p "Groceries: $700–1,000 Discuss ways to get this cheaper" at bounding box center [395, 247] width 380 height 9
drag, startPoint x: 538, startPoint y: 293, endPoint x: 158, endPoint y: 291, distance: 380.1
click at [158, 291] on div "Compose new email Secure the attachments in this message. Files exceeding the s…" at bounding box center [386, 198] width 773 height 396
click at [309, 328] on button "button" at bounding box center [308, 331] width 11 height 11
click at [330, 309] on div "We would like to propose that you take $7500.00 a month for your personal use. …" at bounding box center [386, 202] width 424 height 276
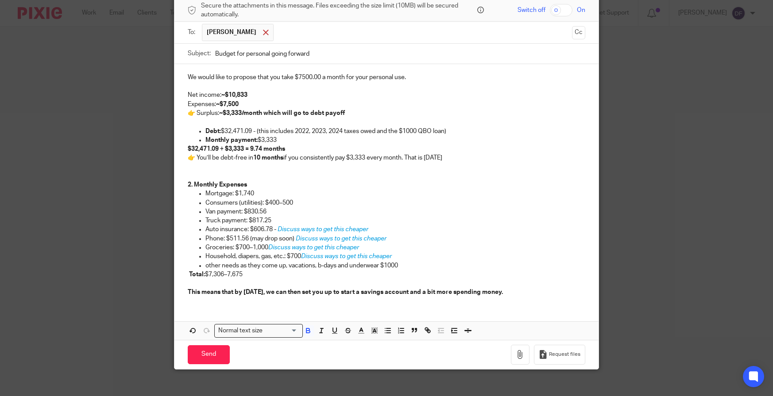
click at [261, 37] on div at bounding box center [266, 32] width 10 height 13
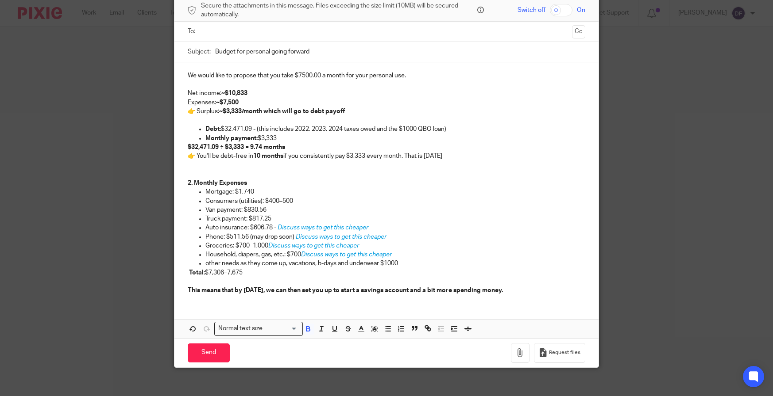
click at [249, 35] on input "text" at bounding box center [386, 32] width 364 height 10
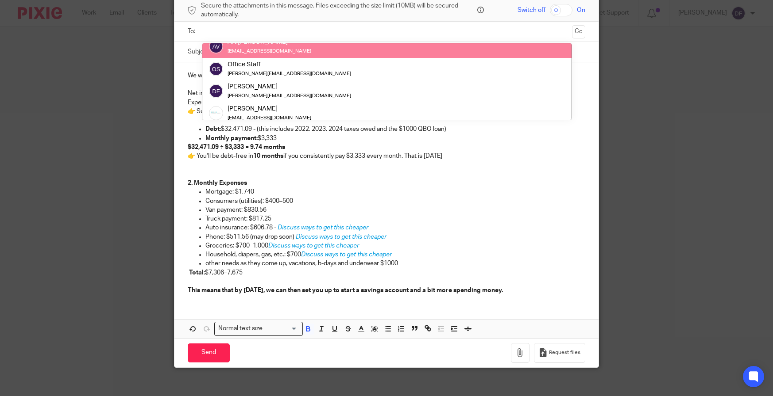
scroll to position [44, 0]
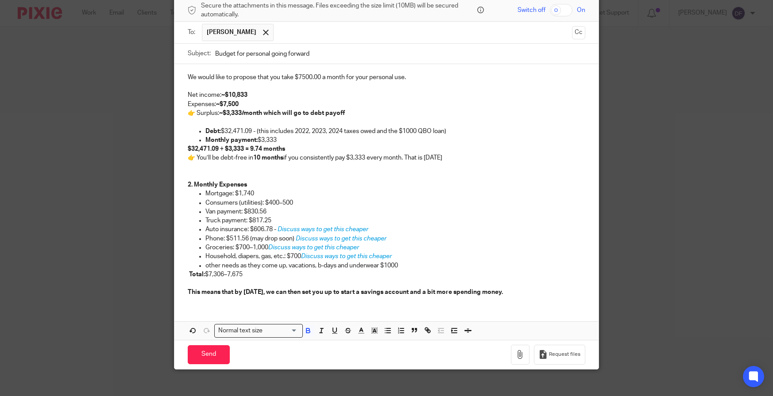
click at [215, 54] on input "Budget for personal going forward" at bounding box center [400, 54] width 370 height 20
type input "Art and Lacey Budget for personal going forward"
click at [419, 75] on p "We would like to propose that you take $7500.00 a month for your personal use." at bounding box center [386, 77] width 397 height 9
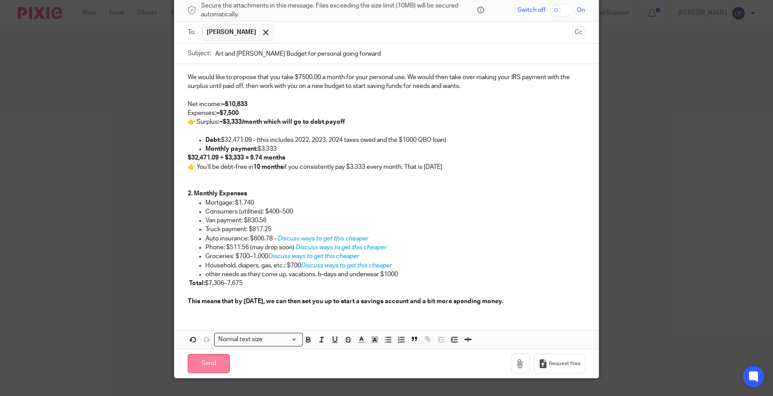
click at [211, 360] on input "Send" at bounding box center [209, 363] width 42 height 19
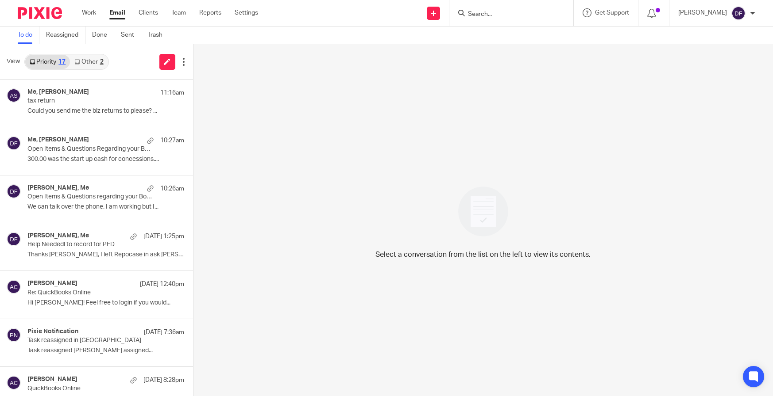
click at [96, 63] on link "Other 2" at bounding box center [89, 62] width 38 height 14
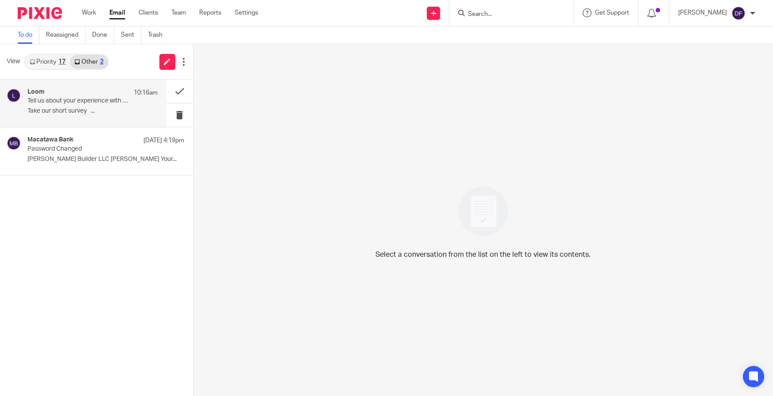
click at [96, 99] on p "Tell us about your experience with Loom" at bounding box center [79, 101] width 104 height 8
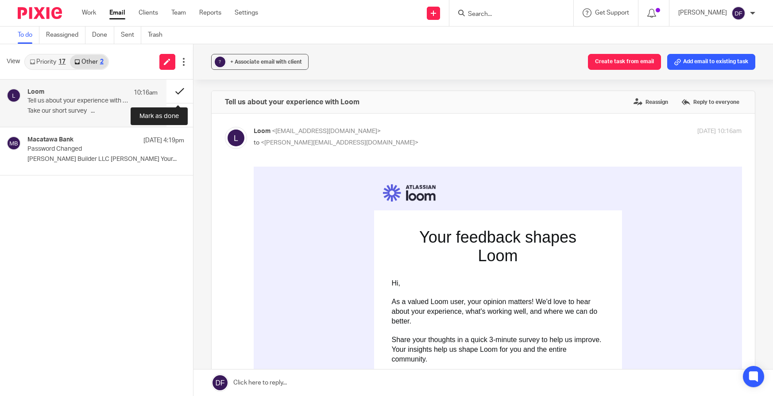
click at [180, 90] on button at bounding box center [179, 91] width 27 height 23
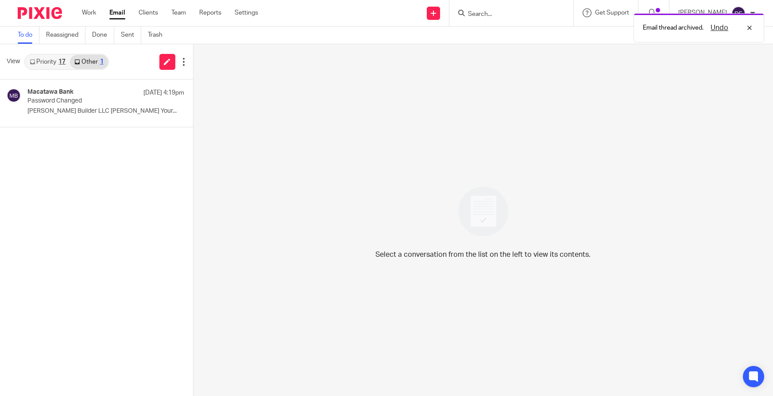
click at [49, 62] on link "Priority 17" at bounding box center [47, 62] width 45 height 14
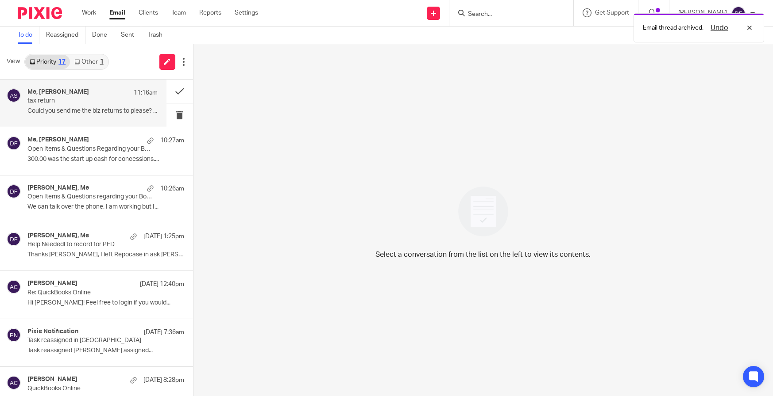
click at [69, 99] on p "tax return" at bounding box center [79, 101] width 104 height 8
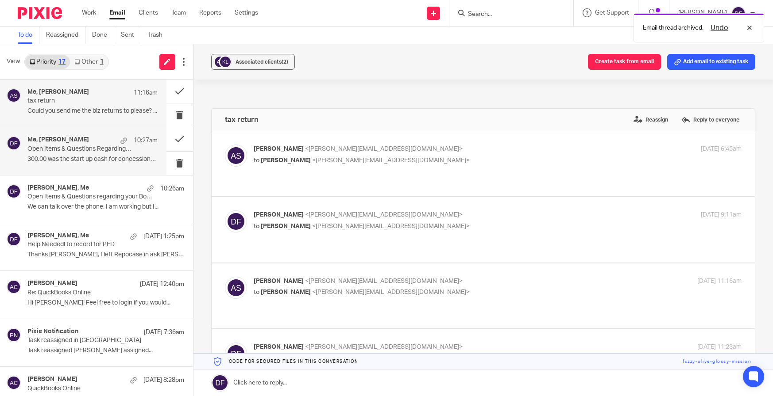
click at [66, 158] on p "300.00 was the start up cash for concessions...." at bounding box center [92, 160] width 130 height 8
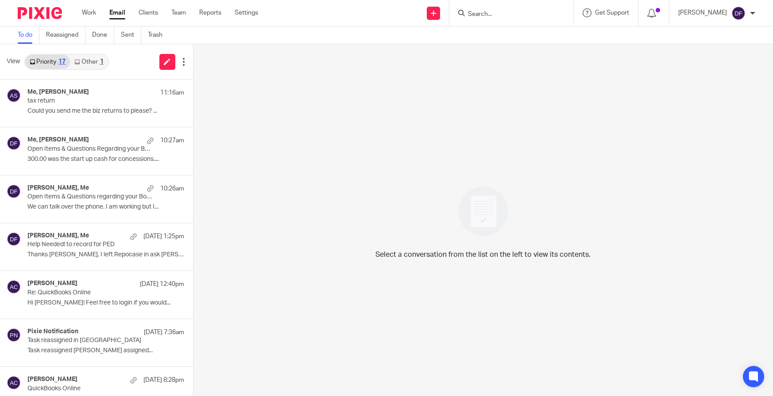
click at [500, 19] on div at bounding box center [511, 13] width 124 height 26
click at [502, 14] on input "Search" at bounding box center [507, 15] width 80 height 8
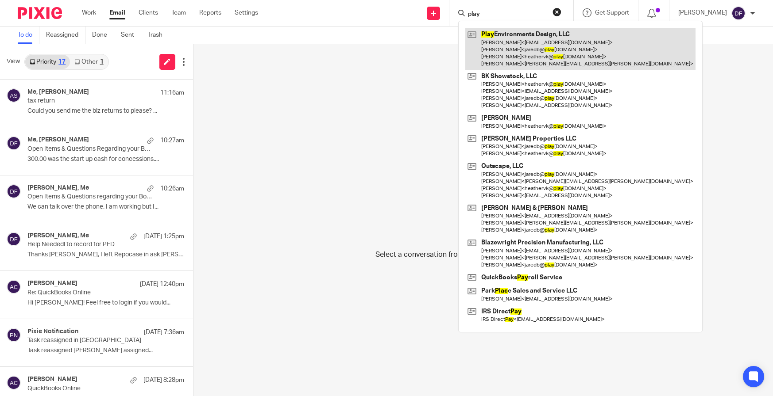
type input "play"
click at [504, 56] on link at bounding box center [580, 49] width 230 height 42
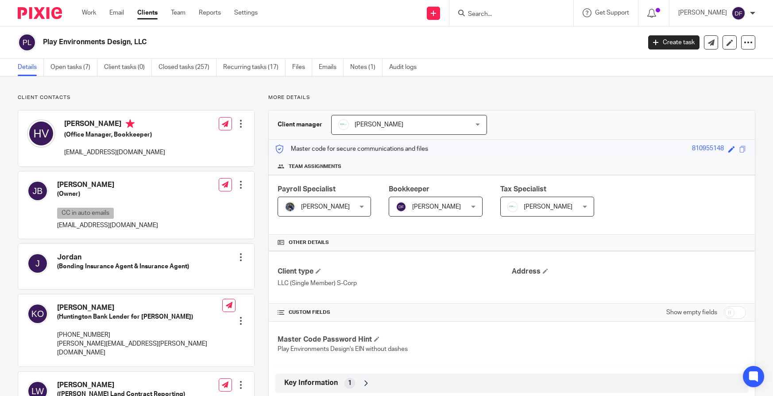
click at [488, 14] on input "Search" at bounding box center [507, 15] width 80 height 8
click at [336, 69] on link "Emails" at bounding box center [331, 67] width 25 height 17
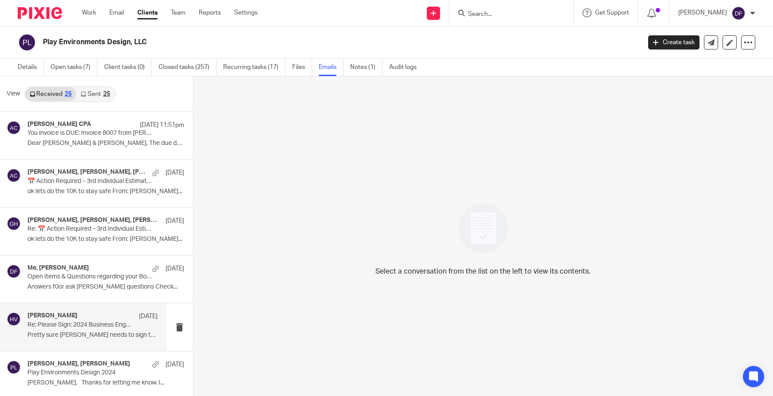
click at [76, 324] on p "Re: Please Sign: 2024 Business Engagement Letter & Form 8879-Play Environments …" at bounding box center [79, 326] width 104 height 8
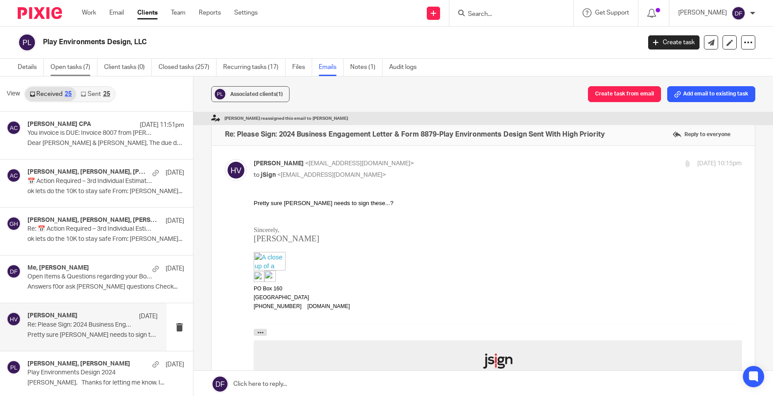
click at [76, 68] on link "Open tasks (7)" at bounding box center [73, 67] width 47 height 17
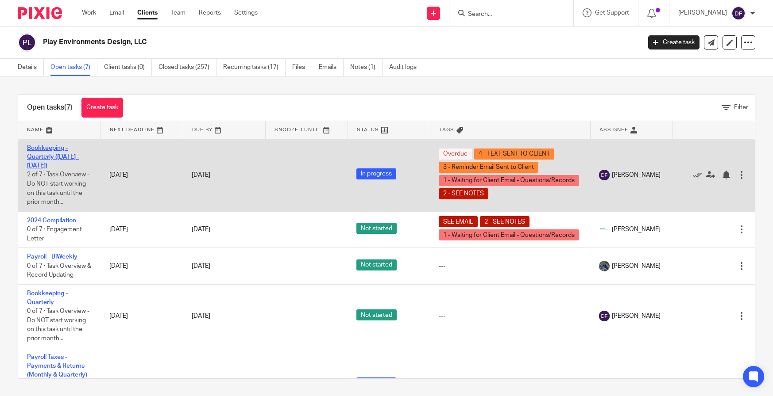
click at [57, 154] on link "Bookkeeping - Quarterly ([DATE] - [DATE])" at bounding box center [53, 157] width 52 height 24
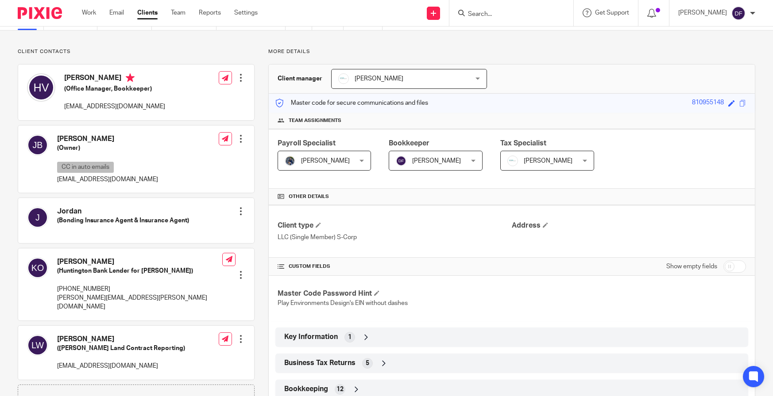
scroll to position [133, 0]
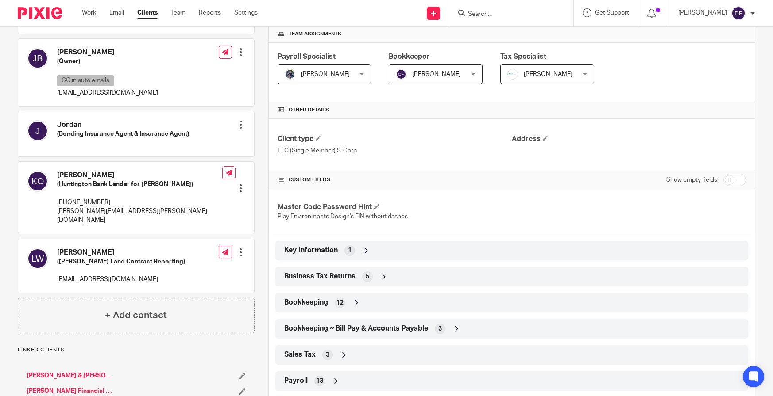
drag, startPoint x: 240, startPoint y: 366, endPoint x: 177, endPoint y: 354, distance: 64.4
click at [177, 363] on div "Jared & Susan Blaszak Nienhuis Financial Group" at bounding box center [136, 384] width 237 height 42
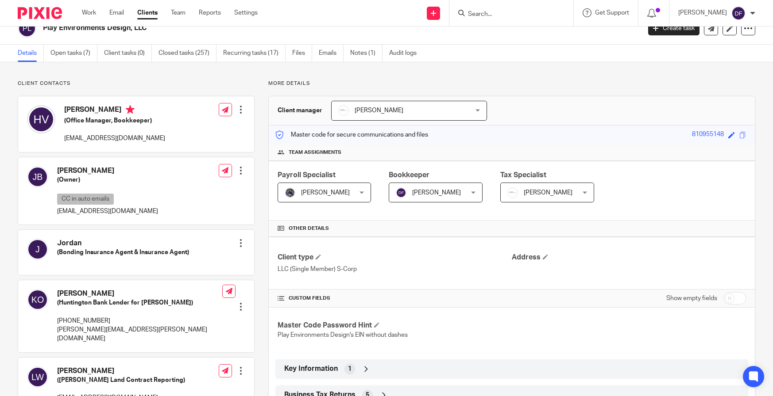
scroll to position [0, 0]
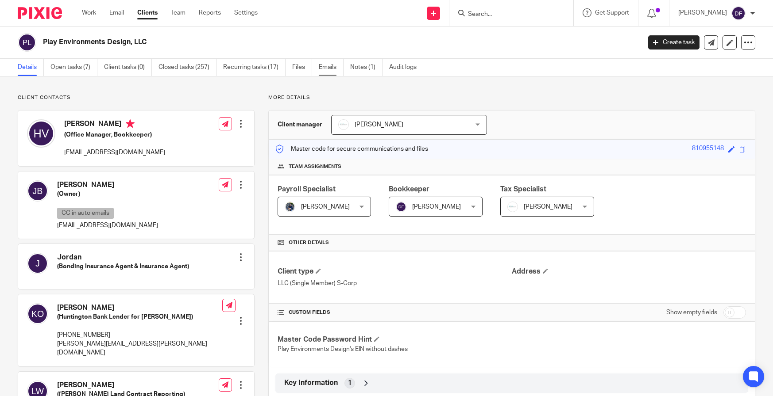
click at [323, 71] on link "Emails" at bounding box center [331, 67] width 25 height 17
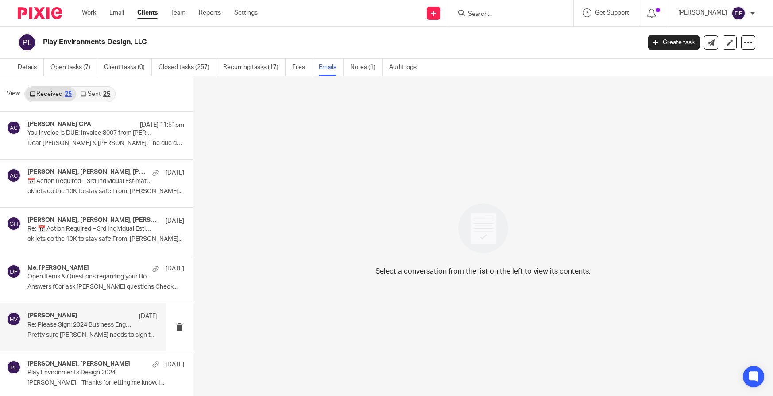
click at [50, 332] on p "Pretty sure Jared needs to sign these...? ..." at bounding box center [92, 336] width 130 height 8
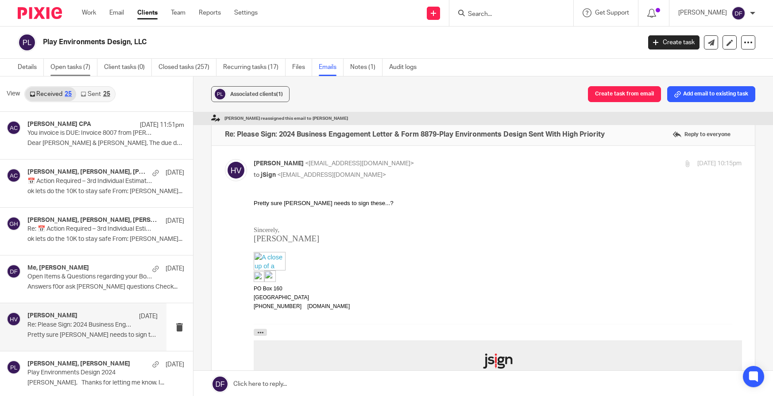
click at [80, 66] on link "Open tasks (7)" at bounding box center [73, 67] width 47 height 17
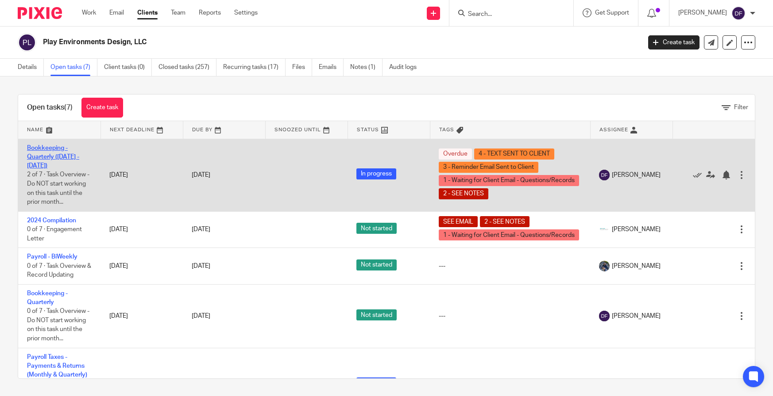
click at [53, 157] on link "Bookkeeping - Quarterly ([DATE] - [DATE])" at bounding box center [53, 157] width 52 height 24
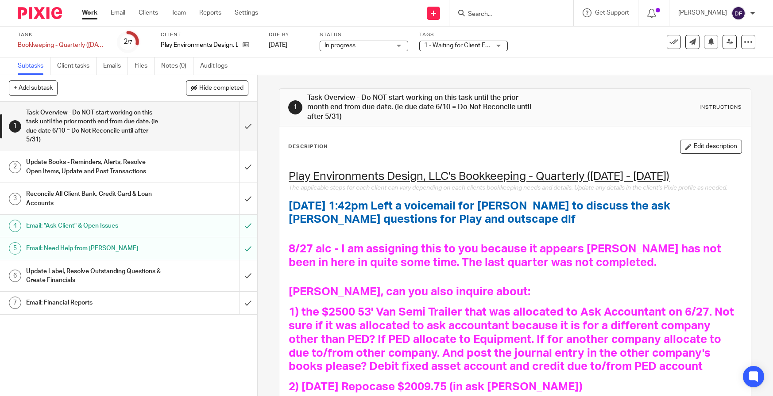
click at [290, 215] on span "[DATE] 1:42pm Left a voicemail for [PERSON_NAME] to discuss the ask [PERSON_NAM…" at bounding box center [481, 212] width 384 height 25
click at [686, 143] on button "Edit description" at bounding box center [711, 147] width 62 height 14
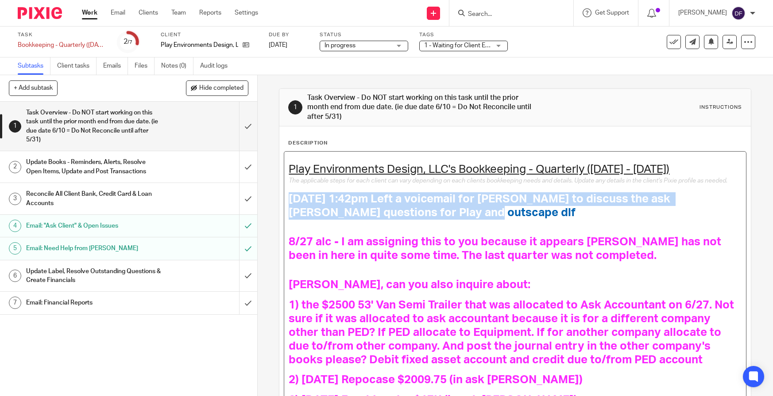
drag, startPoint x: 414, startPoint y: 219, endPoint x: 267, endPoint y: 215, distance: 147.0
click at [267, 215] on div "1 Task Overview - Do NOT start working on this task until the prior month end f…" at bounding box center [515, 235] width 515 height 321
copy span "[DATE] 1:42pm Left a voicemail for [PERSON_NAME] to discuss the ask [PERSON_NAM…"
click at [285, 208] on div "Play Environments Design, LLC's Bookkeeping - Quarterly ([DATE] - [DATE]) The a…" at bounding box center [515, 383] width 462 height 462
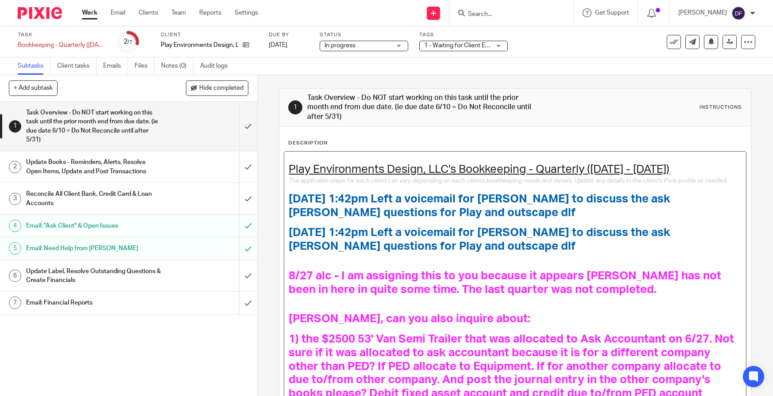
click at [308, 205] on span "[DATE] 1:42pm Left a voicemail for [PERSON_NAME] to discuss the ask [PERSON_NAM…" at bounding box center [481, 205] width 384 height 25
click at [334, 204] on span "[DATE] 1:42pm Left a voicemail for [PERSON_NAME] to discuss the ask [PERSON_NAM…" at bounding box center [481, 205] width 384 height 25
drag, startPoint x: 356, startPoint y: 209, endPoint x: 346, endPoint y: 210, distance: 9.3
click at [346, 210] on span "[DATE] 12:42pm Left a voicemail for [PERSON_NAME] to discuss the ask [PERSON_NA…" at bounding box center [484, 205] width 391 height 25
drag, startPoint x: 527, startPoint y: 211, endPoint x: 539, endPoint y: 203, distance: 14.4
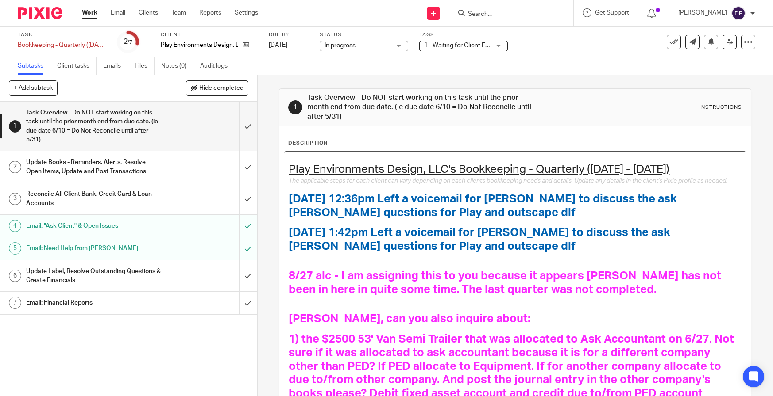
click at [529, 210] on span "[DATE] 12:36pm Left a voicemail for [PERSON_NAME] to discuss the ask [PERSON_NA…" at bounding box center [484, 205] width 391 height 25
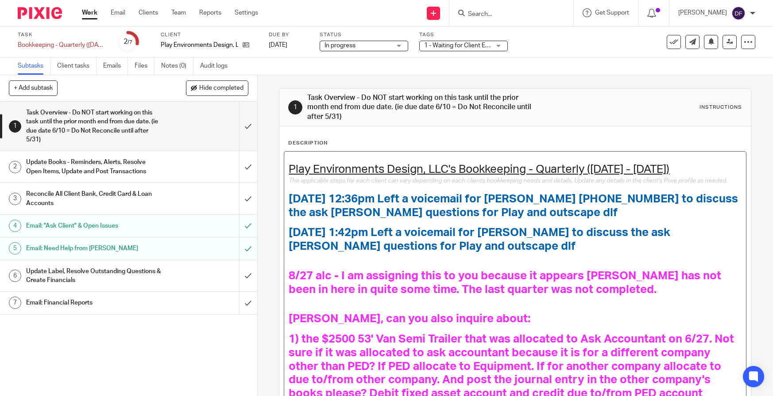
click at [512, 220] on h1 "[DATE] 12:36pm Left a voicemail for [PERSON_NAME] [PHONE_NUMBER] to discuss the…" at bounding box center [515, 205] width 453 height 27
click at [492, 218] on span "[DATE] 12:36pm Left a voicemail for [PERSON_NAME] [PHONE_NUMBER] to discuss the…" at bounding box center [515, 205] width 452 height 25
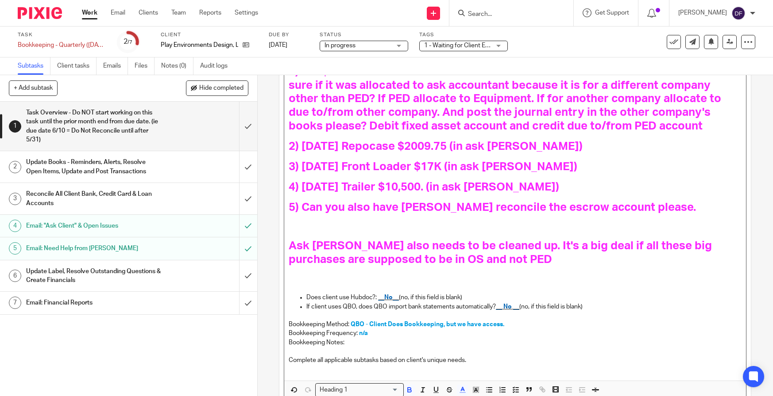
scroll to position [349, 0]
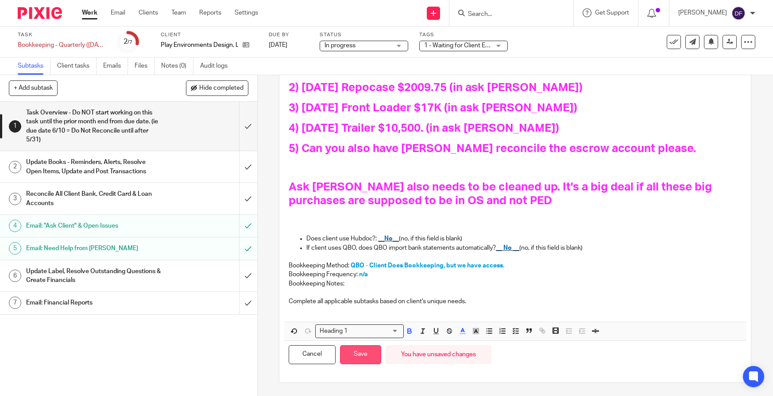
click at [361, 353] on button "Save" at bounding box center [360, 355] width 41 height 19
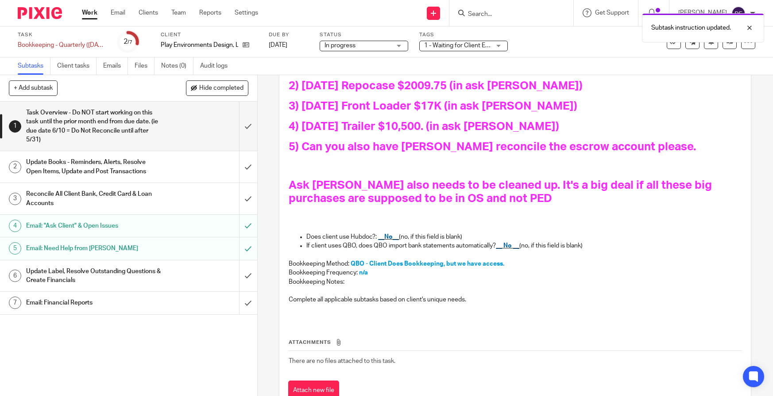
scroll to position [356, 0]
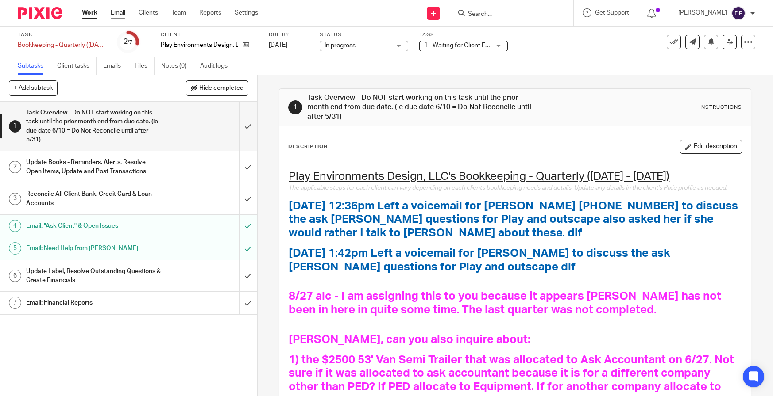
click at [115, 11] on link "Email" at bounding box center [118, 12] width 15 height 9
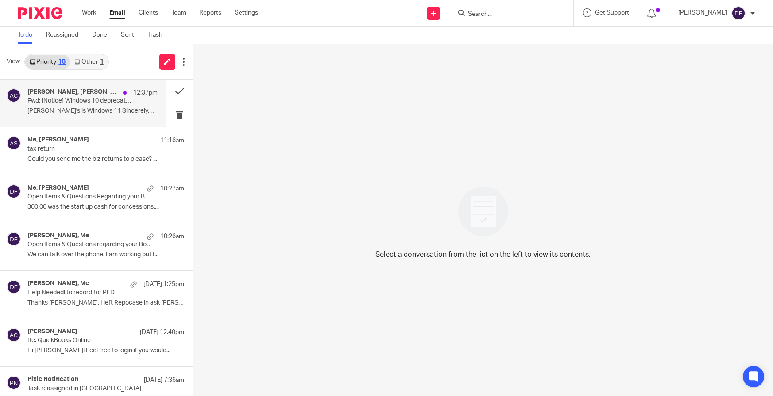
click at [70, 103] on p "Fwd: [Notice] Windows 10 deprecation on [DATE]" at bounding box center [79, 101] width 104 height 8
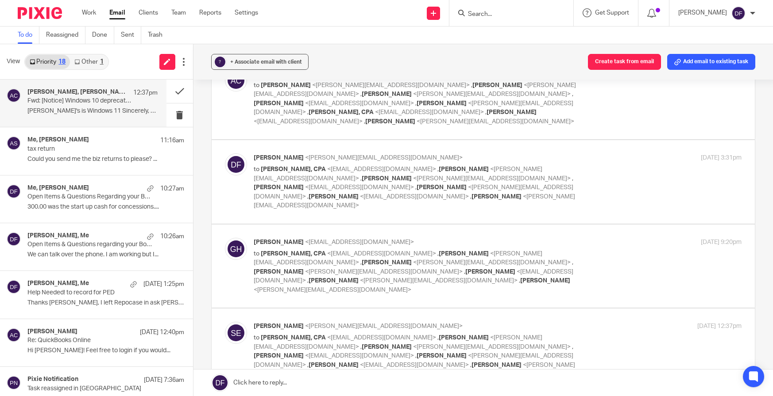
scroll to position [89, 0]
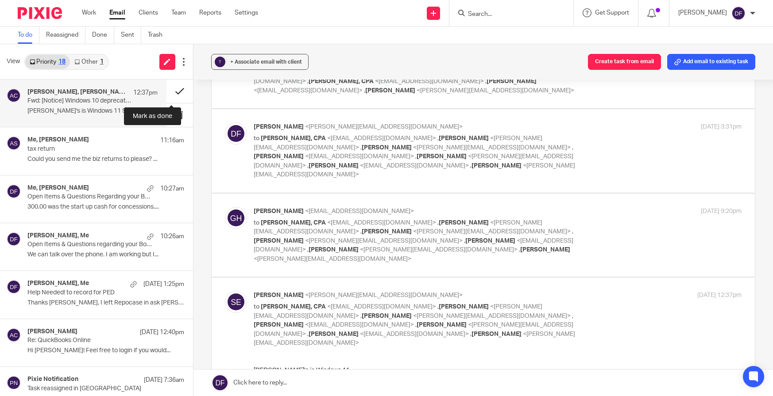
click at [169, 91] on button at bounding box center [179, 91] width 27 height 23
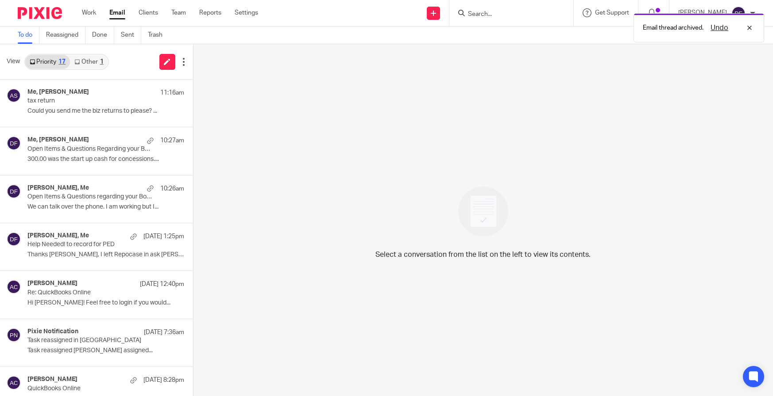
click at [87, 60] on link "Other 1" at bounding box center [89, 62] width 38 height 14
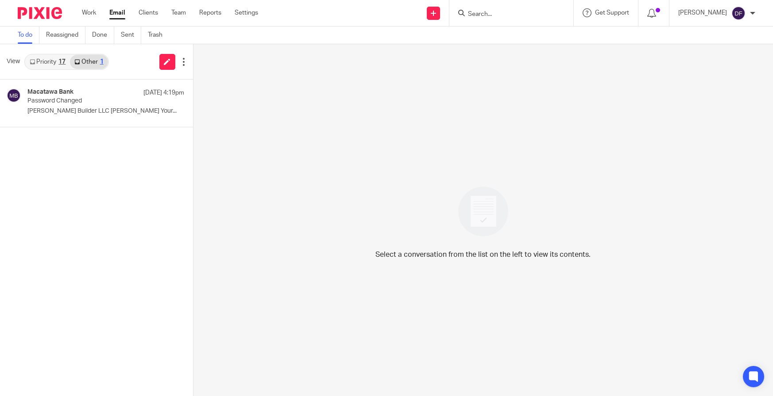
click at [49, 60] on link "Priority 17" at bounding box center [47, 62] width 45 height 14
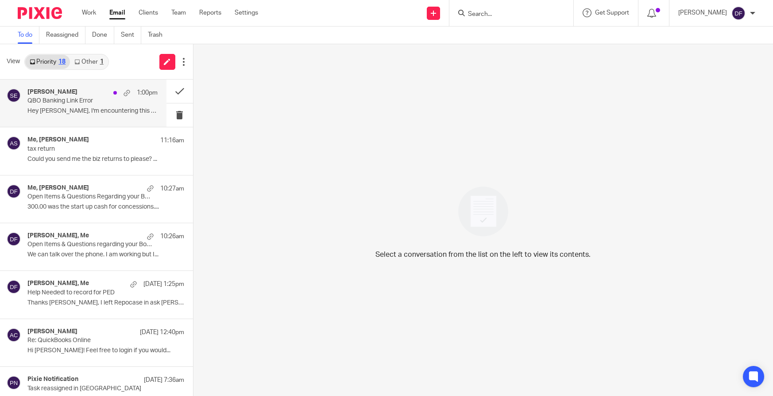
click at [62, 115] on div "[PERSON_NAME] 1:00pm QBO Banking Link Error Hey [PERSON_NAME], I'm encountering…" at bounding box center [92, 104] width 130 height 30
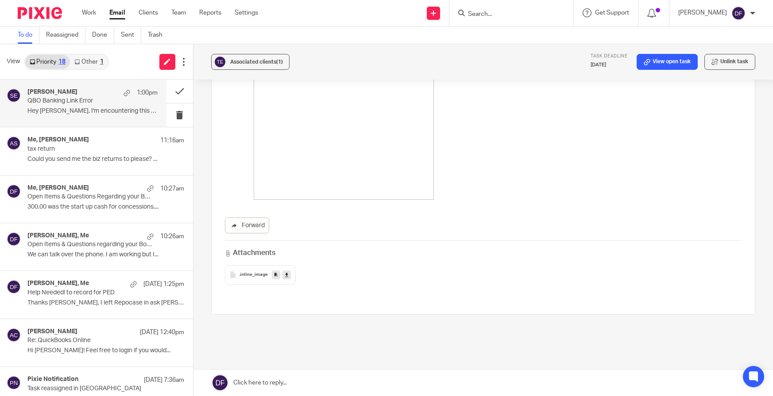
scroll to position [197, 0]
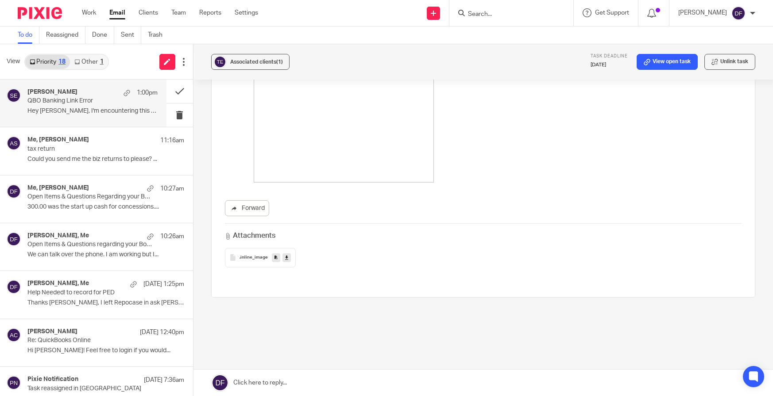
click at [254, 262] on div ".inline_image" at bounding box center [260, 257] width 71 height 19
click at [513, 12] on input "Search" at bounding box center [507, 15] width 80 height 8
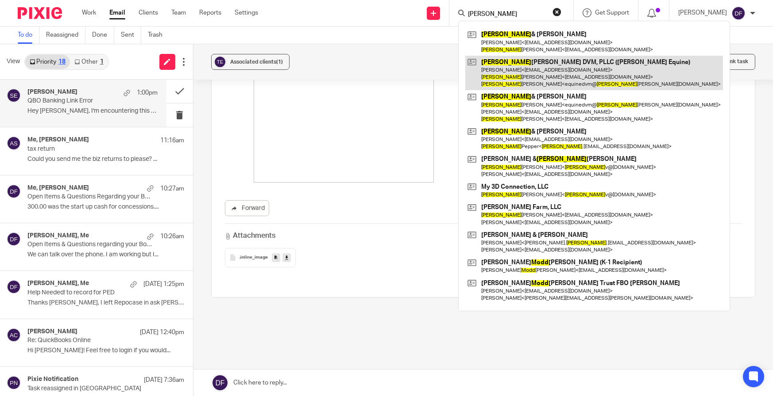
type input "[PERSON_NAME]"
click at [518, 68] on link at bounding box center [594, 73] width 258 height 35
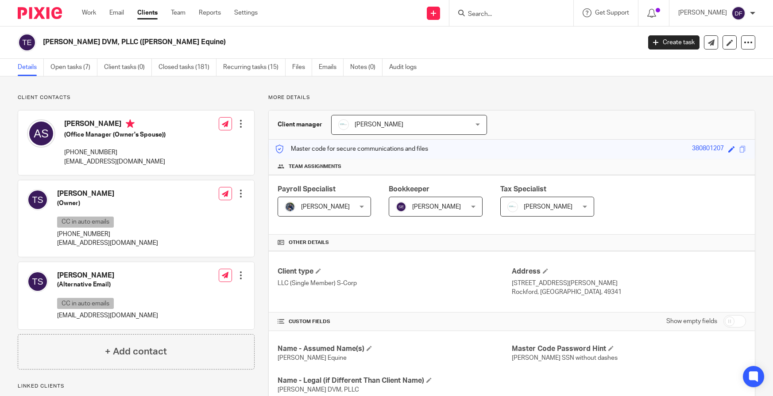
click at [735, 322] on input "checkbox" at bounding box center [734, 322] width 23 height 12
checkbox input "true"
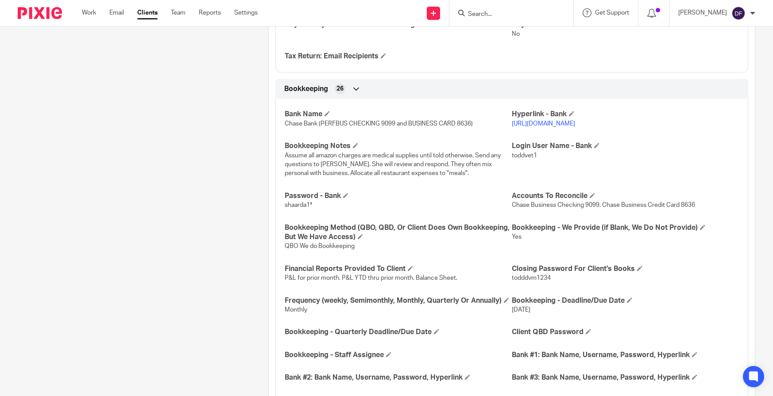
scroll to position [929, 0]
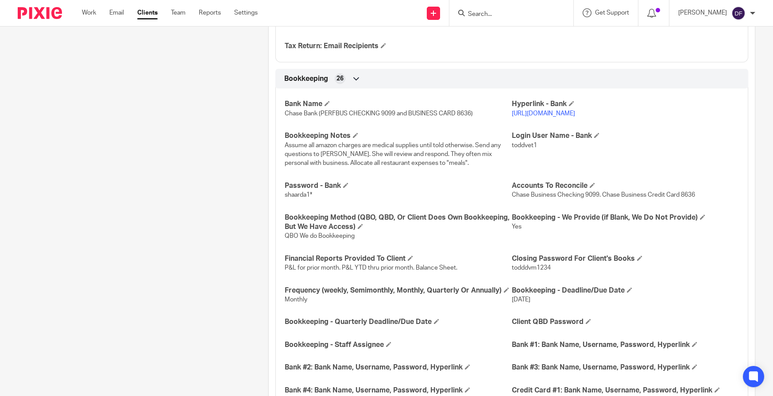
click at [552, 115] on link "[URL][DOMAIN_NAME]" at bounding box center [543, 114] width 63 height 6
drag, startPoint x: 536, startPoint y: 155, endPoint x: 507, endPoint y: 155, distance: 28.8
click at [512, 150] on p "toddvet1" at bounding box center [625, 145] width 227 height 9
copy span "toddvet1"
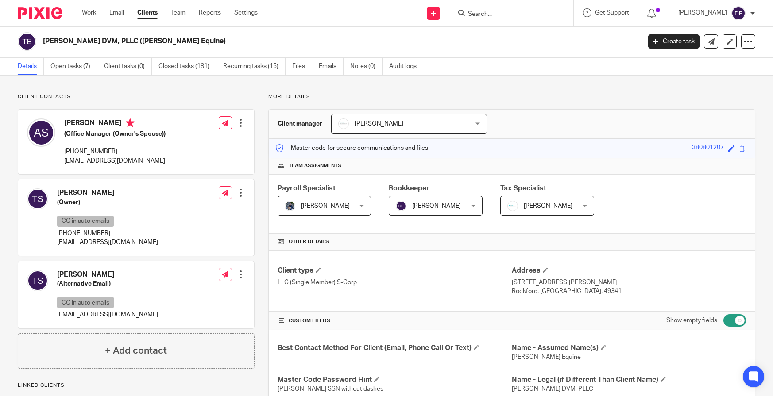
scroll to position [0, 0]
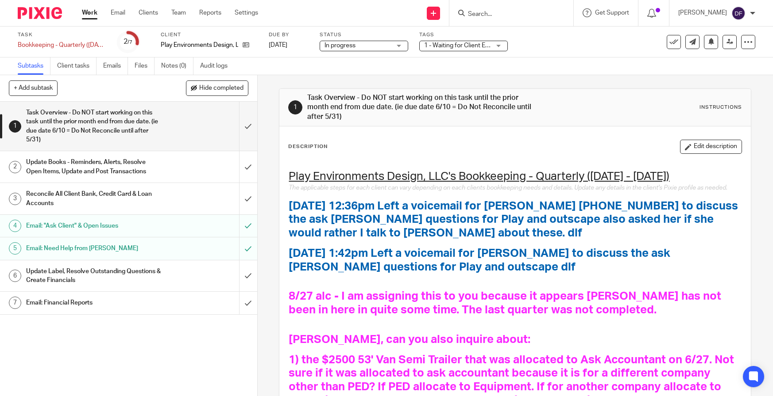
click at [505, 13] on input "Search" at bounding box center [507, 15] width 80 height 8
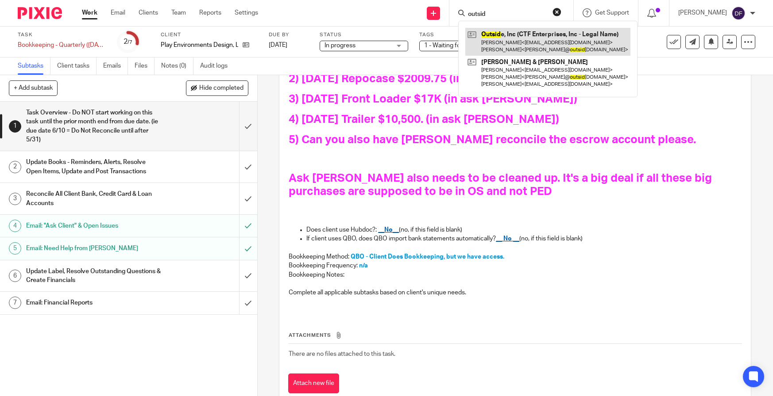
type input "outsid"
click at [525, 47] on link at bounding box center [547, 41] width 165 height 27
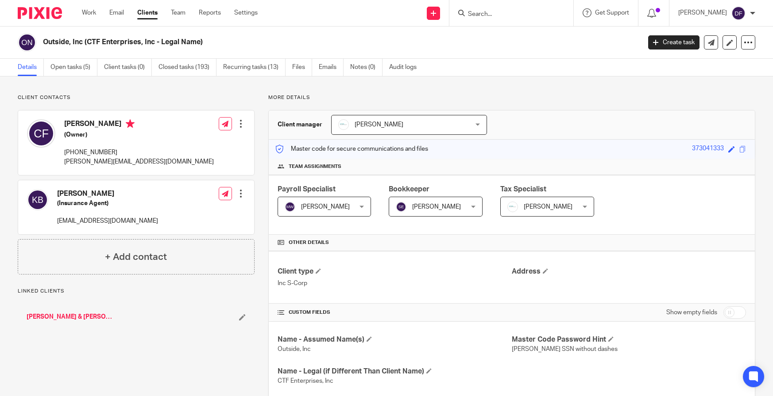
click at [727, 312] on input "checkbox" at bounding box center [734, 313] width 23 height 12
checkbox input "true"
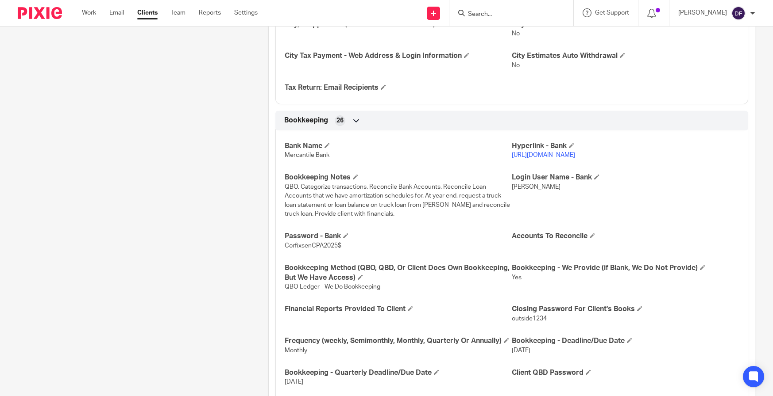
scroll to position [885, 0]
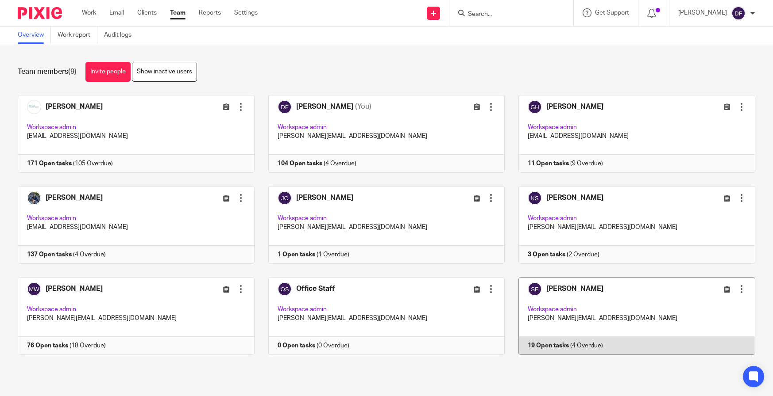
click at [606, 293] on link at bounding box center [629, 316] width 250 height 78
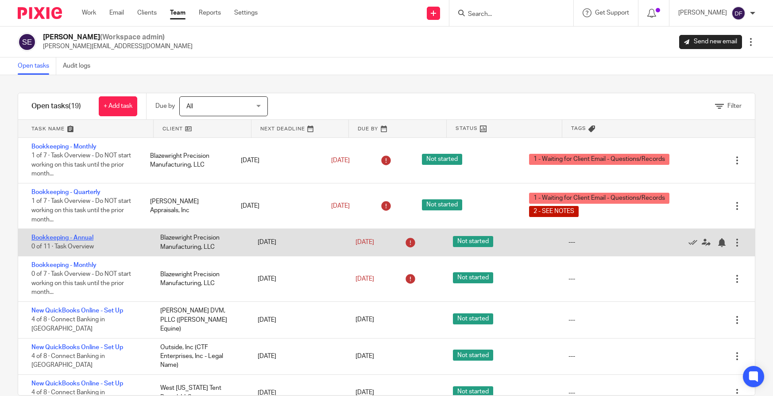
click at [78, 239] on link "Bookkeeping - Annual" at bounding box center [62, 238] width 62 height 6
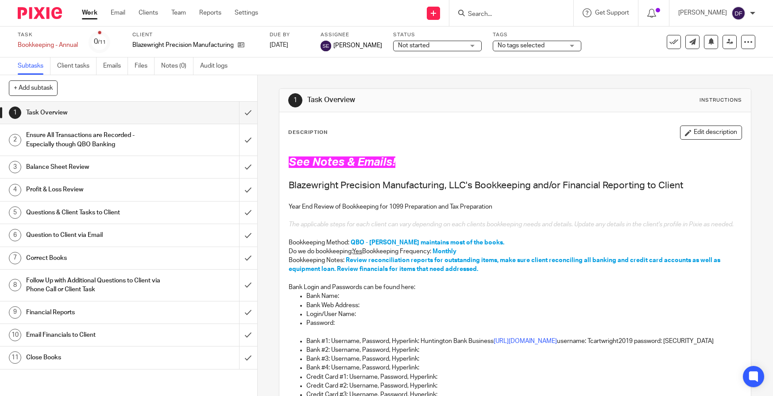
click at [179, 147] on div "Ensure All Transactions are Recorded - Especially though QBO Banking" at bounding box center [128, 140] width 204 height 23
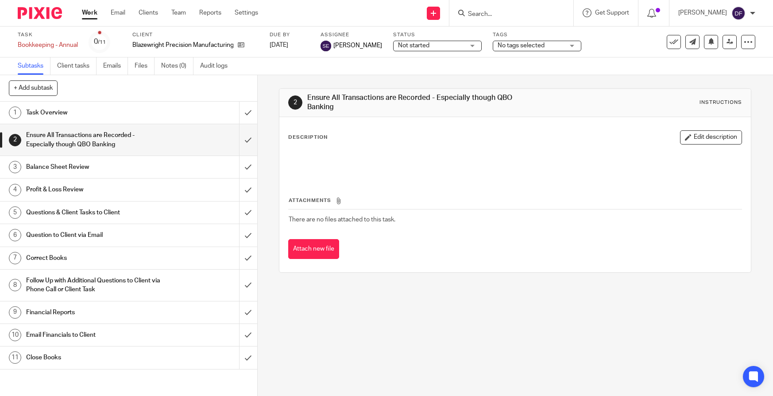
click at [169, 165] on div "Balance Sheet Review" at bounding box center [128, 167] width 204 height 13
